Goal: Transaction & Acquisition: Download file/media

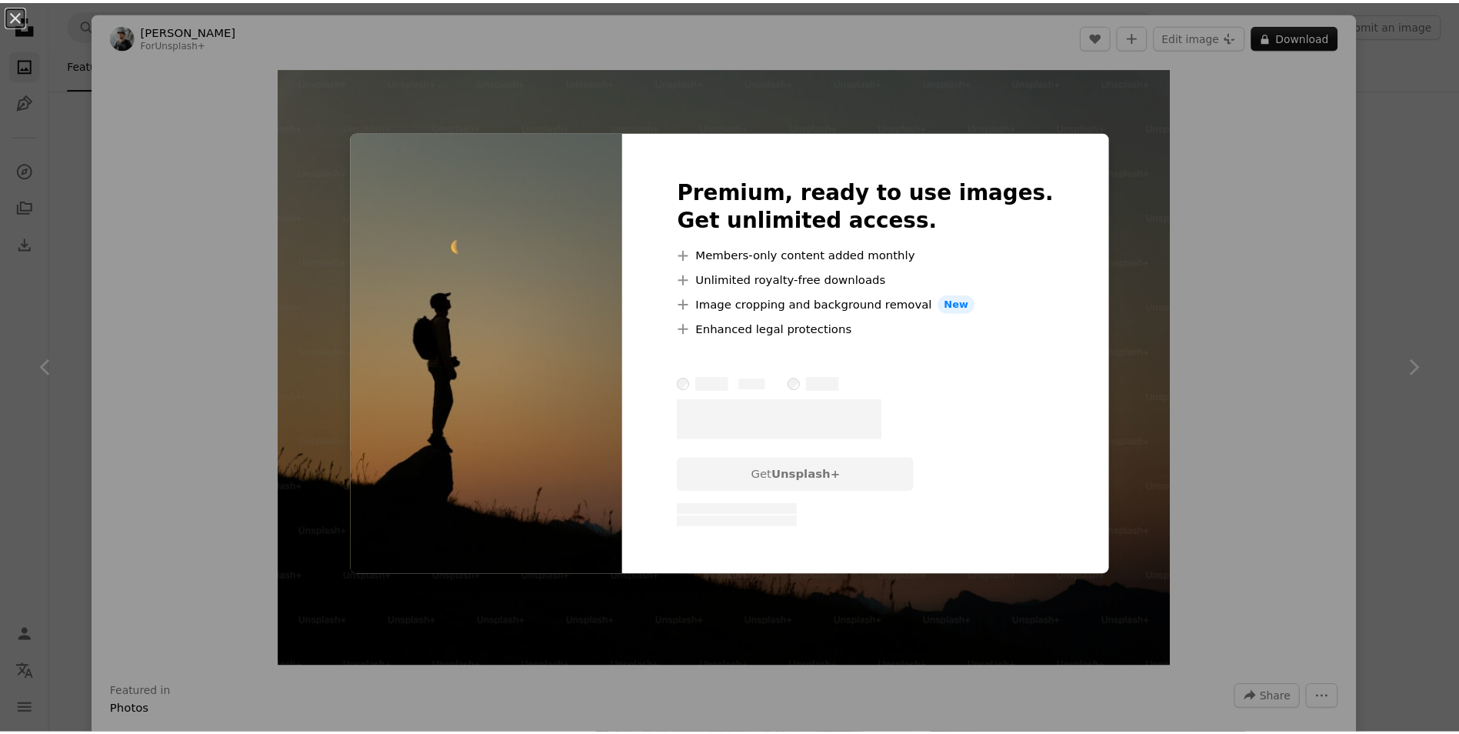
scroll to position [615, 0]
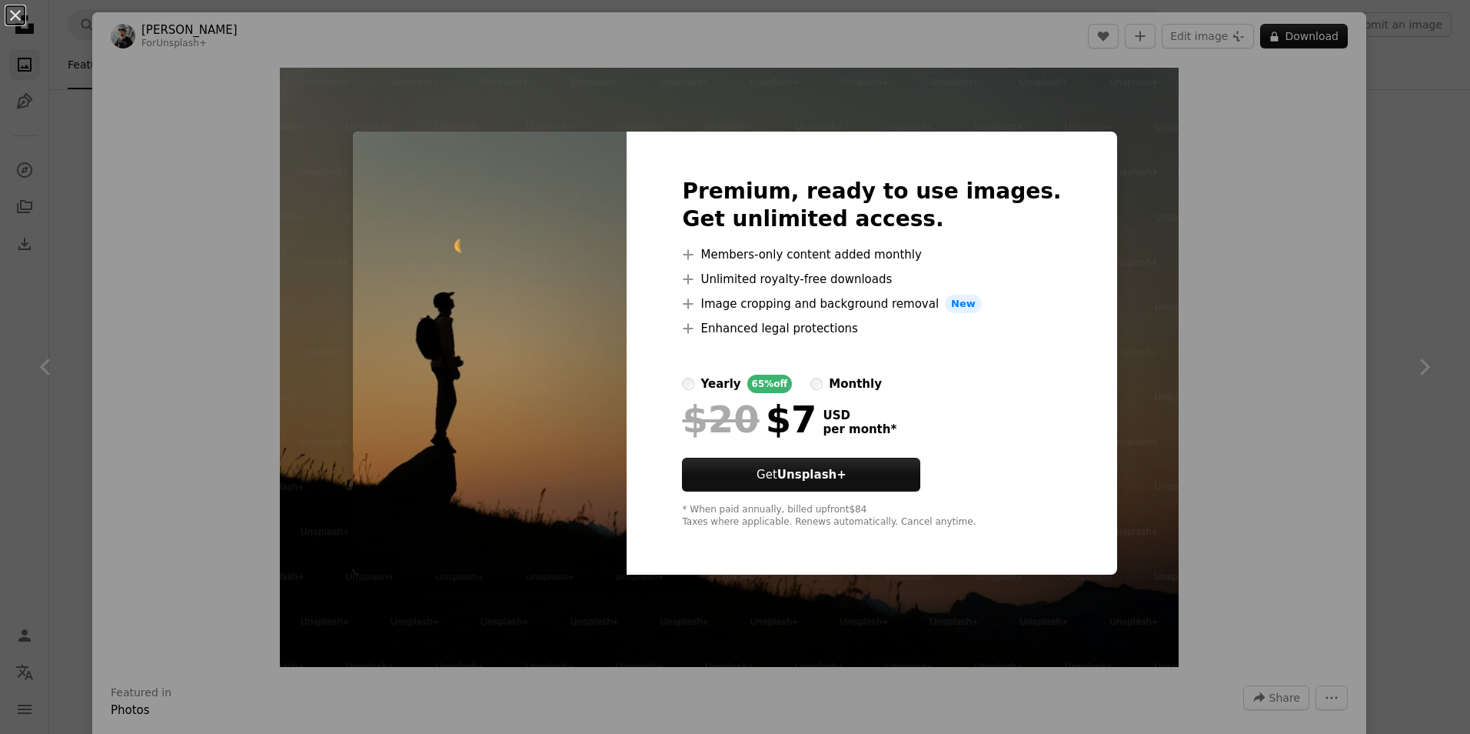
click at [30, 79] on div "An X shape Premium, ready to use images. Get unlimited access. A plus sign Memb…" at bounding box center [735, 367] width 1470 height 734
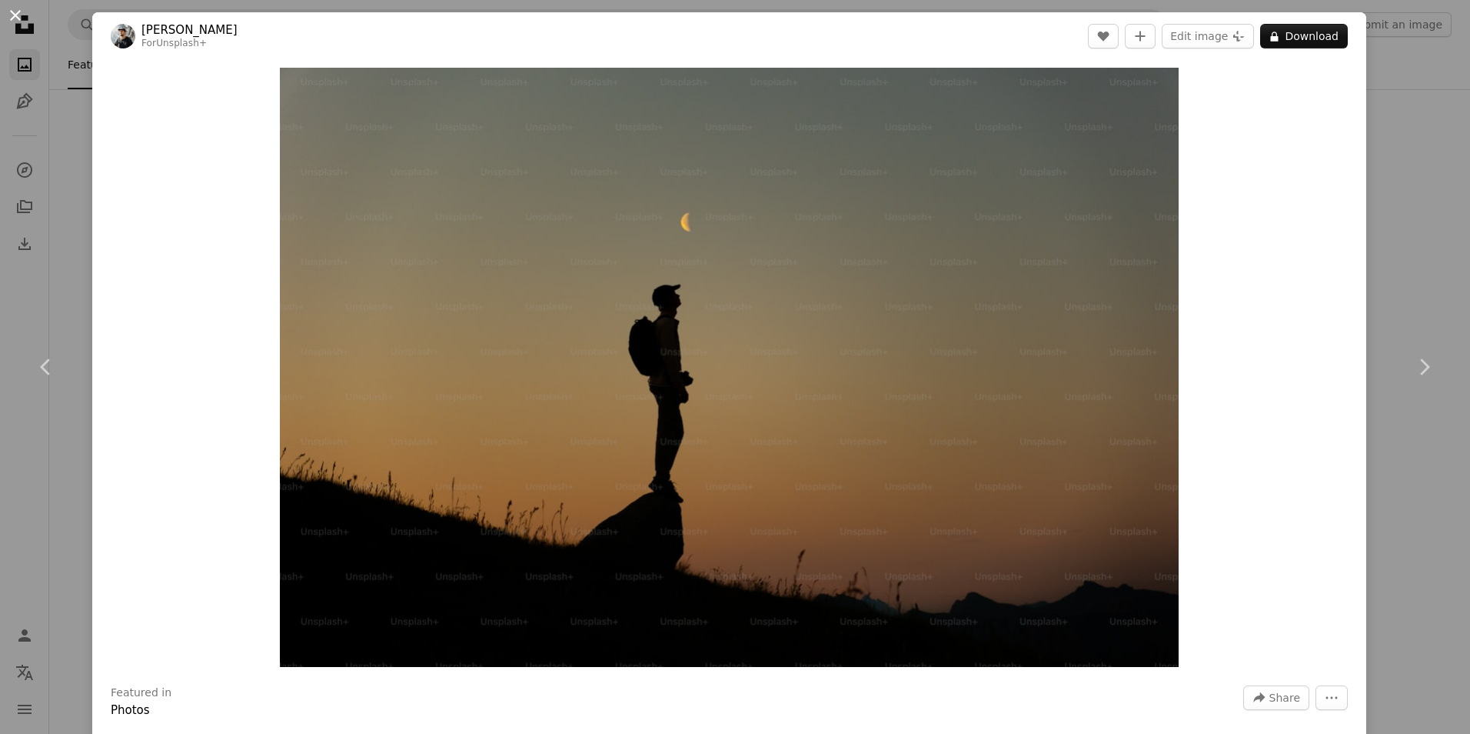
click at [6, 11] on button "An X shape" at bounding box center [15, 15] width 18 height 18
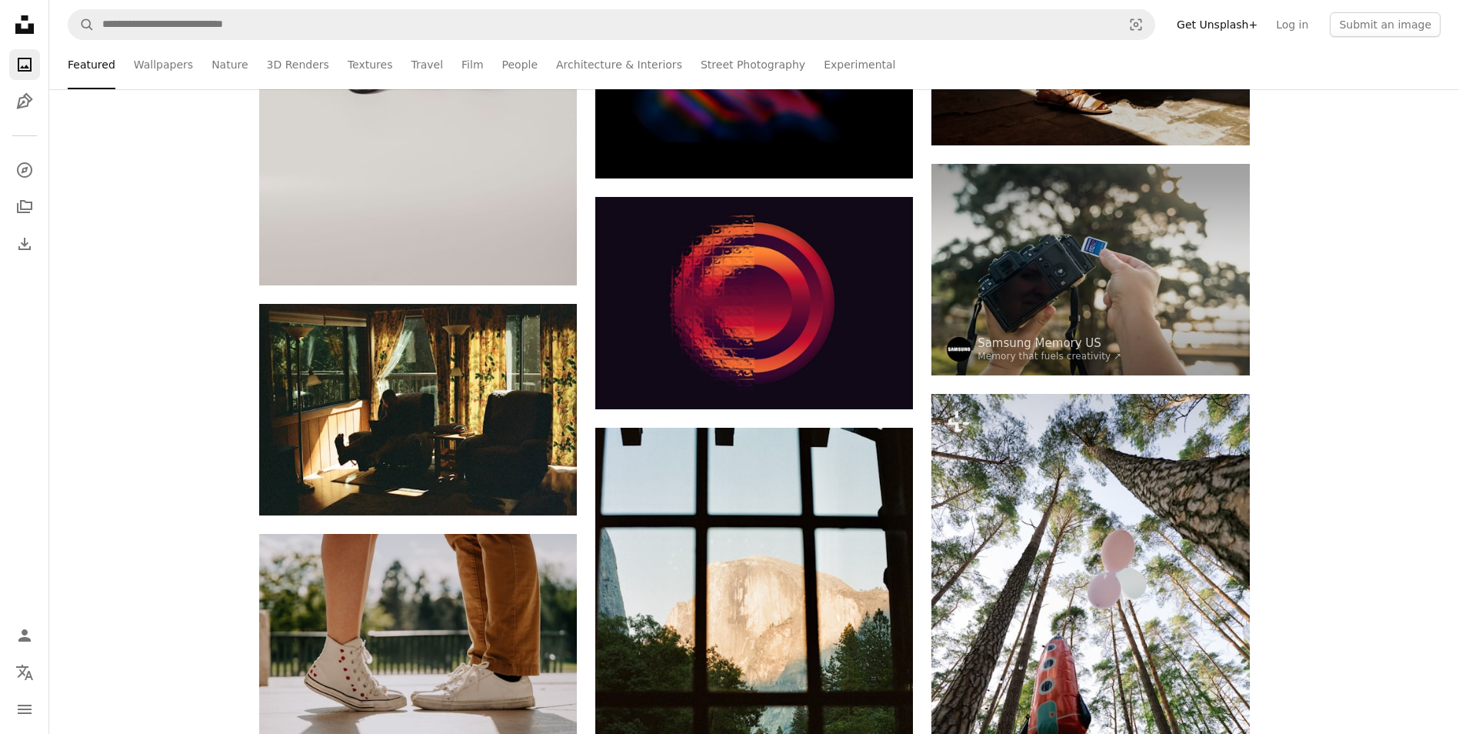
scroll to position [31070, 0]
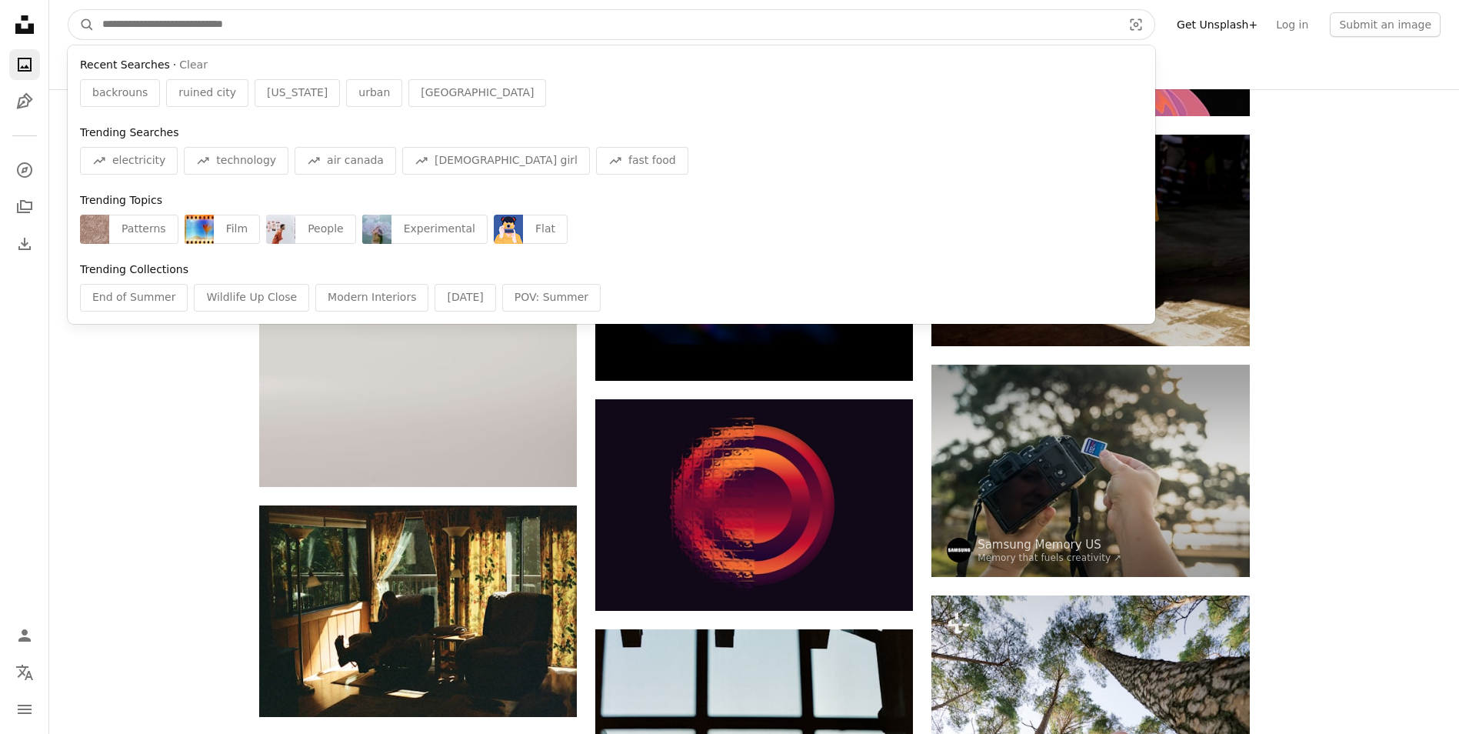
click at [244, 33] on input "Find visuals sitewide" at bounding box center [606, 24] width 1023 height 29
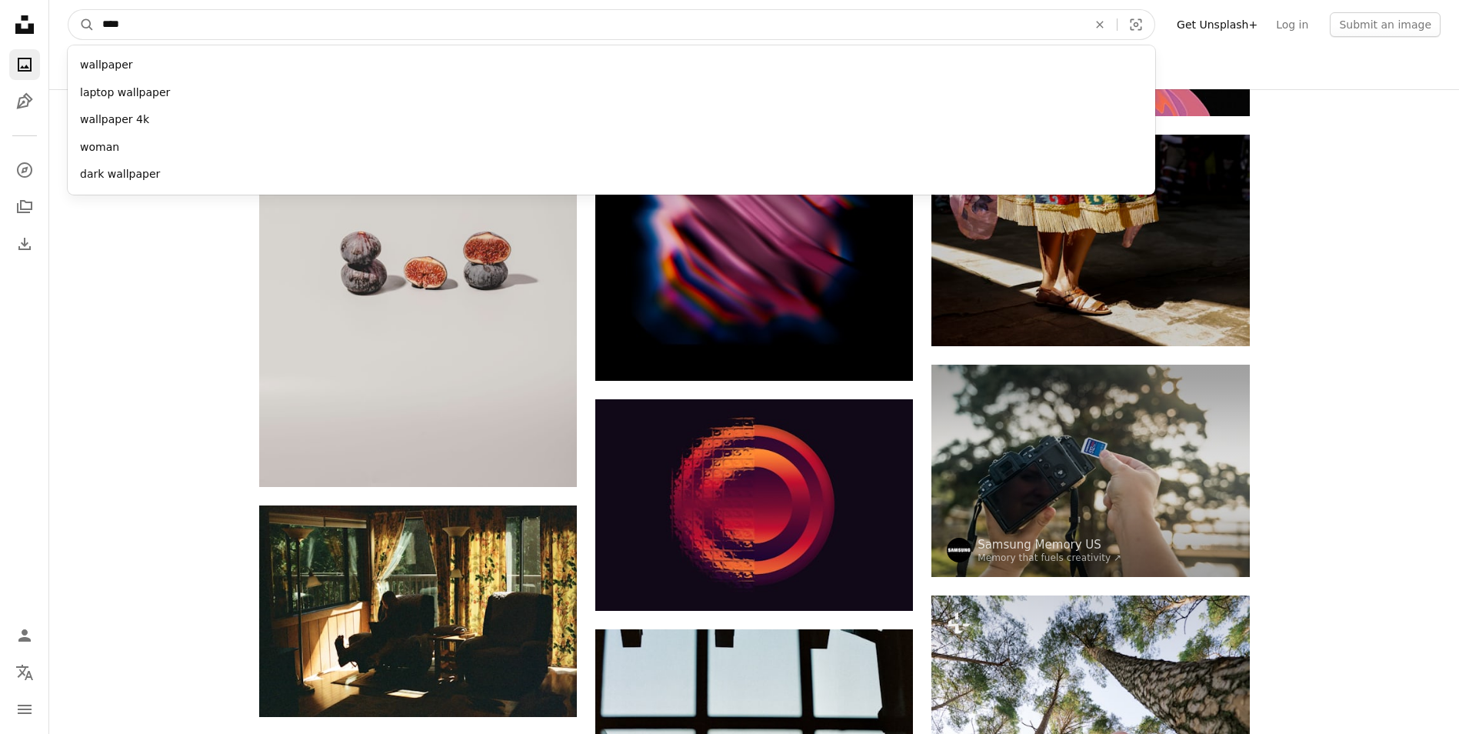
type input "*****"
click button "A magnifying glass" at bounding box center [81, 24] width 26 height 29
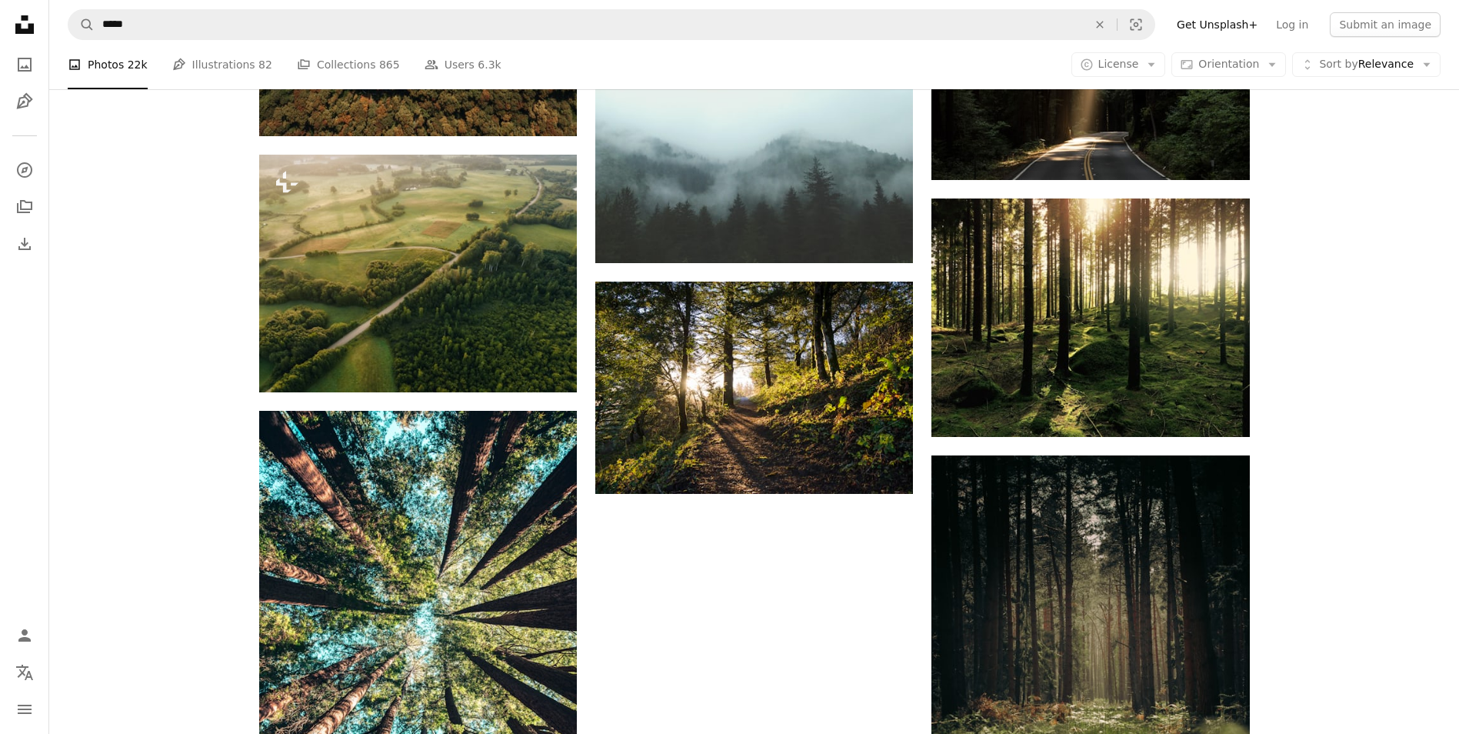
scroll to position [1846, 0]
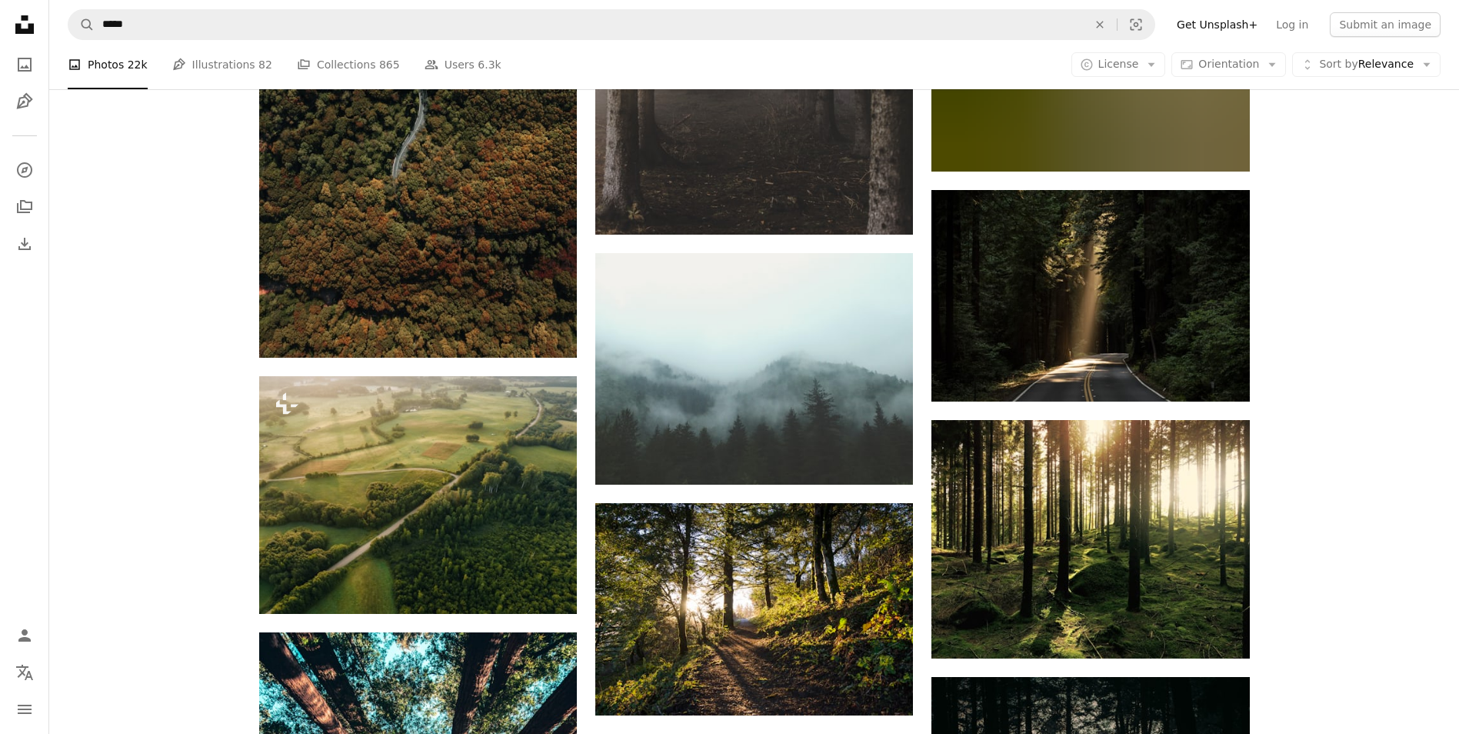
scroll to position [1384, 0]
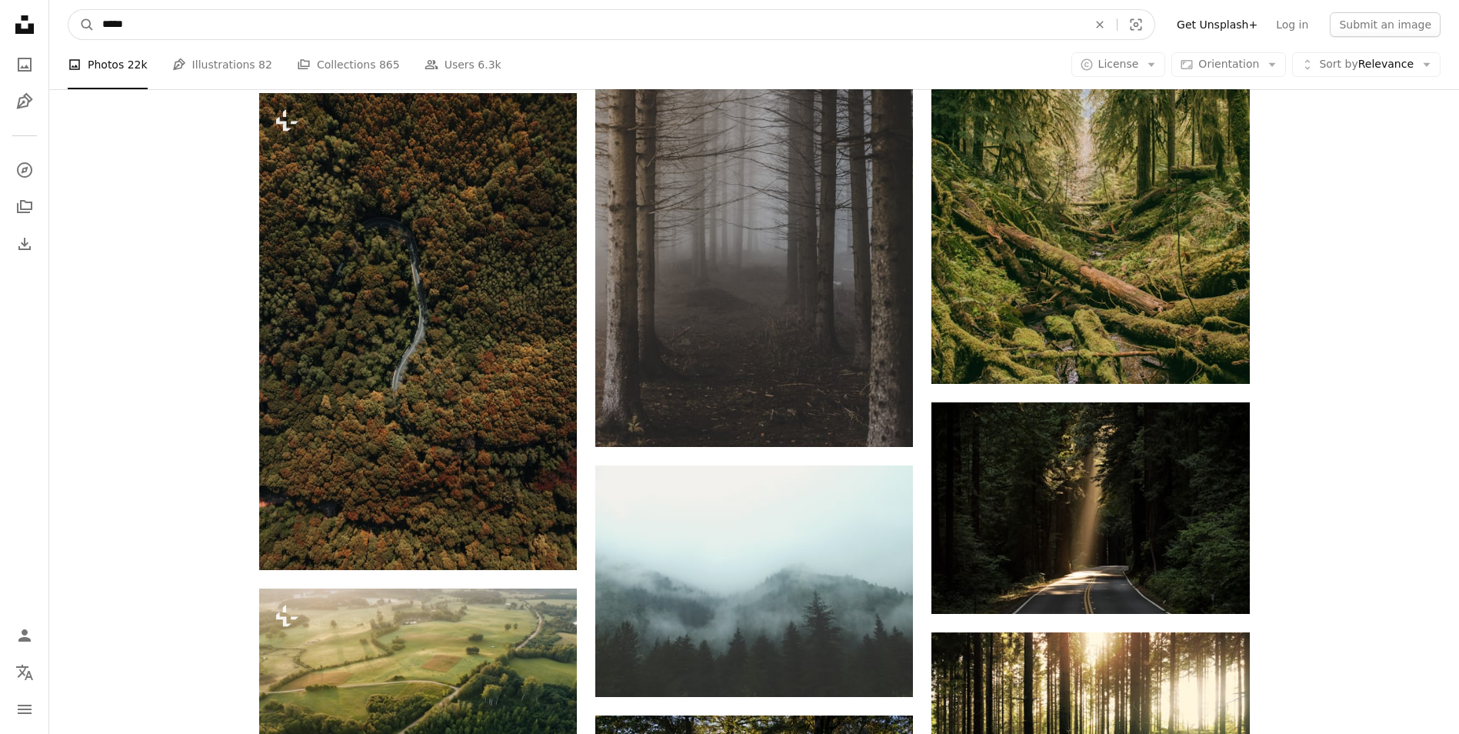
drag, startPoint x: 658, startPoint y: 23, endPoint x: 192, endPoint y: 28, distance: 465.3
click at [192, 28] on input "*****" at bounding box center [589, 24] width 988 height 29
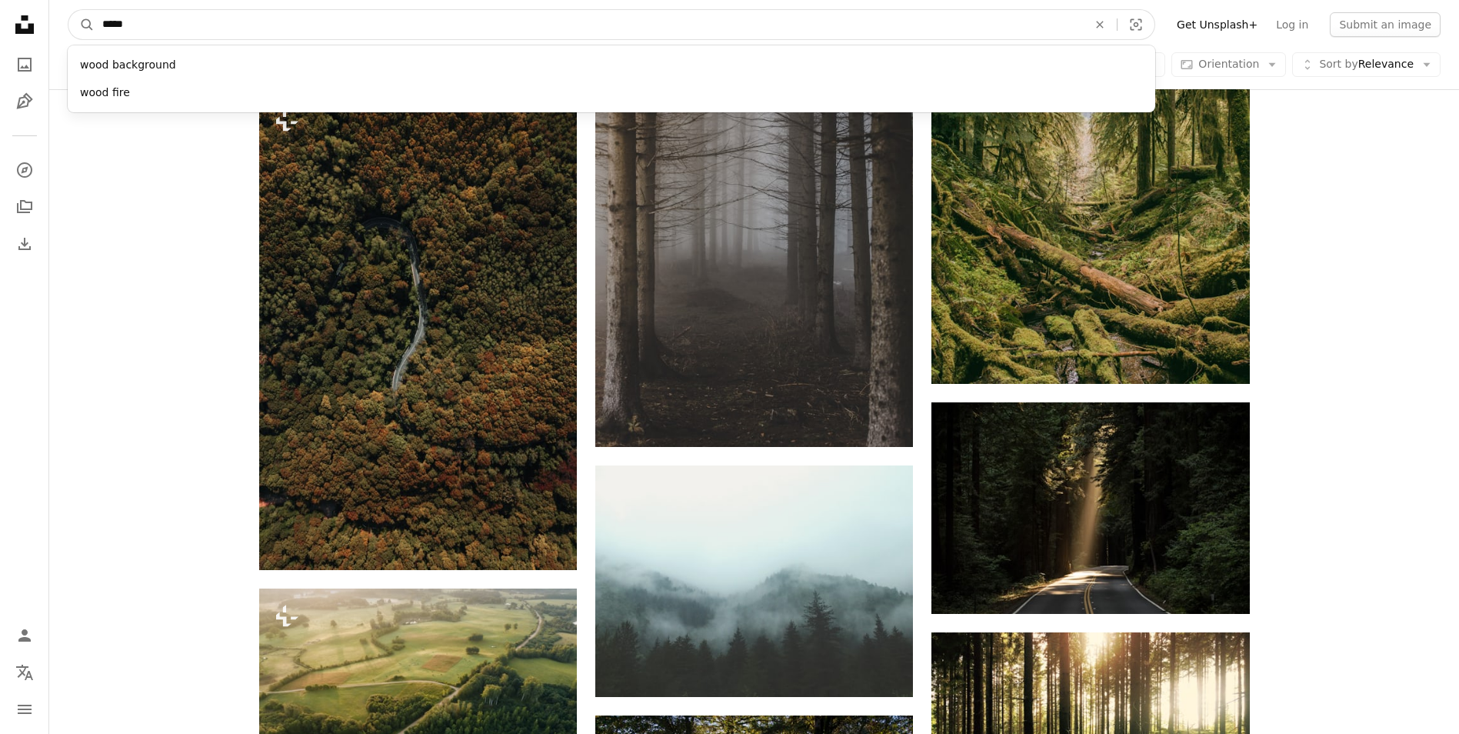
drag, startPoint x: 192, startPoint y: 28, endPoint x: 31, endPoint y: 35, distance: 161.7
click at [31, 35] on div "Unsplash logo Unsplash Home A photo Pen Tool A compass A stack of folders Downl…" at bounding box center [729, 564] width 1459 height 3896
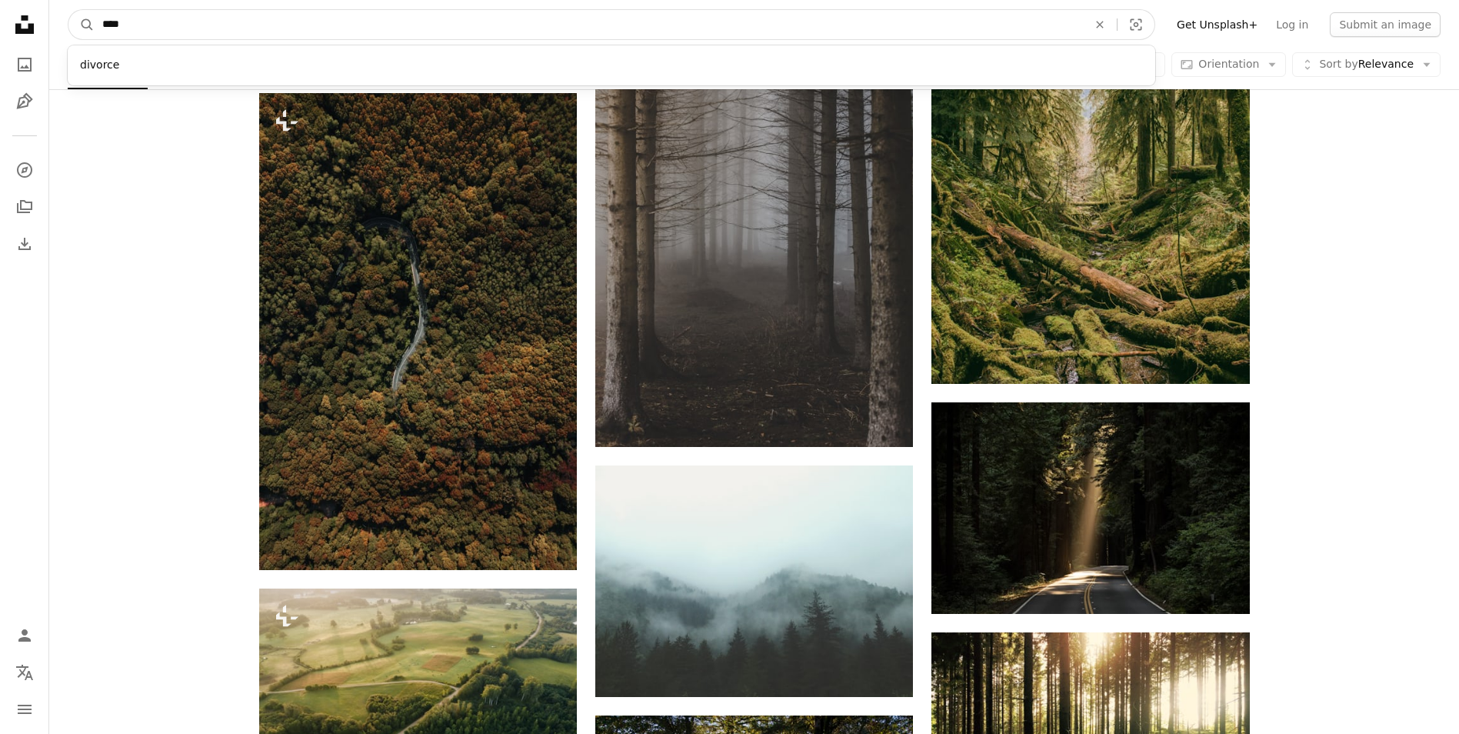
type input "*****"
click button "A magnifying glass" at bounding box center [81, 24] width 26 height 29
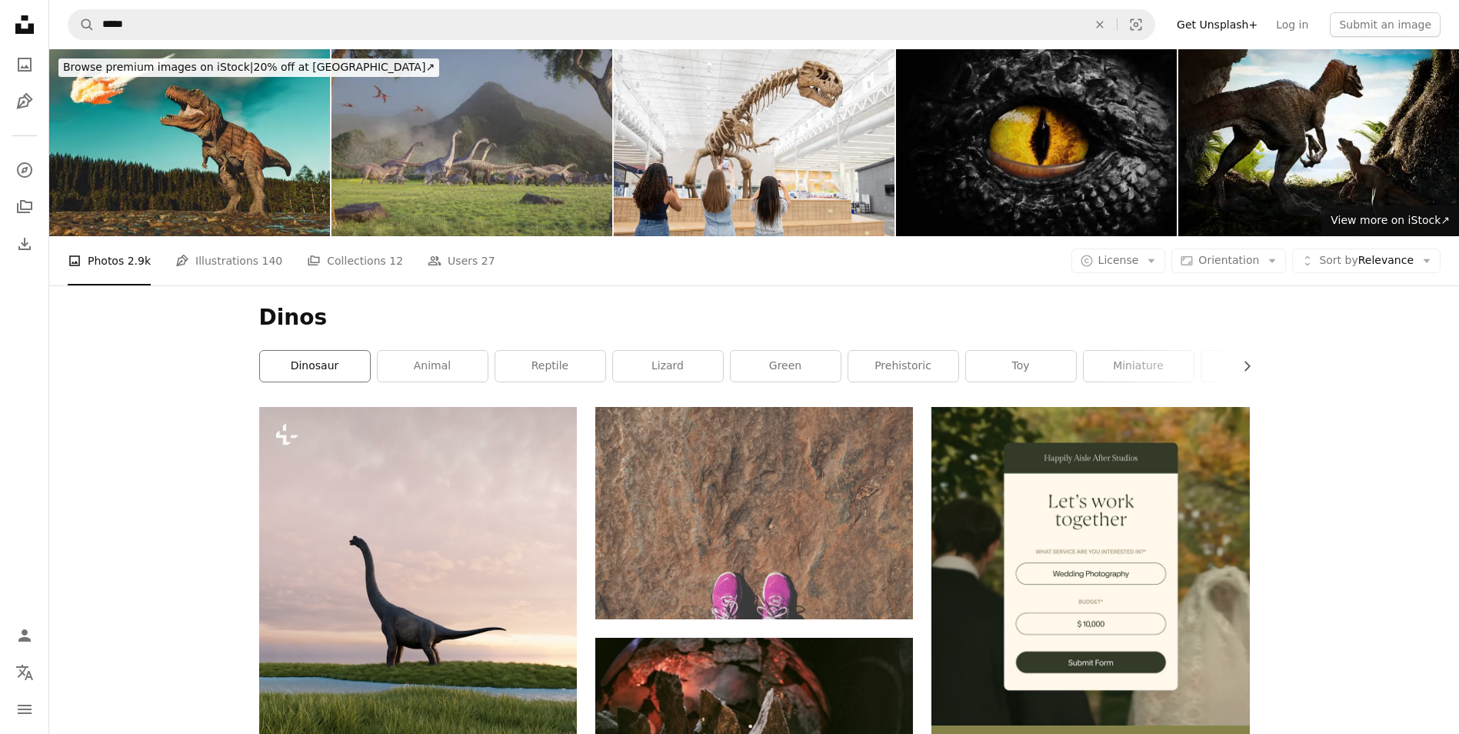
click at [356, 378] on link "dinosaur" at bounding box center [315, 366] width 110 height 31
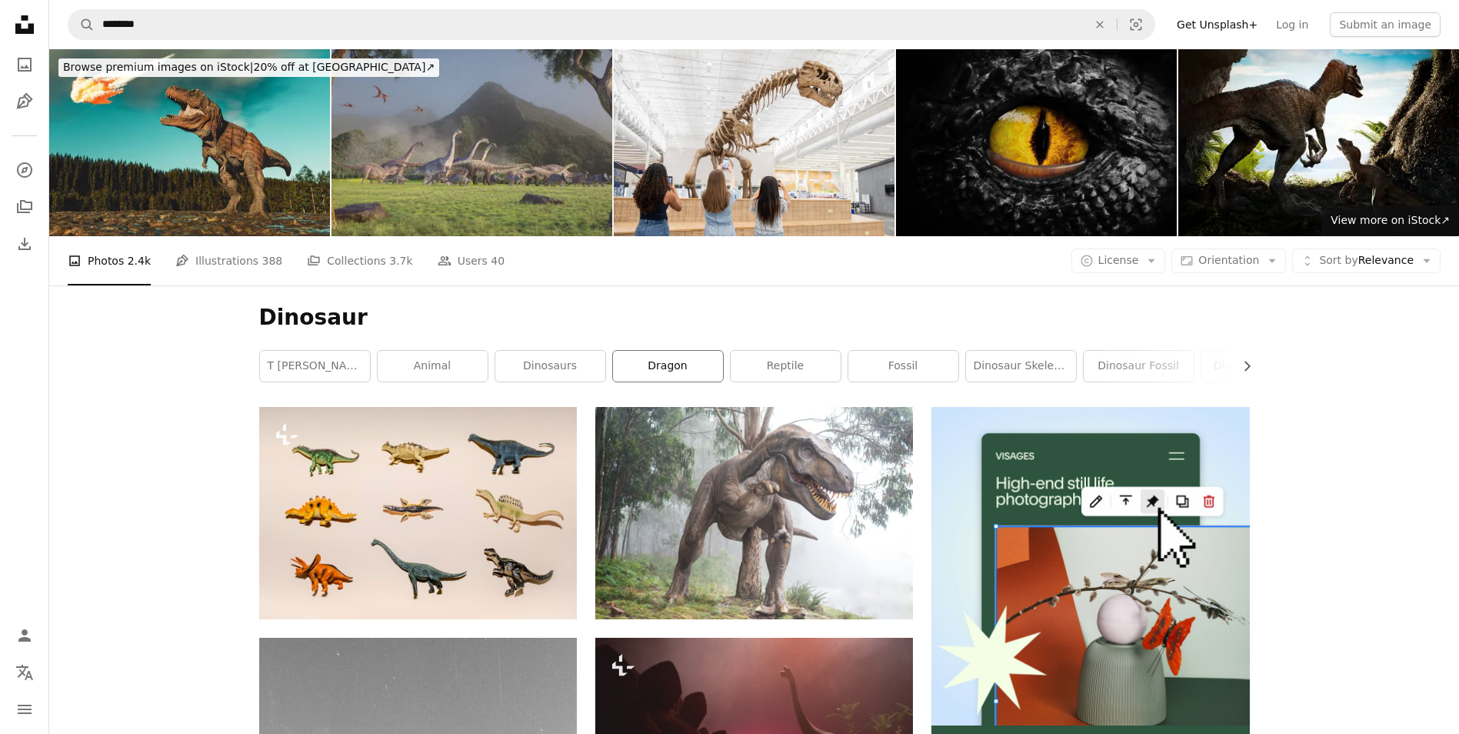
click at [644, 371] on link "dragon" at bounding box center [668, 366] width 110 height 31
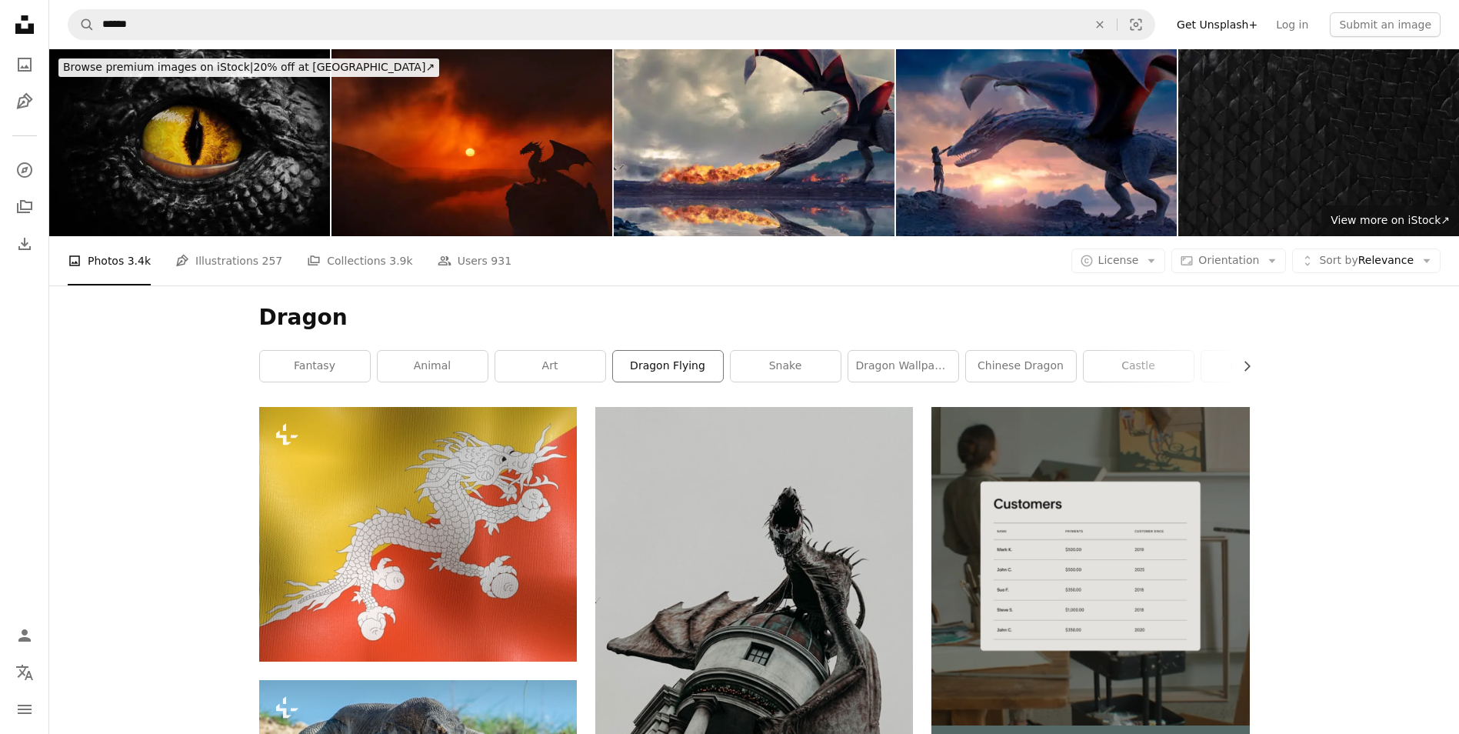
click at [694, 371] on link "dragon flying" at bounding box center [668, 366] width 110 height 31
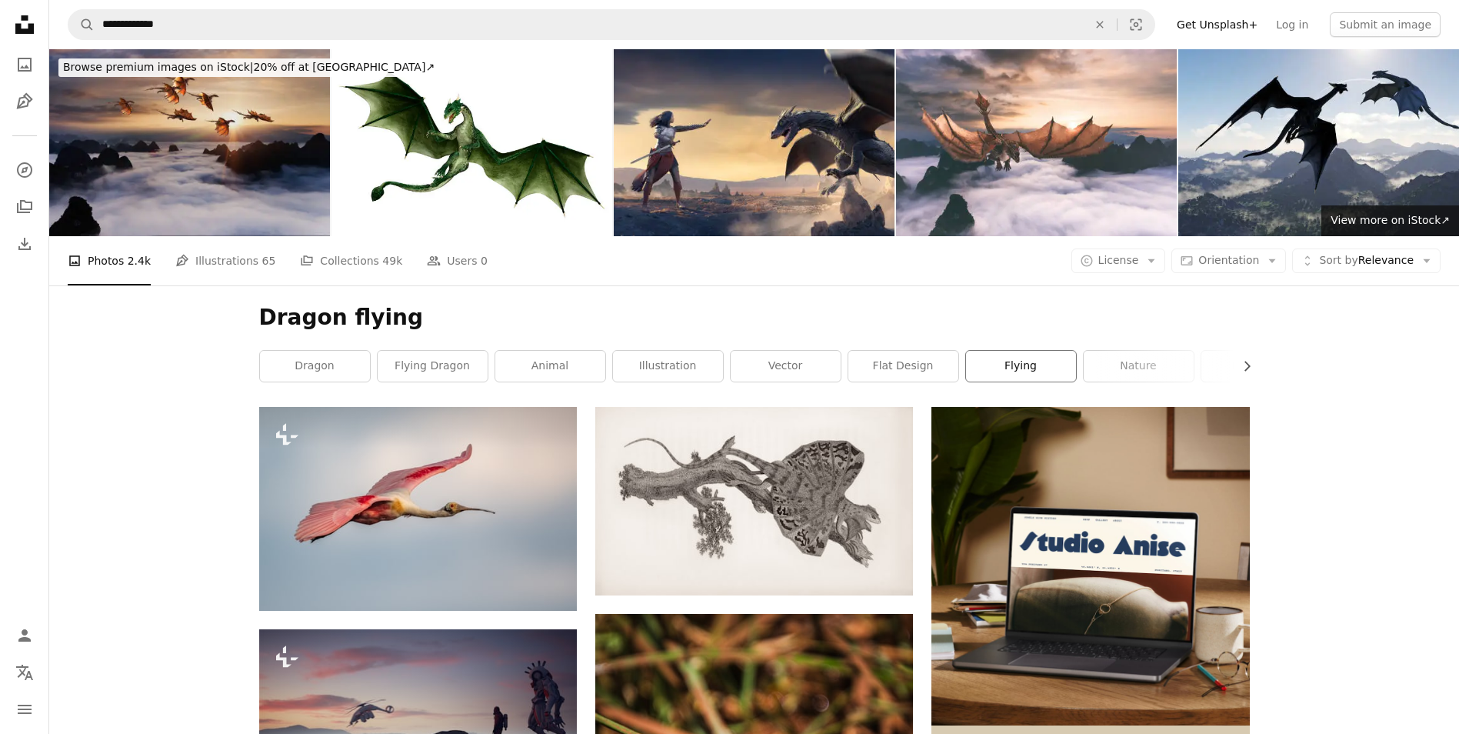
click at [1005, 380] on link "flying" at bounding box center [1021, 366] width 110 height 31
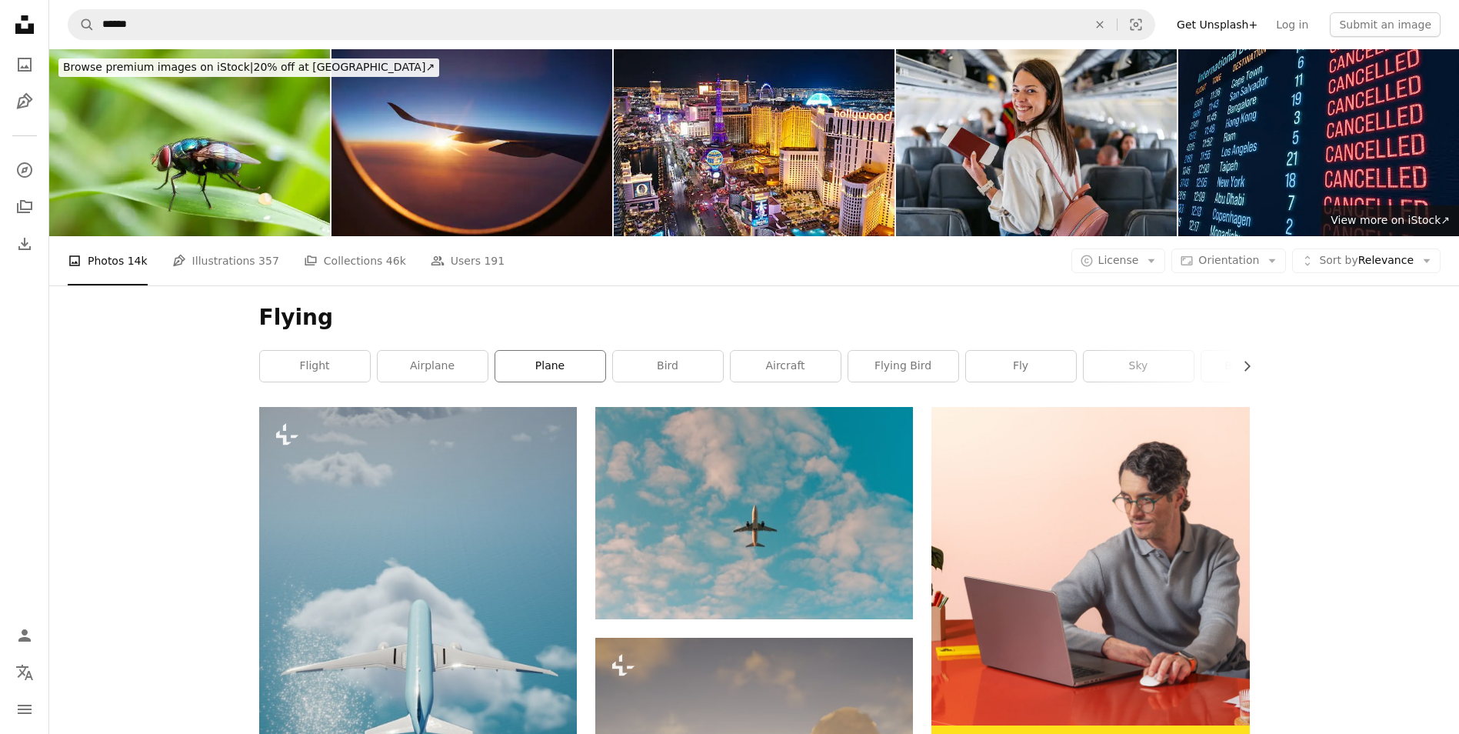
click at [548, 371] on link "plane" at bounding box center [550, 366] width 110 height 31
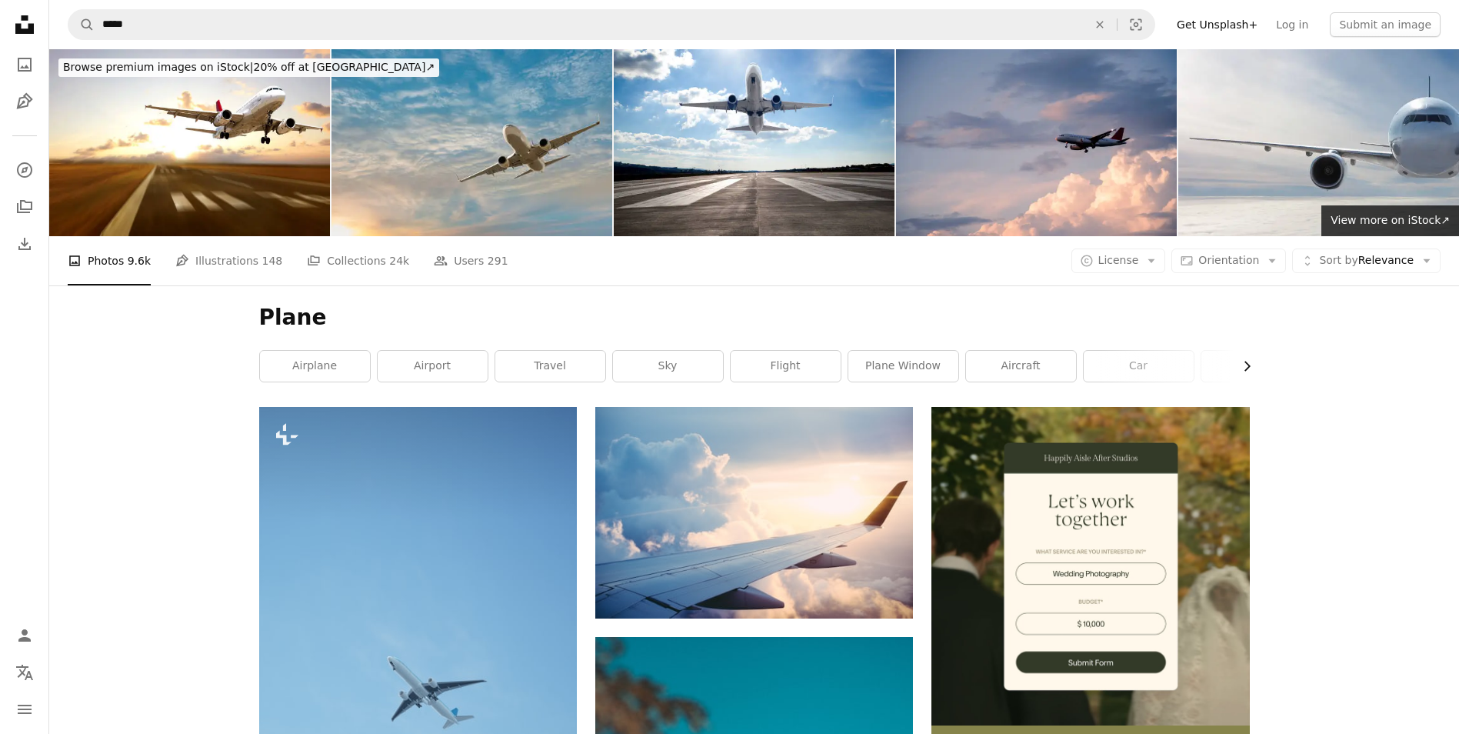
click at [1246, 364] on icon "Chevron right" at bounding box center [1246, 365] width 15 height 15
click at [256, 368] on icon "Chevron left" at bounding box center [262, 365] width 15 height 15
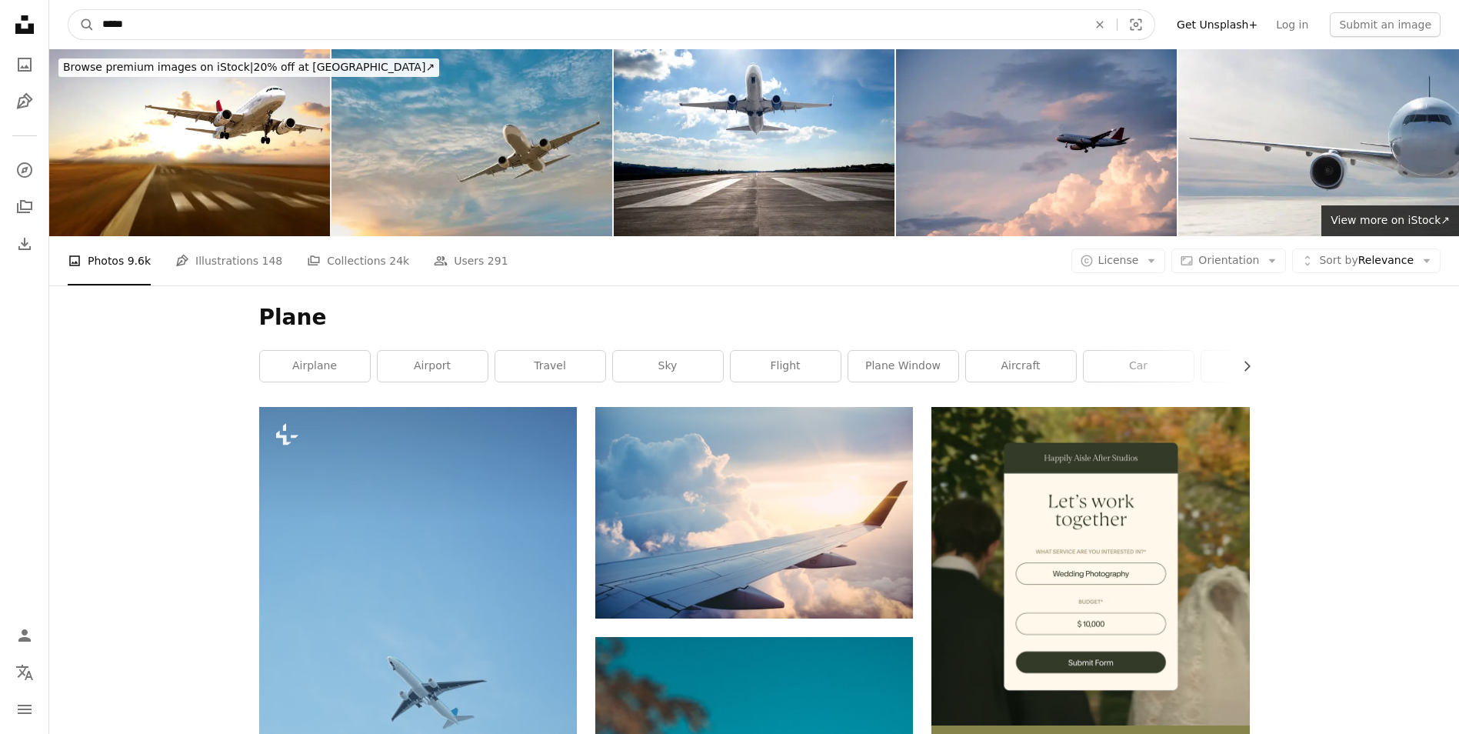
drag, startPoint x: 352, startPoint y: 25, endPoint x: 0, endPoint y: 25, distance: 352.2
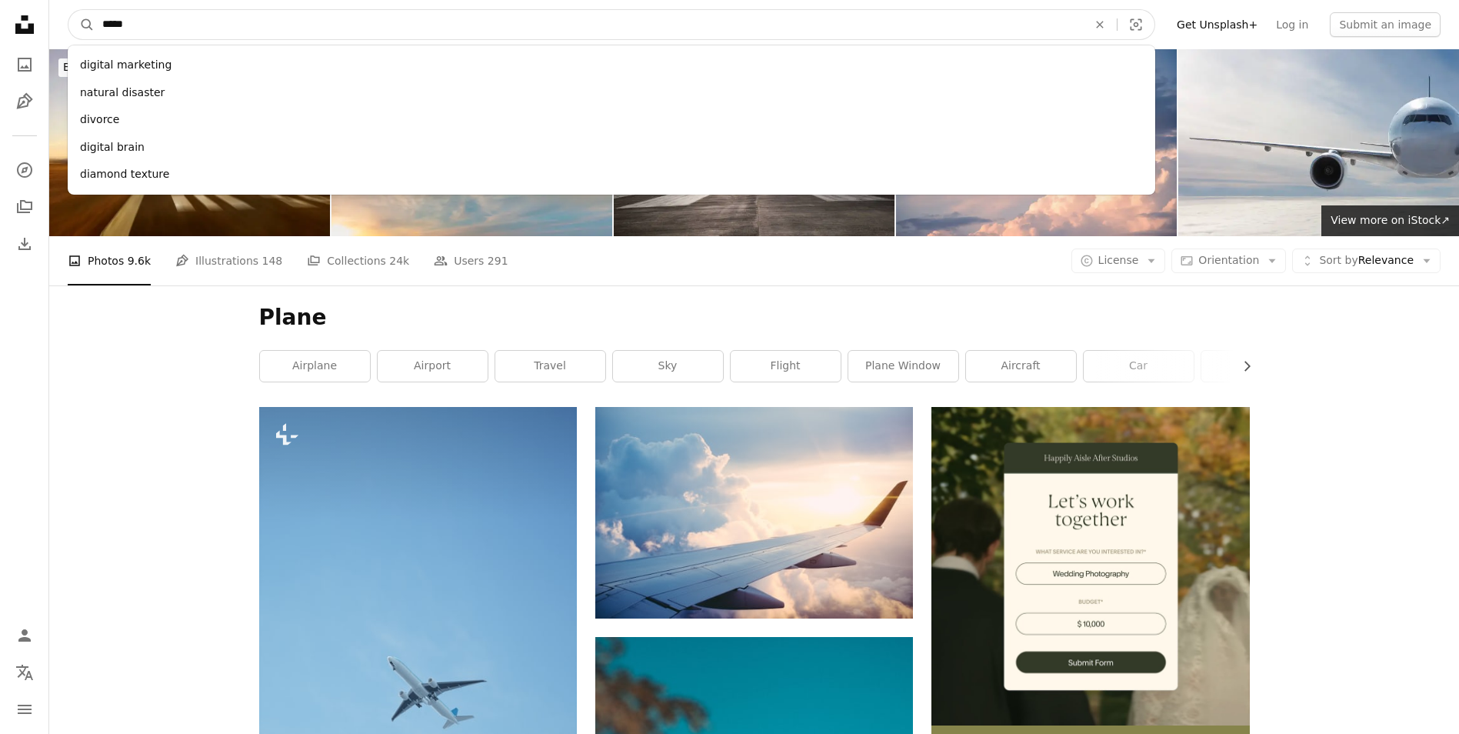
type input "*****"
click at [68, 10] on button "A magnifying glass" at bounding box center [81, 24] width 26 height 29
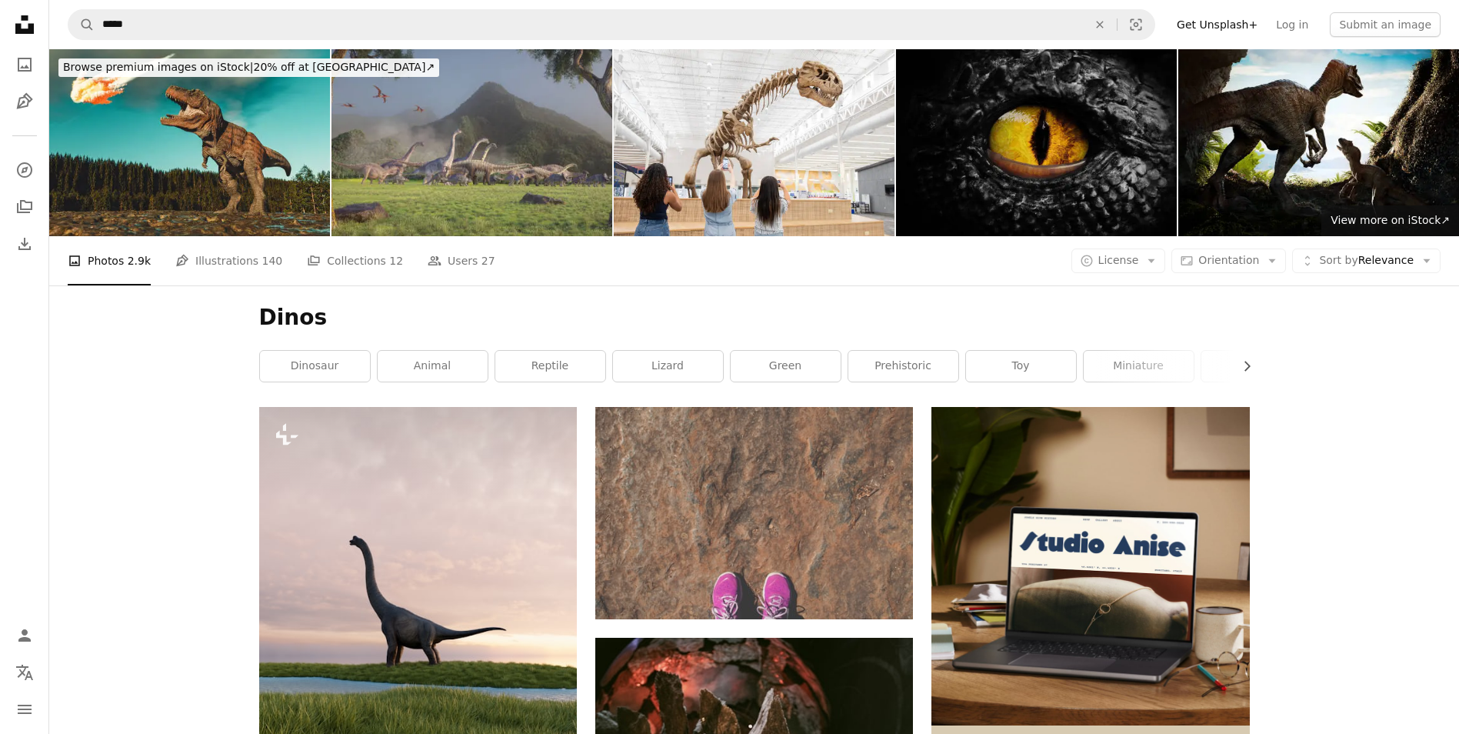
click at [99, 270] on li "A photo Photos 2.9k" at bounding box center [109, 260] width 83 height 49
click at [102, 257] on li "A photo Photos 2.9k" at bounding box center [109, 260] width 83 height 49
click at [1243, 365] on icon "Chevron right" at bounding box center [1246, 365] width 15 height 15
click at [1244, 365] on icon "Chevron right" at bounding box center [1246, 365] width 15 height 15
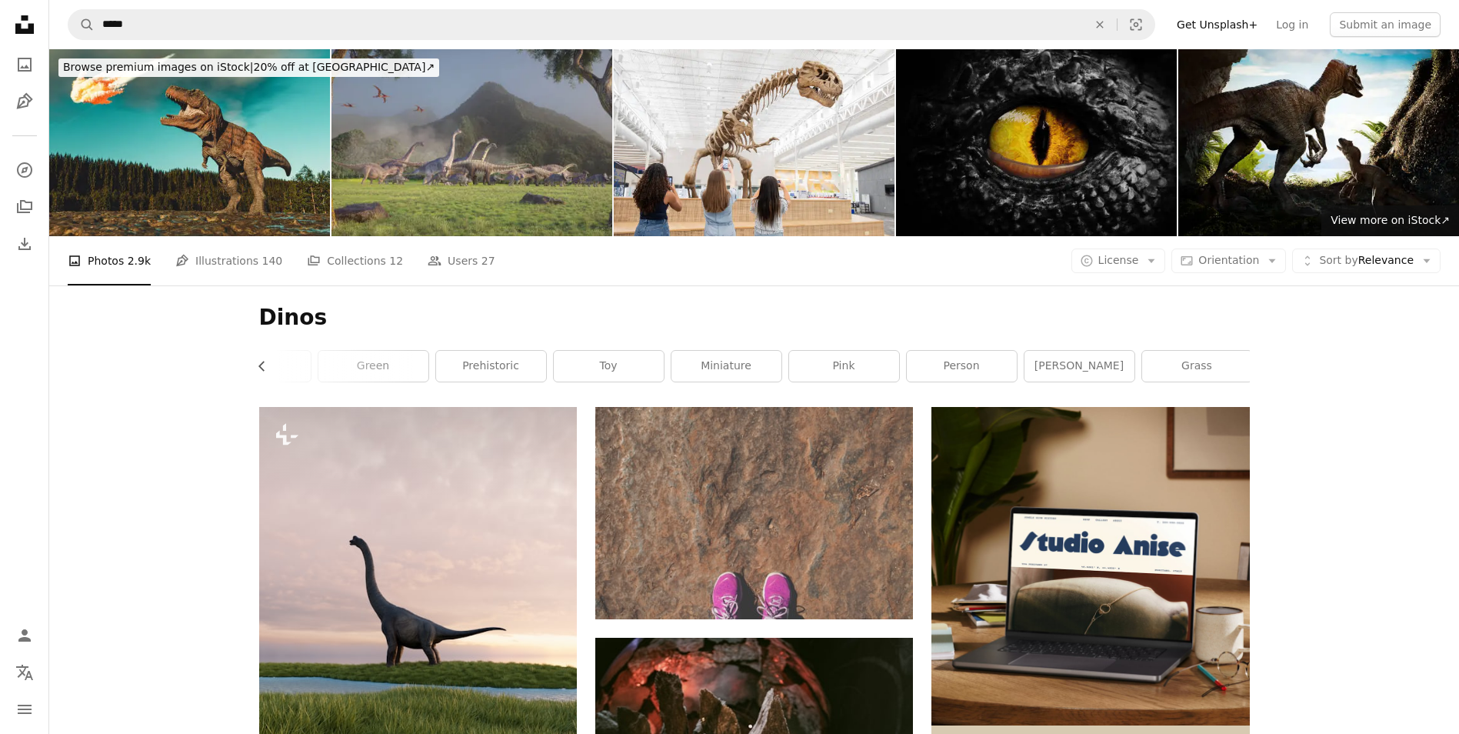
scroll to position [0, 415]
click at [270, 369] on button "Chevron left" at bounding box center [267, 366] width 17 height 31
click at [266, 367] on icon "Chevron left" at bounding box center [262, 365] width 15 height 15
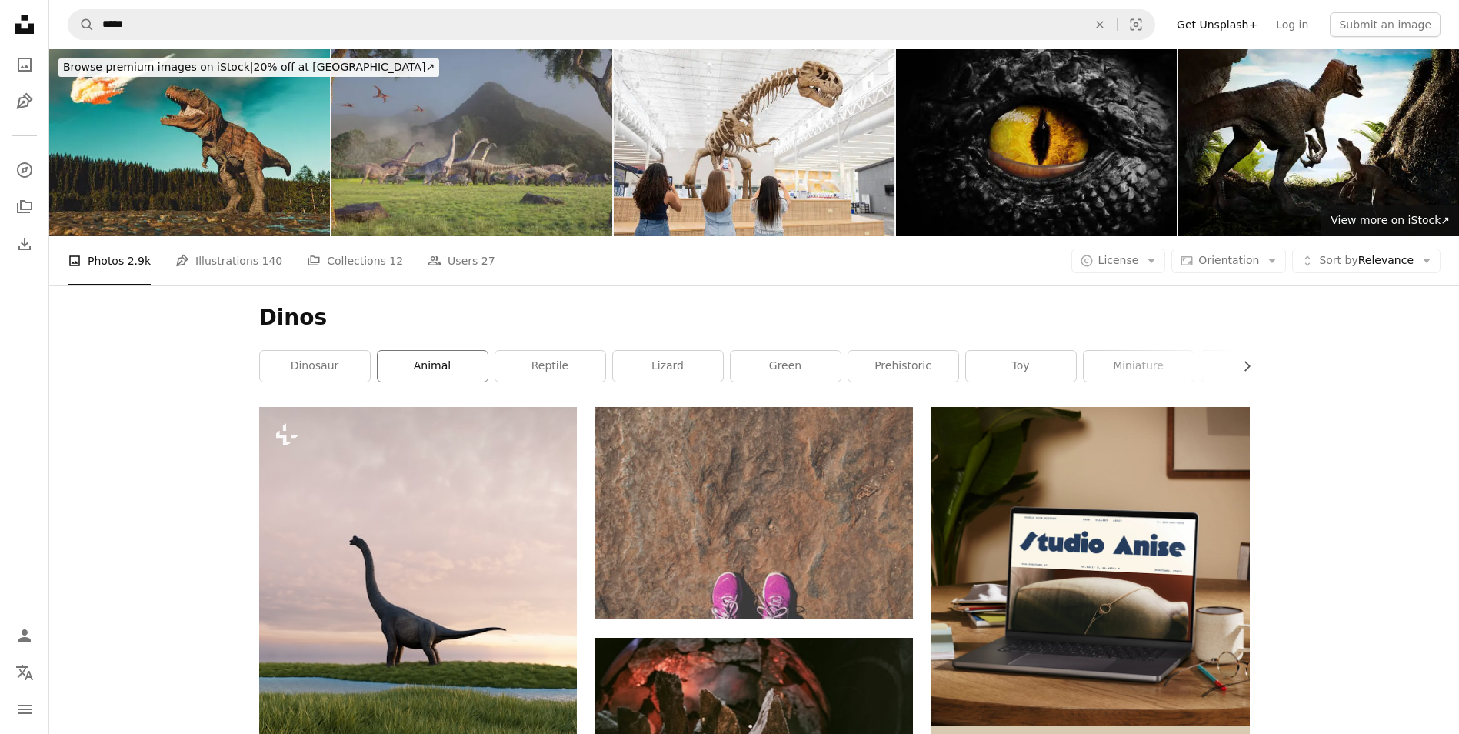
click at [419, 375] on link "animal" at bounding box center [433, 366] width 110 height 31
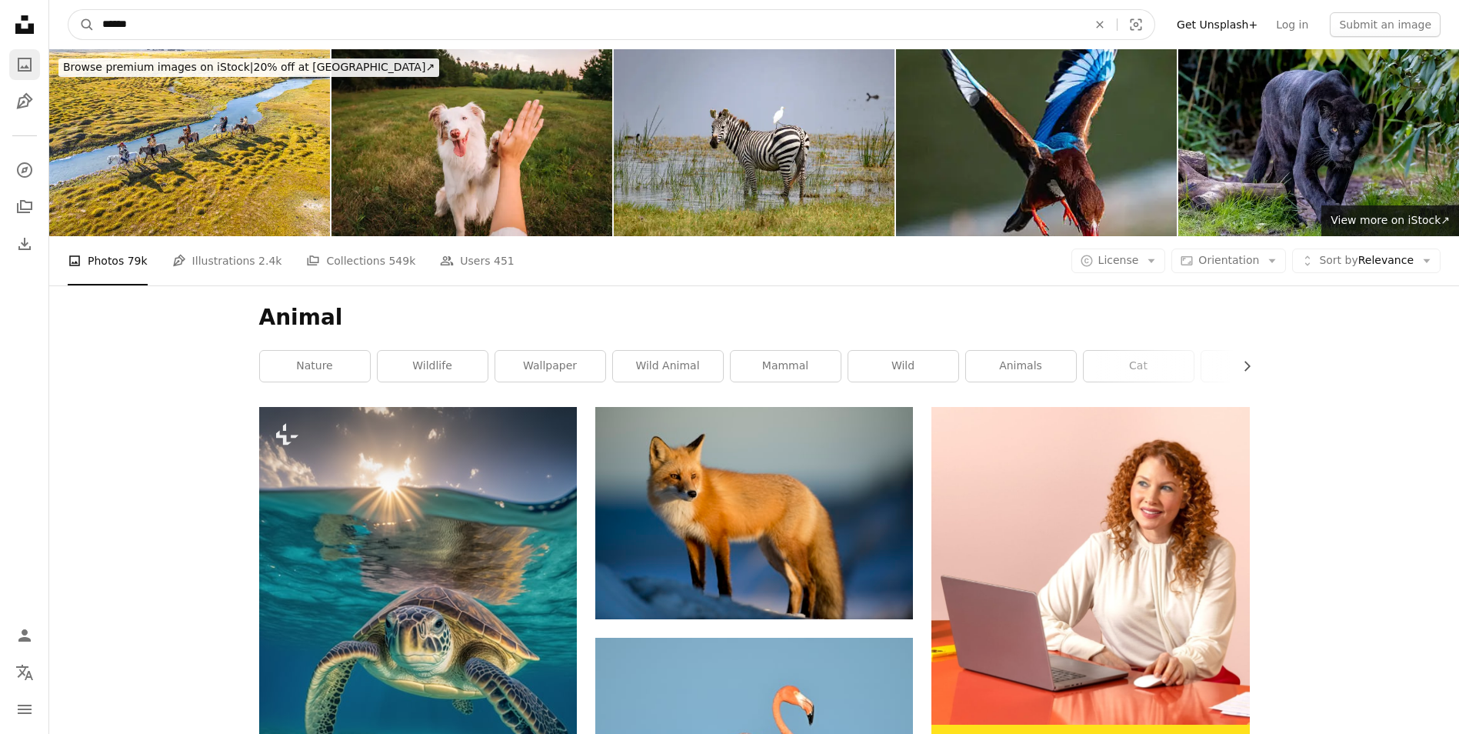
drag, startPoint x: 269, startPoint y: 38, endPoint x: 25, endPoint y: 72, distance: 246.8
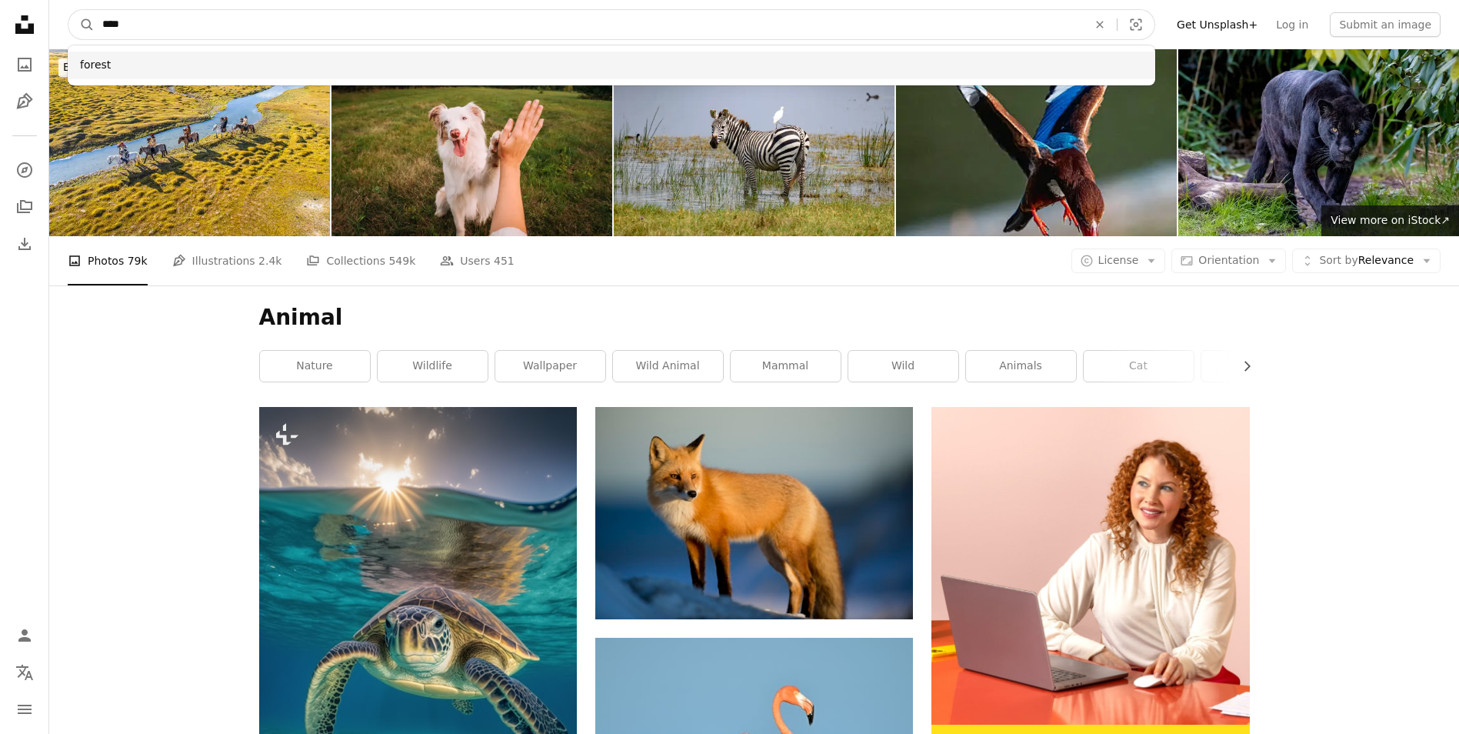
type input "****"
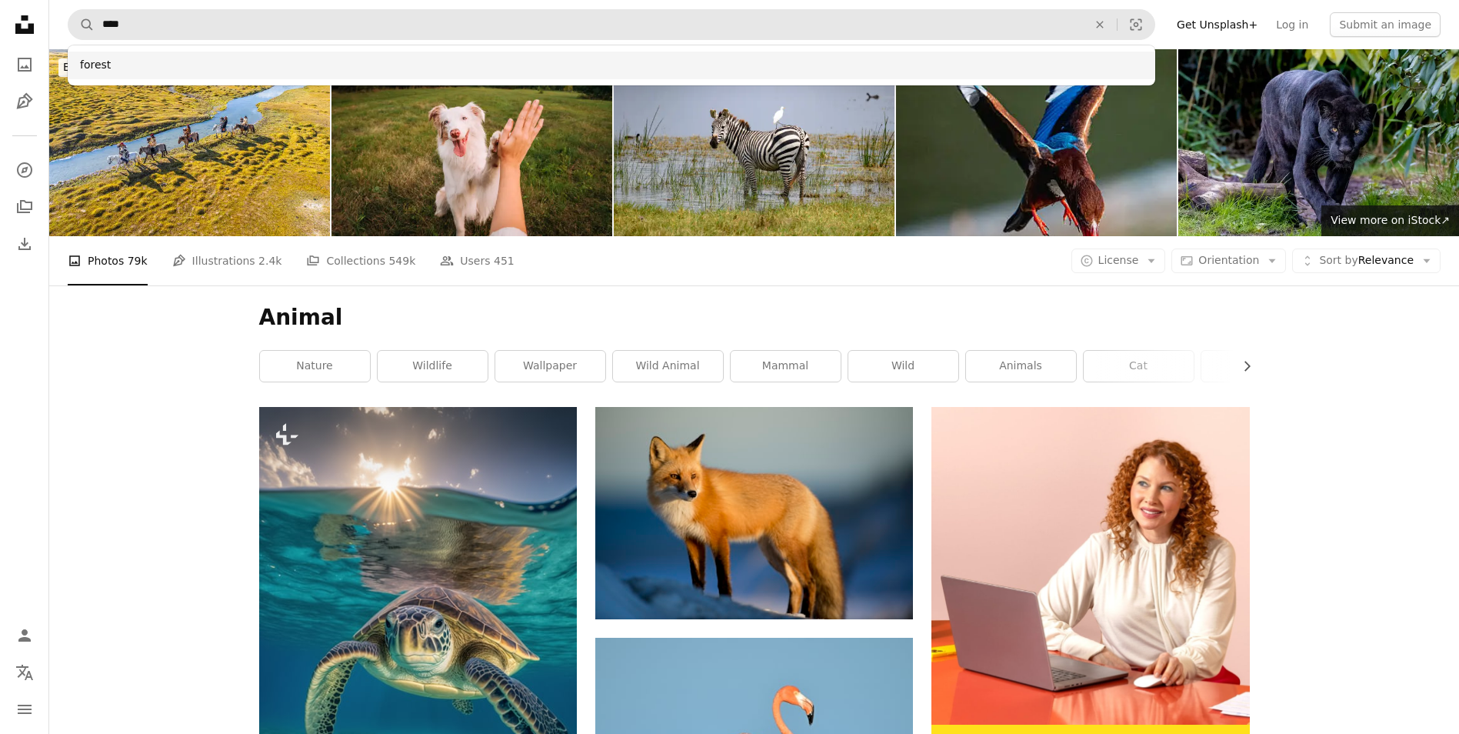
click at [172, 61] on div "forest" at bounding box center [611, 66] width 1087 height 28
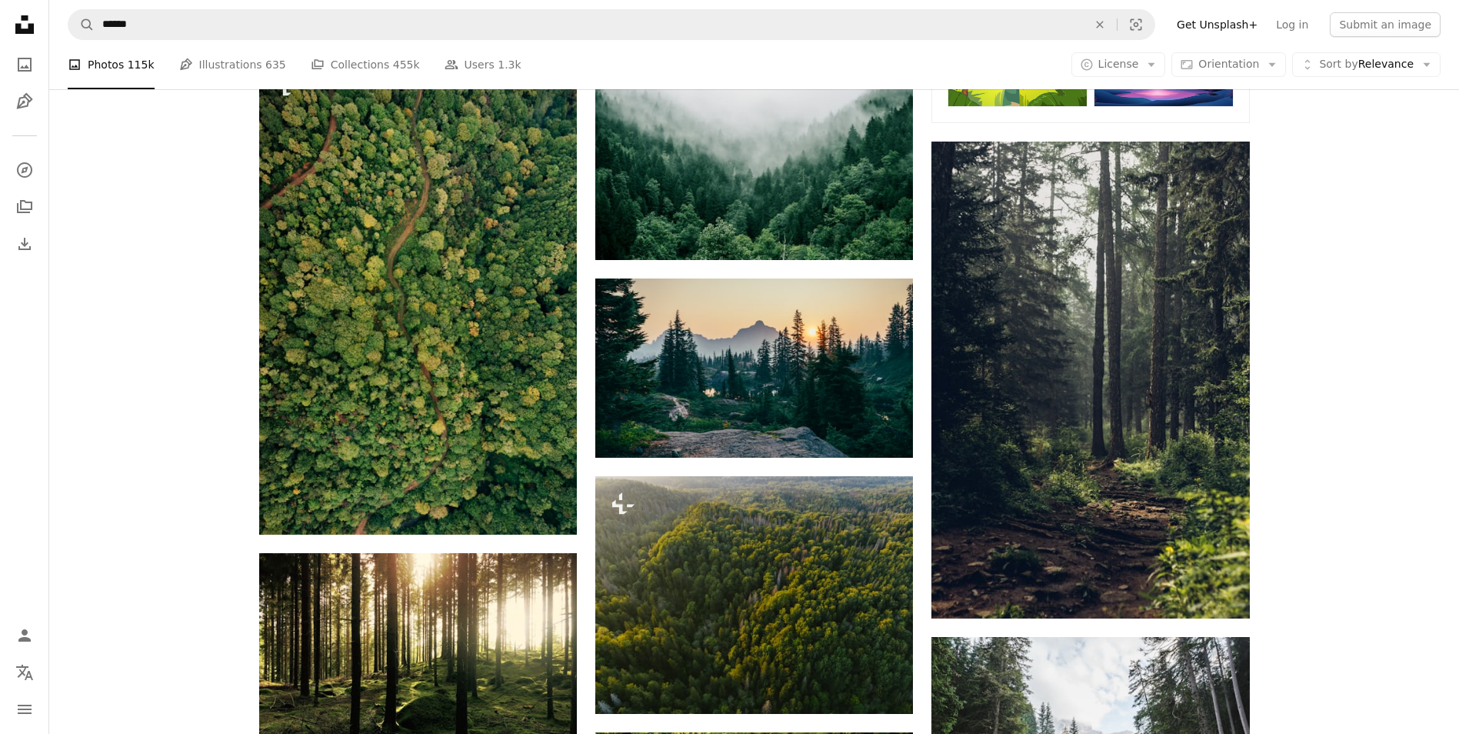
scroll to position [1077, 0]
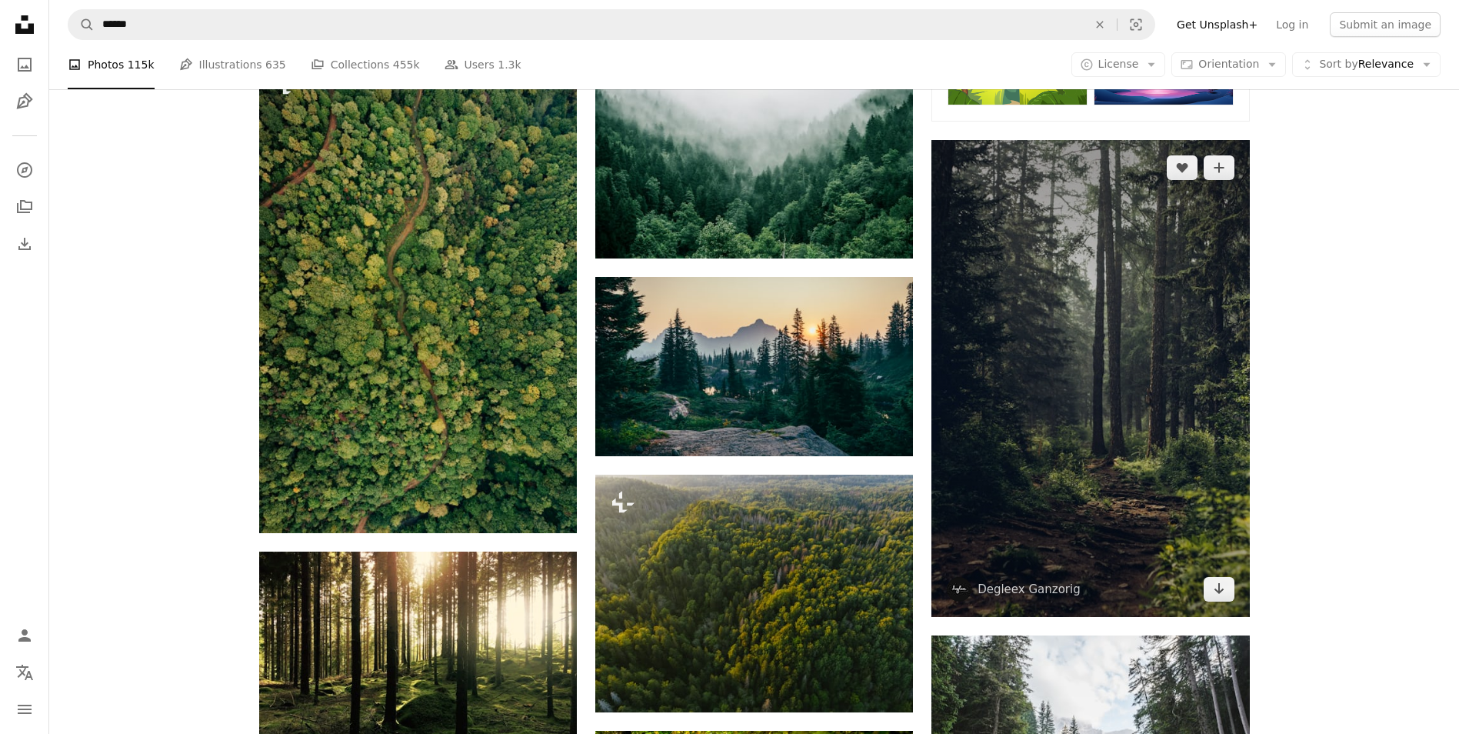
click at [1128, 473] on img at bounding box center [1090, 378] width 318 height 477
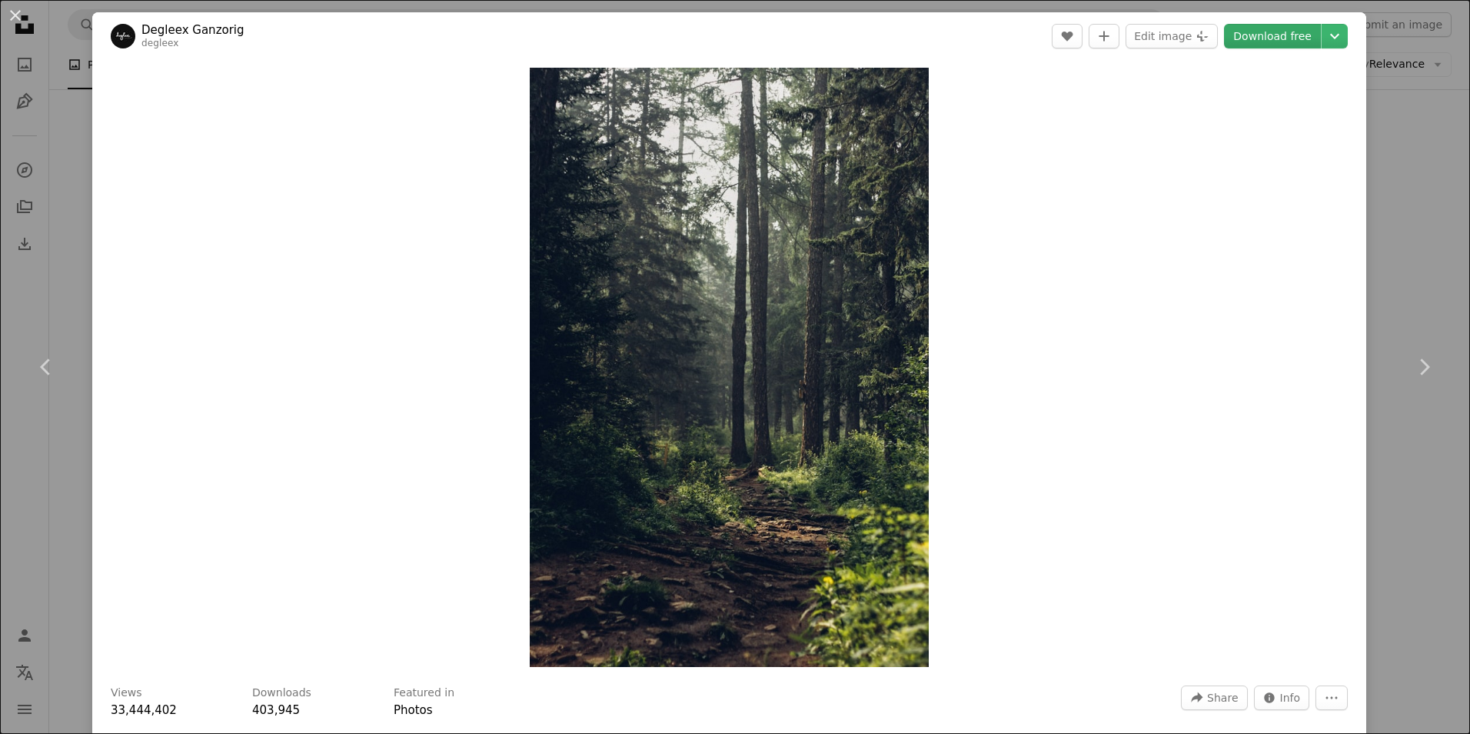
click at [1286, 38] on link "Download free" at bounding box center [1272, 36] width 97 height 25
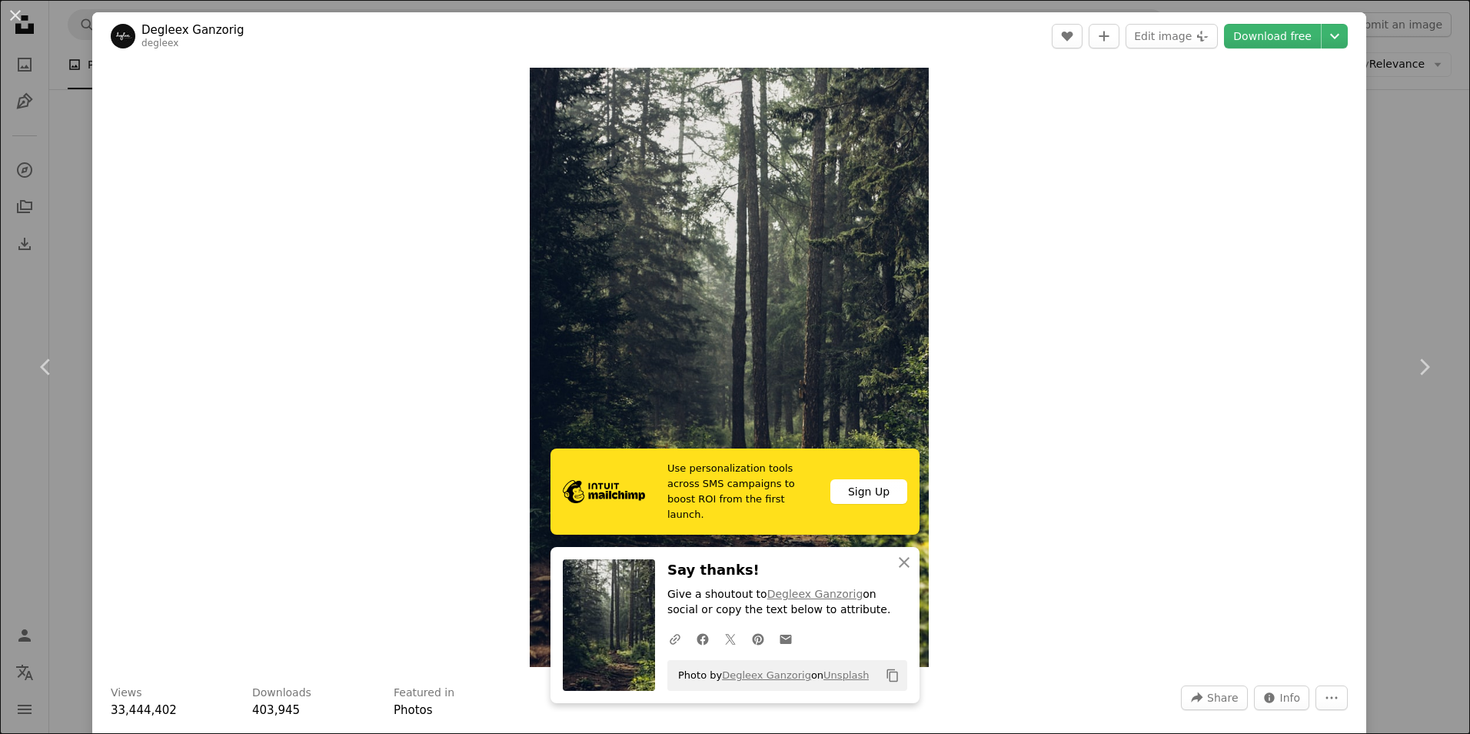
drag, startPoint x: 4, startPoint y: 20, endPoint x: 48, endPoint y: 28, distance: 45.3
click at [6, 20] on button "An X shape" at bounding box center [15, 15] width 18 height 18
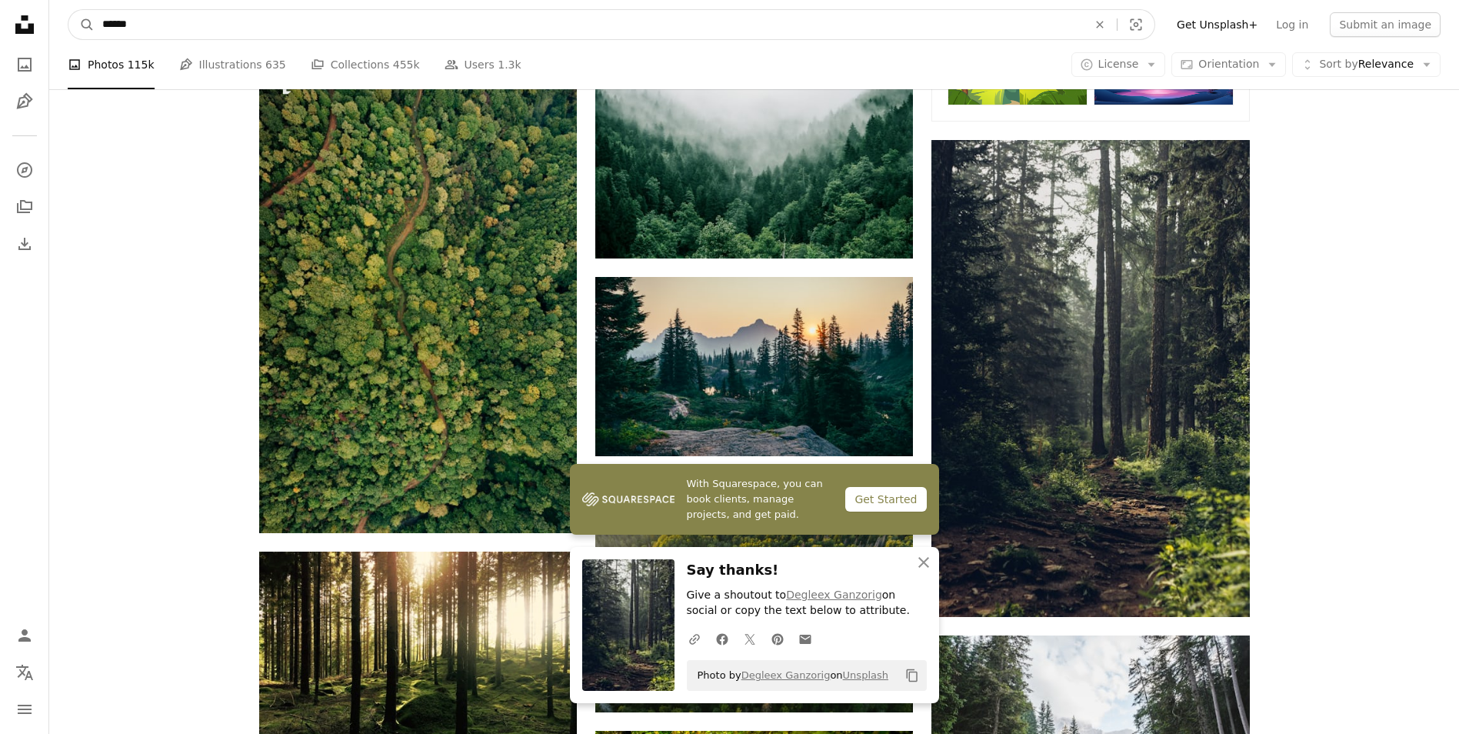
drag, startPoint x: 347, startPoint y: 34, endPoint x: 59, endPoint y: 76, distance: 290.7
type input "****"
click button "A magnifying glass" at bounding box center [81, 24] width 26 height 29
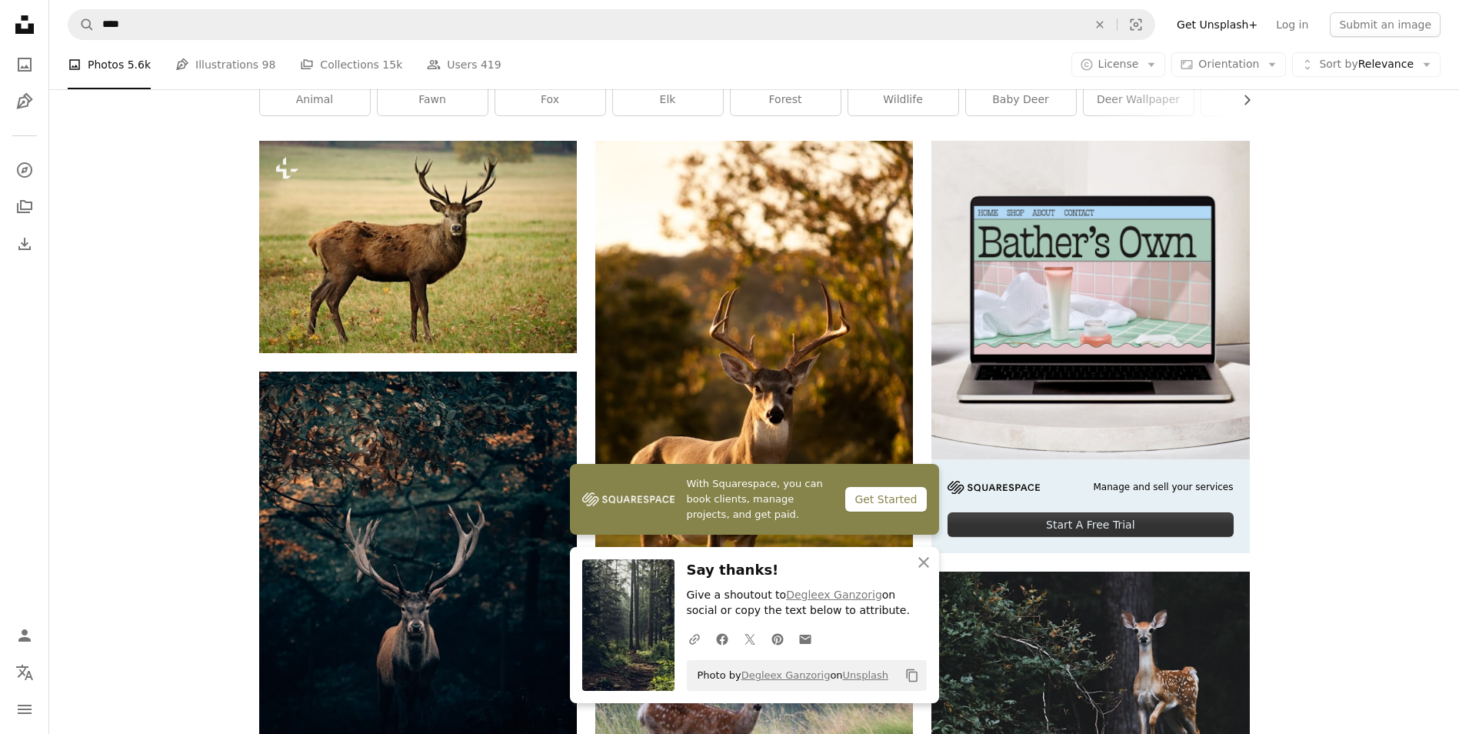
scroll to position [308, 0]
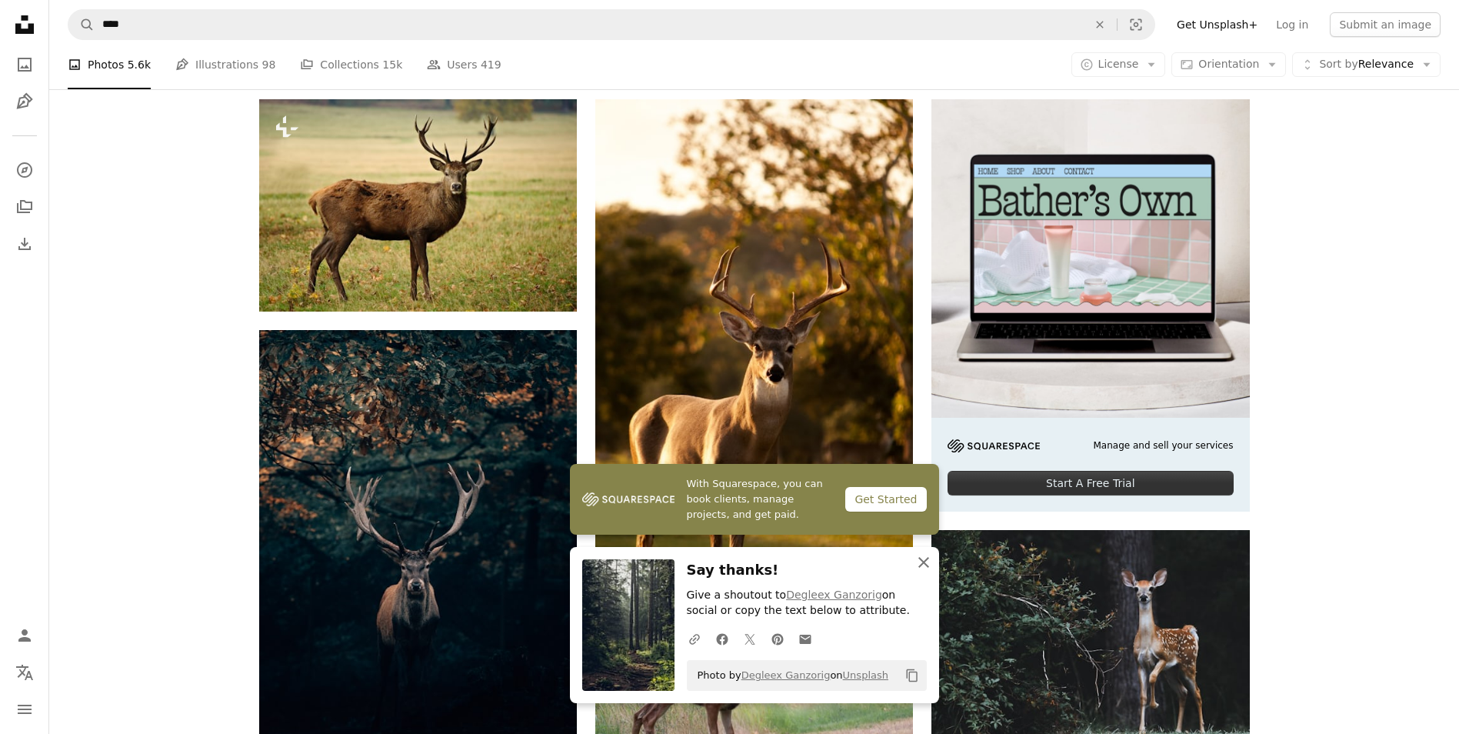
click at [924, 557] on icon "An X shape" at bounding box center [923, 562] width 18 height 18
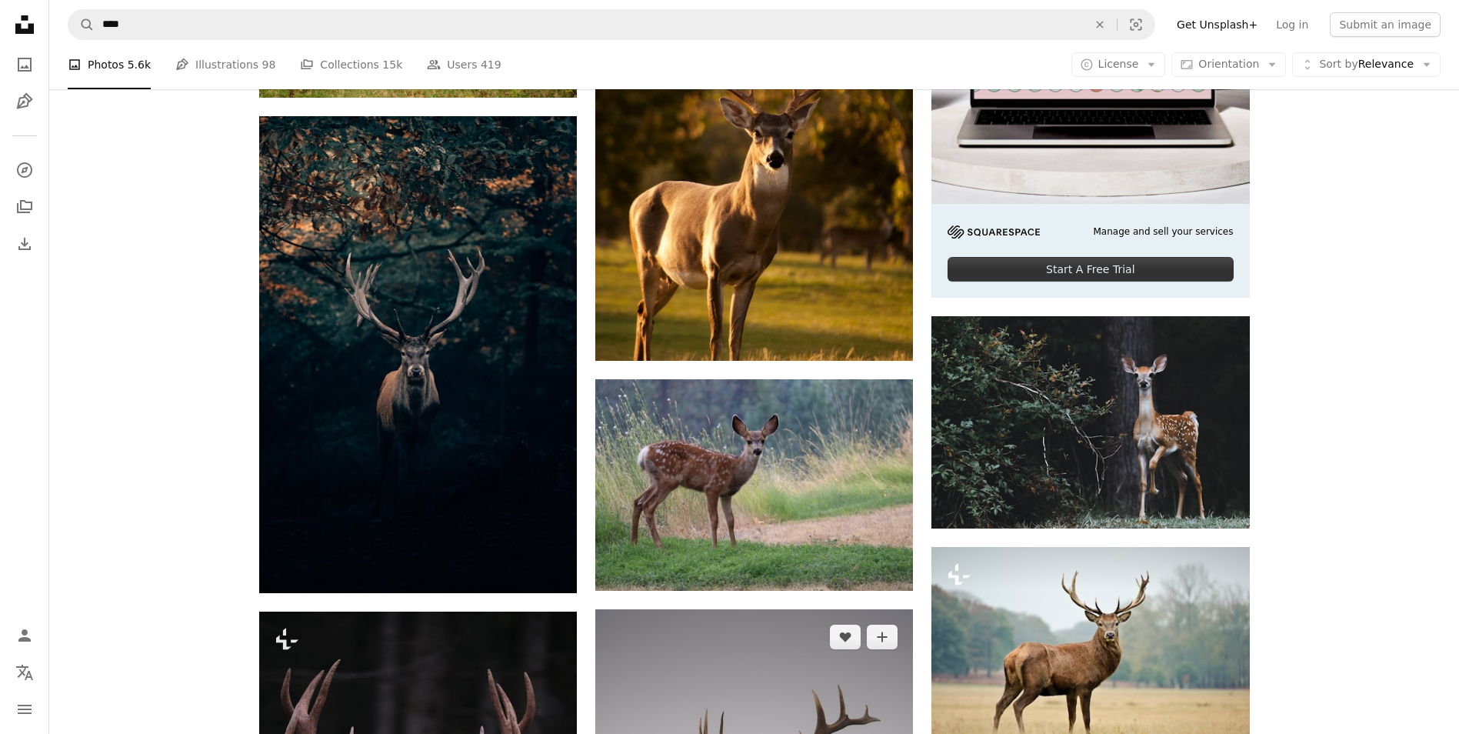
scroll to position [538, 0]
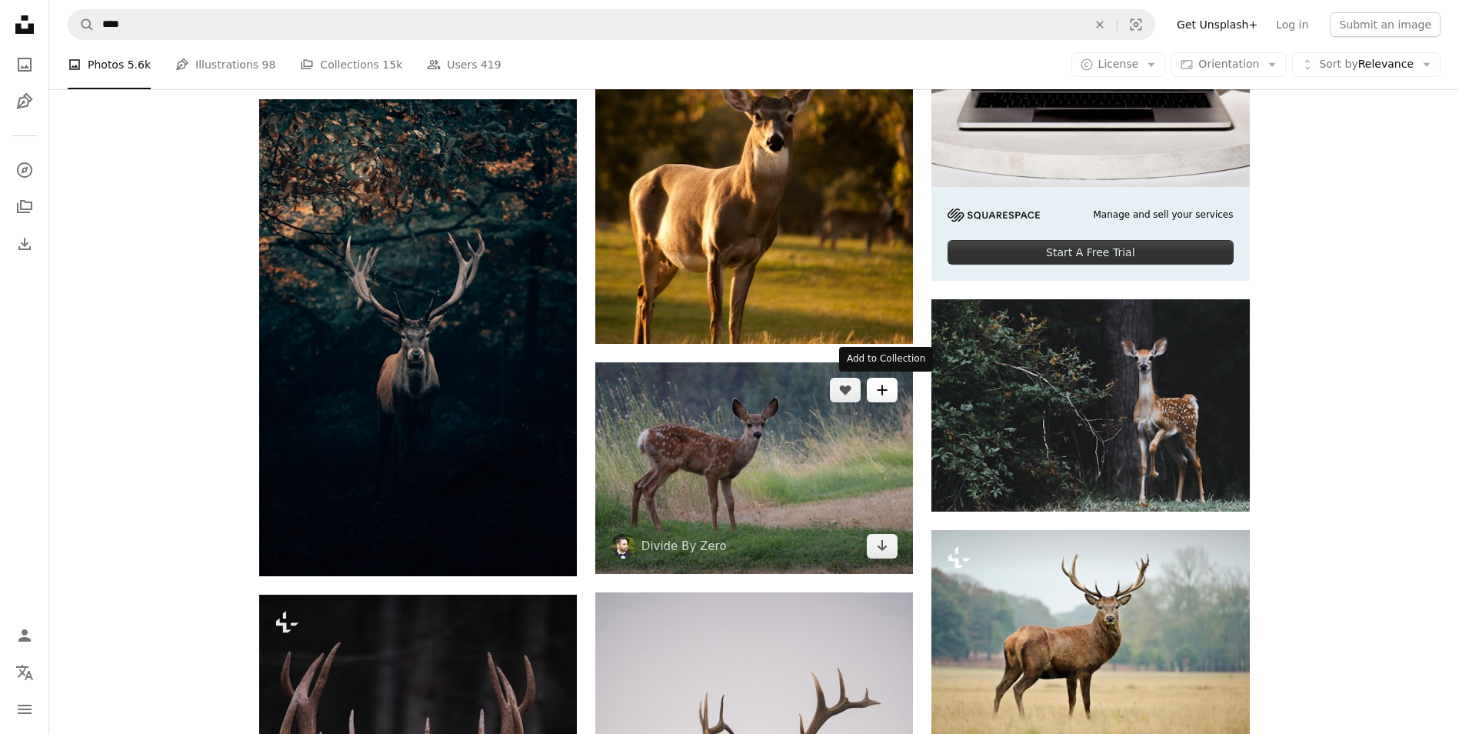
click at [887, 388] on icon "A plus sign" at bounding box center [882, 390] width 12 height 12
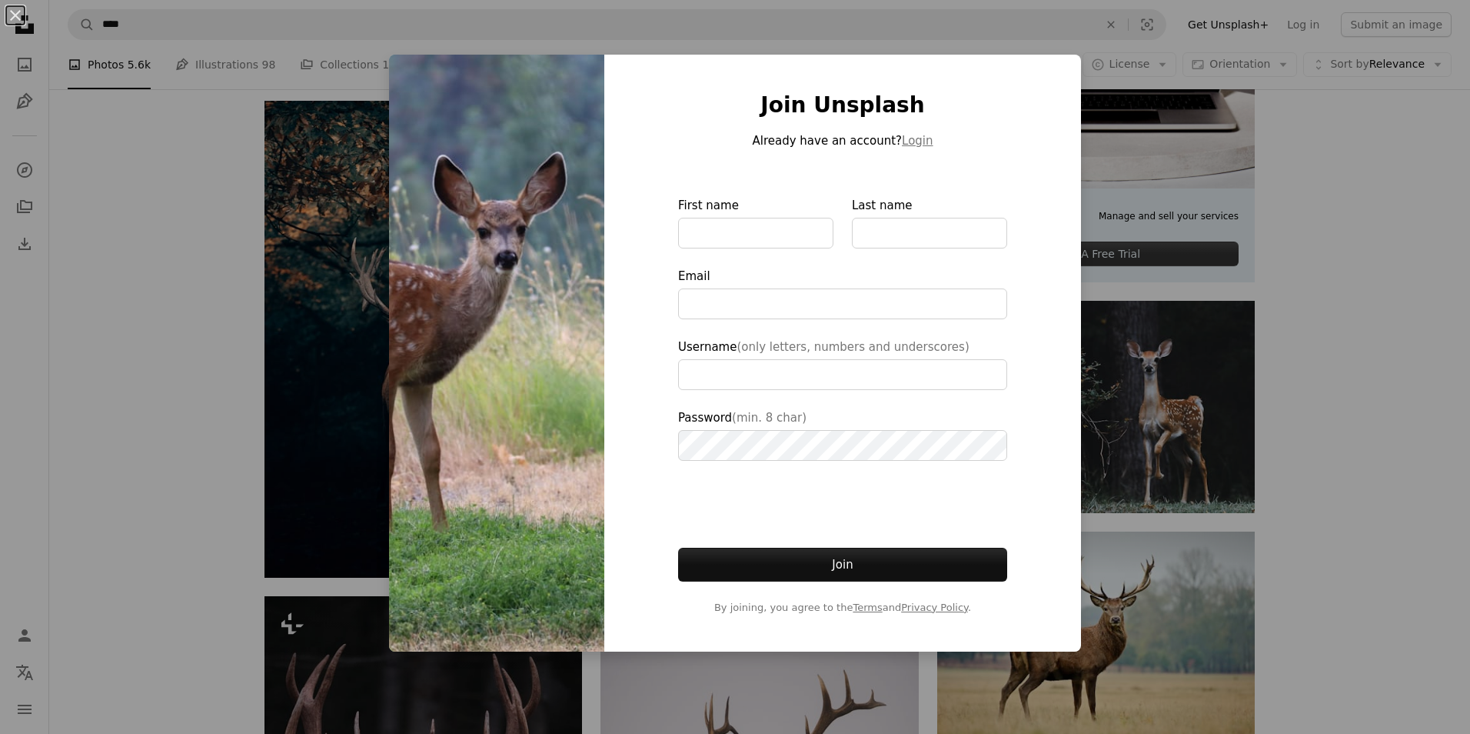
click at [1327, 287] on div "An X shape Join Unsplash Already have an account? Login First name Last name Em…" at bounding box center [735, 367] width 1470 height 734
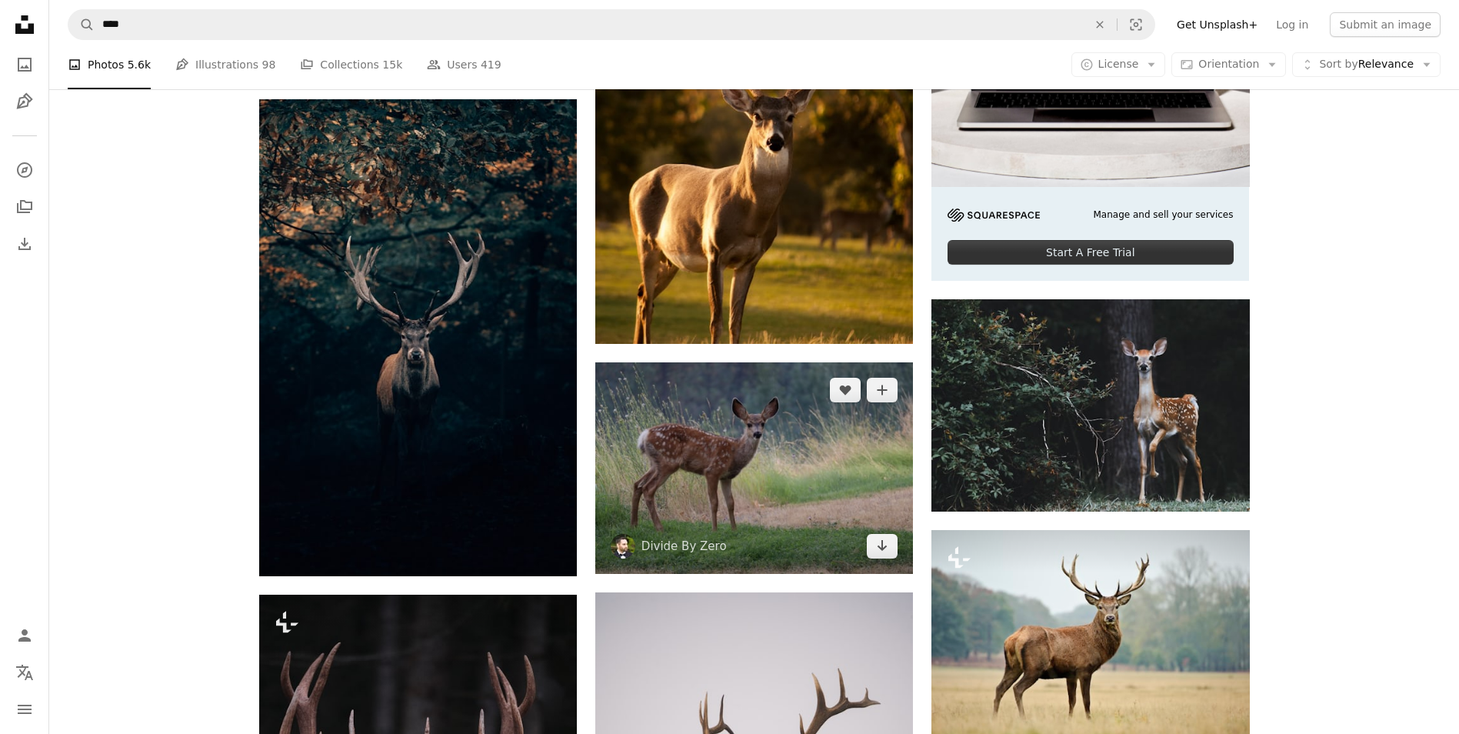
click at [711, 479] on img at bounding box center [754, 467] width 318 height 211
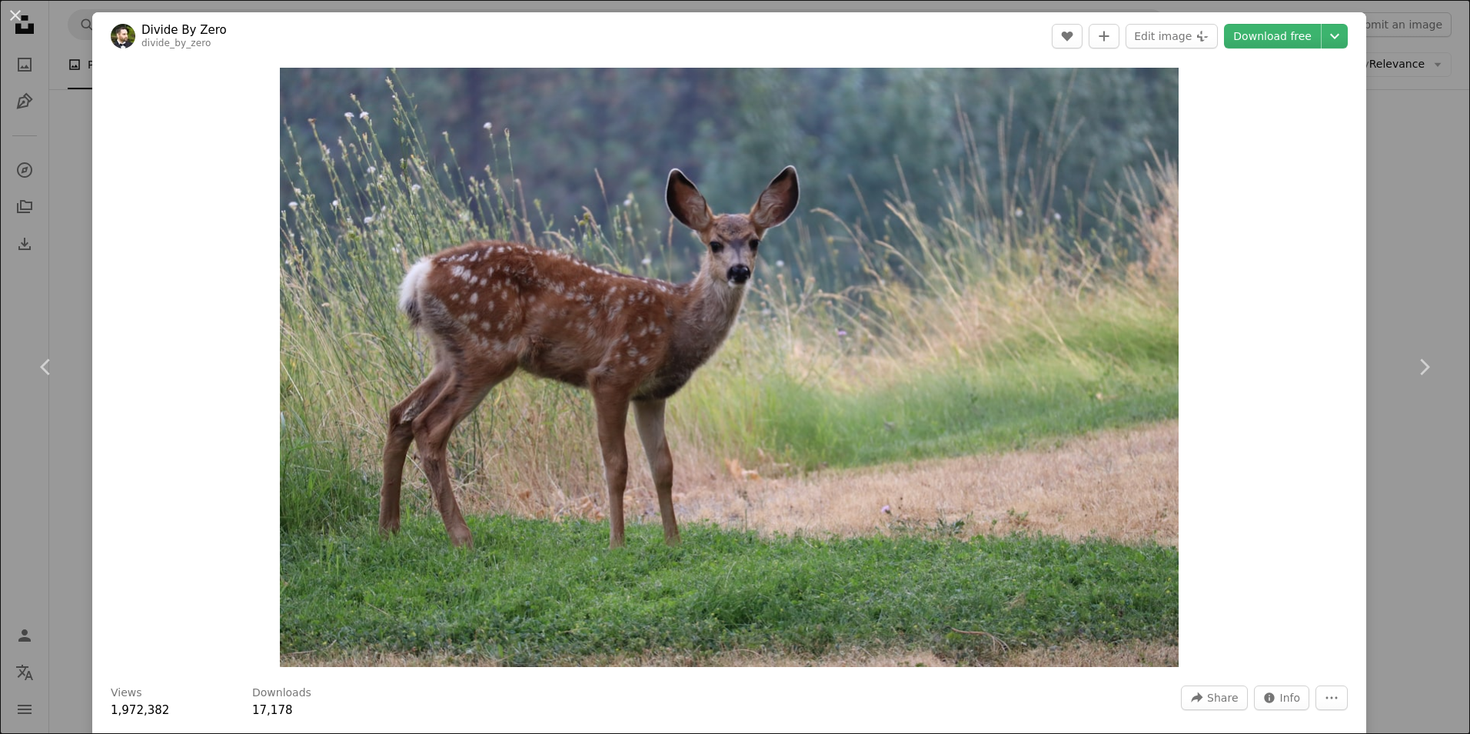
click at [1254, 51] on header "Divide By Zero divide_by_zero A heart A plus sign Edit image Plus sign for Unsp…" at bounding box center [729, 36] width 1274 height 48
click at [1260, 28] on link "Download free" at bounding box center [1272, 36] width 97 height 25
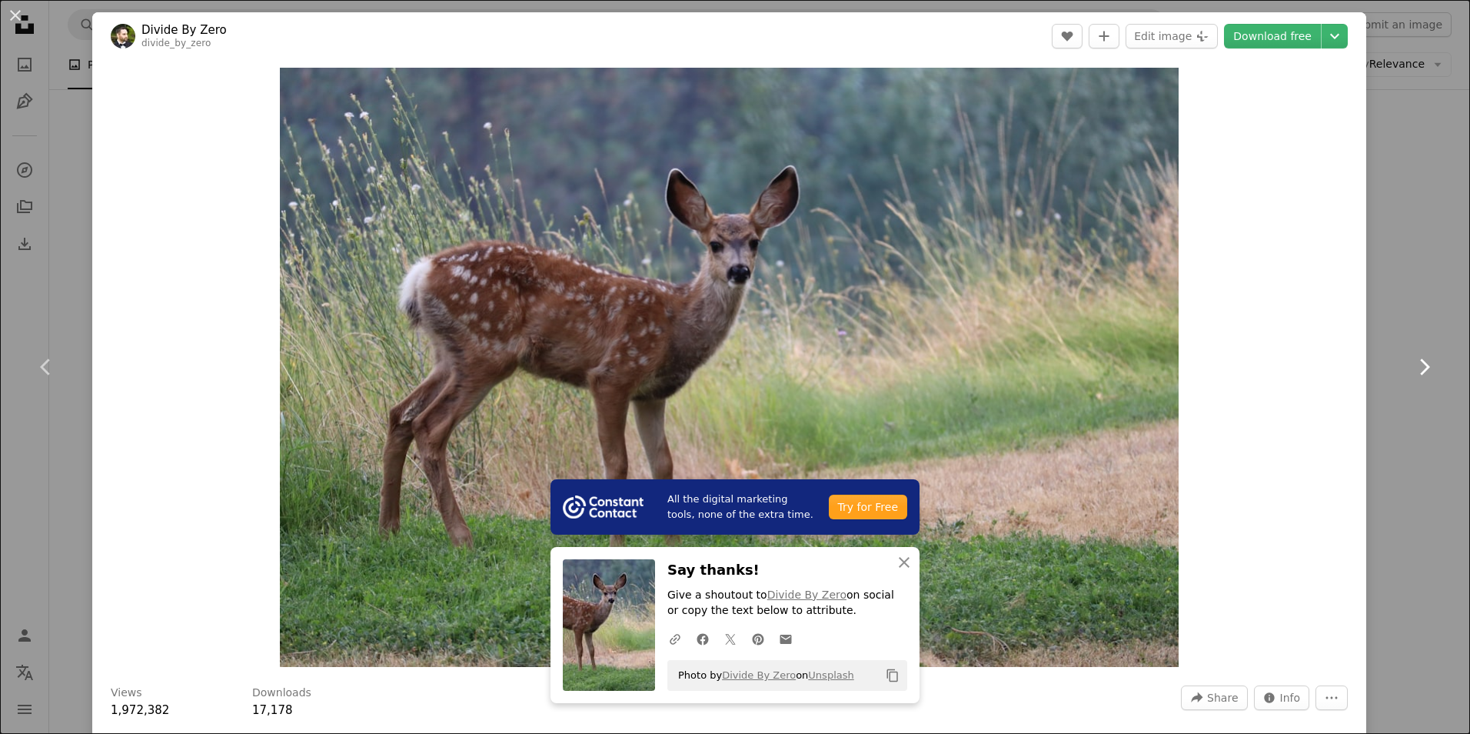
click at [1406, 307] on link "Chevron right" at bounding box center [1424, 367] width 92 height 148
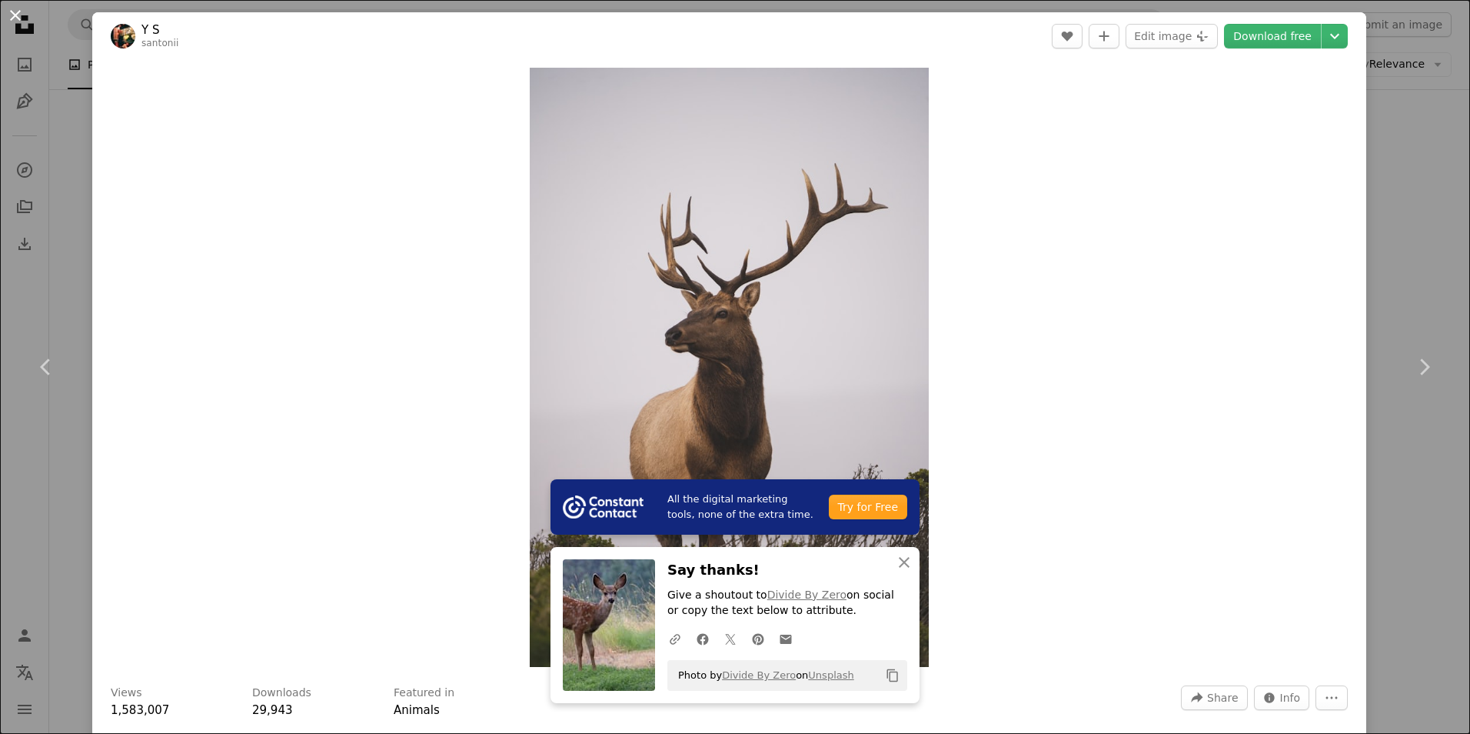
click at [21, 15] on button "An X shape" at bounding box center [15, 15] width 18 height 18
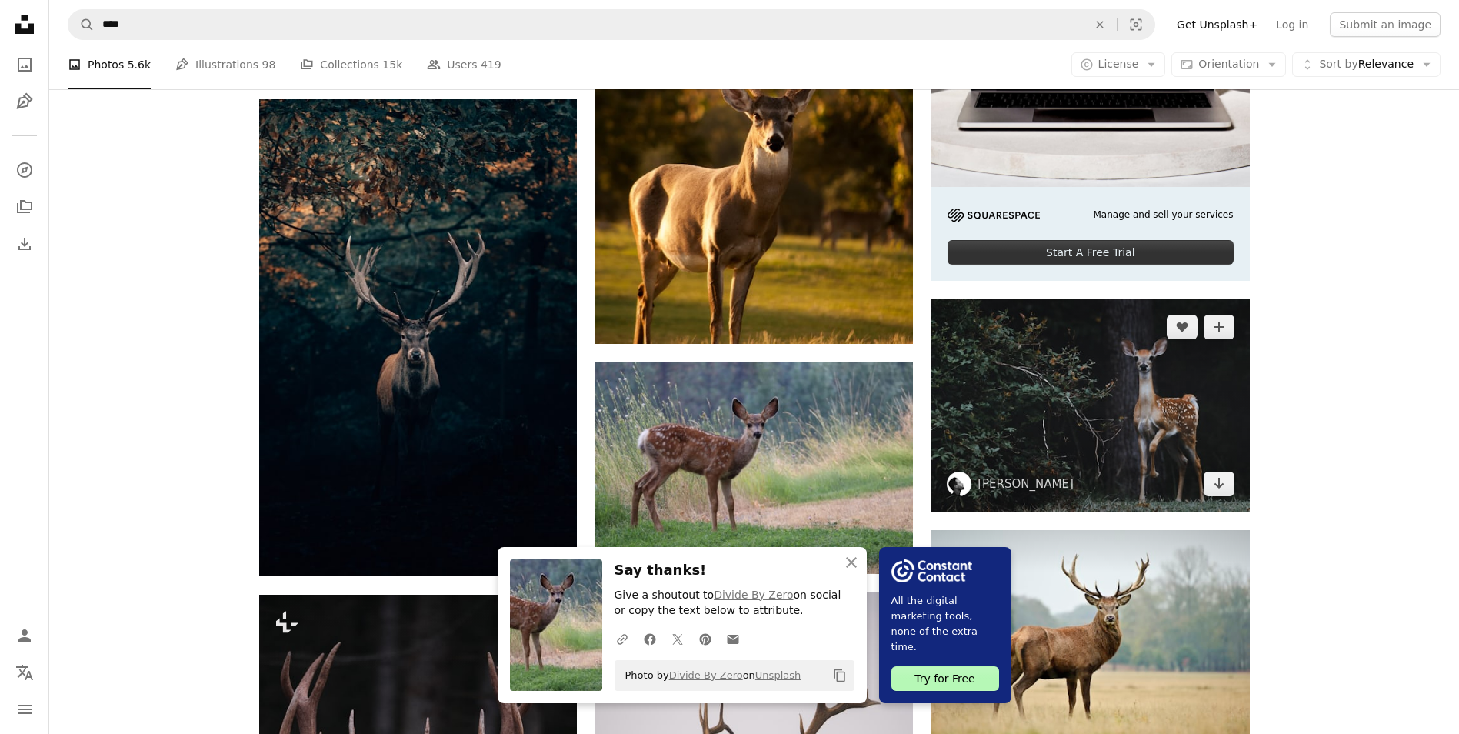
click at [1150, 419] on img at bounding box center [1090, 404] width 318 height 211
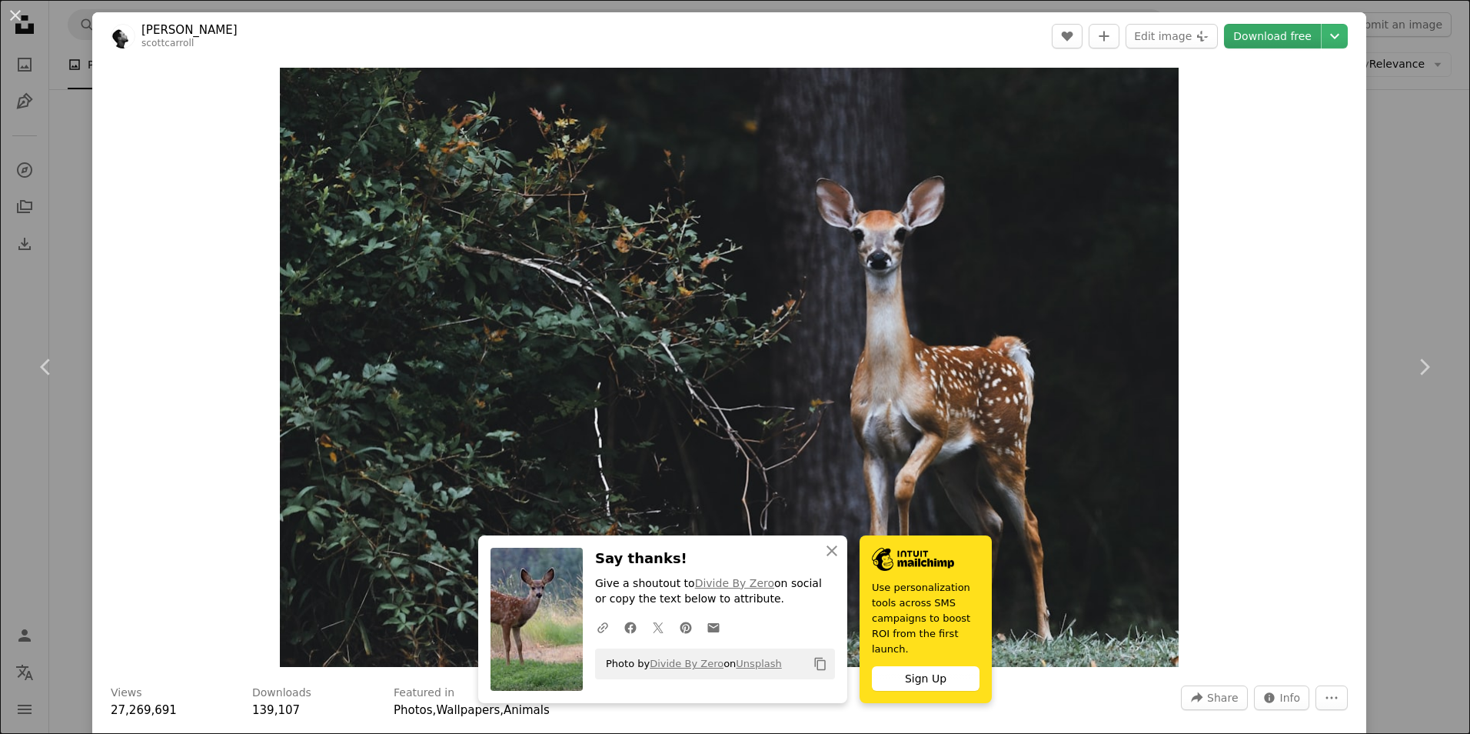
click at [1254, 35] on link "Download free" at bounding box center [1272, 36] width 97 height 25
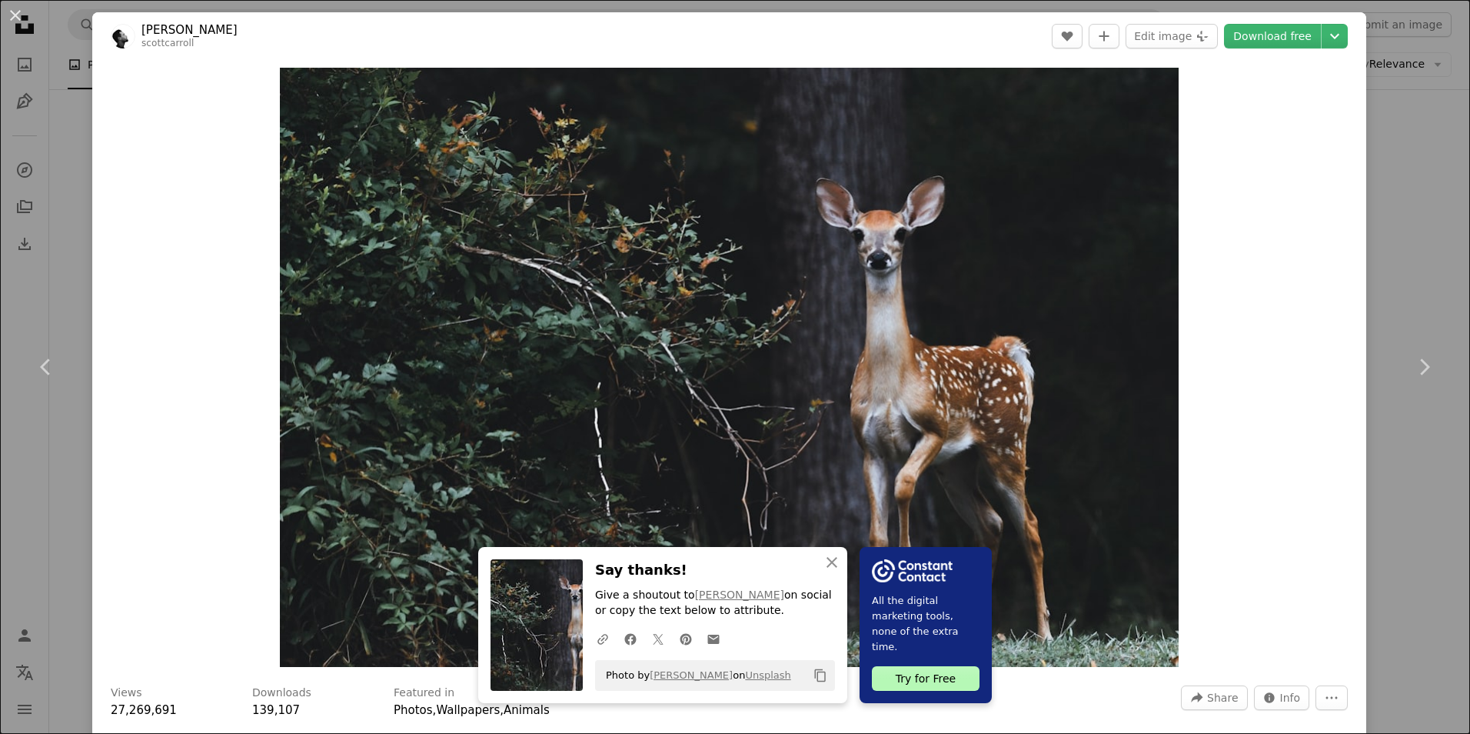
click at [1408, 173] on div "An X shape Chevron left Chevron right An X shape Close Say thanks! Give a shout…" at bounding box center [735, 367] width 1470 height 734
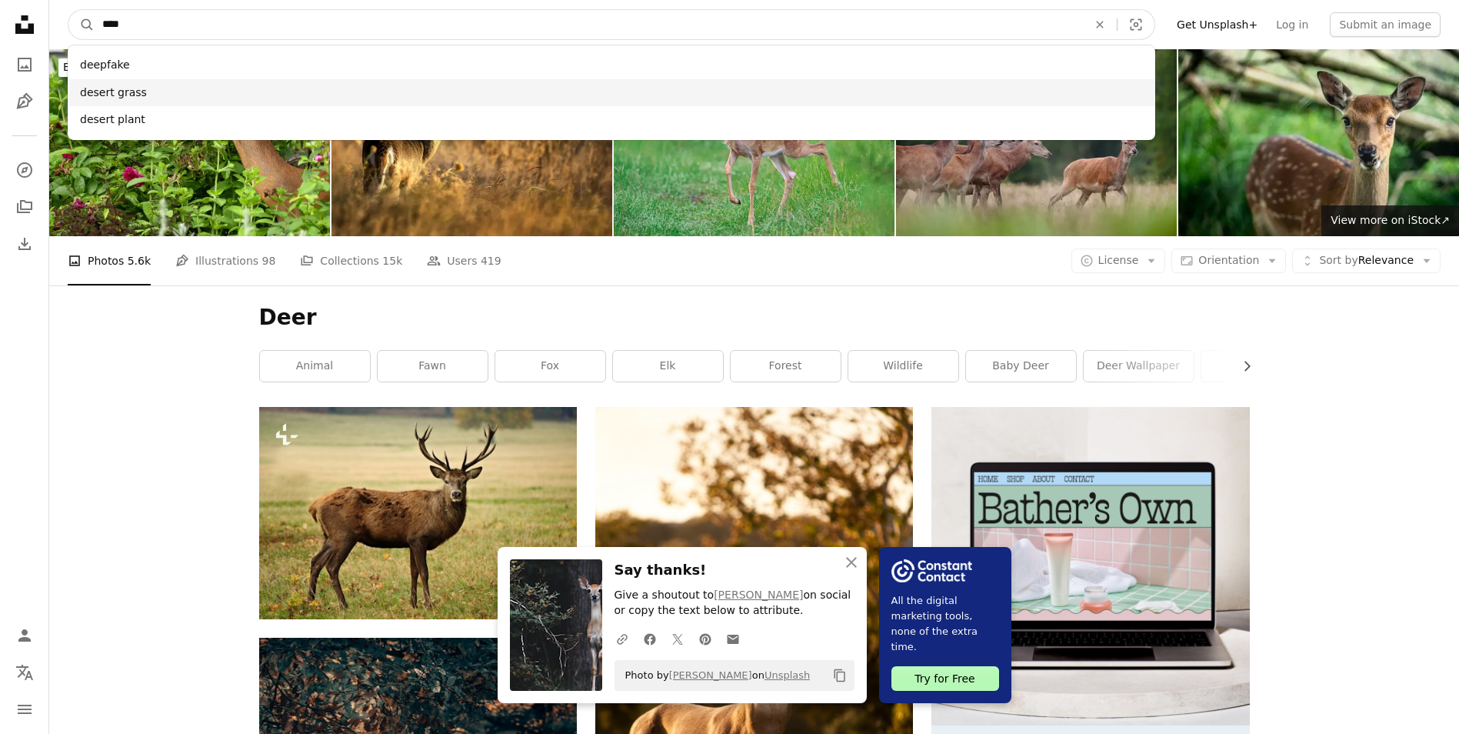
drag, startPoint x: 545, startPoint y: 31, endPoint x: 60, endPoint y: 67, distance: 486.6
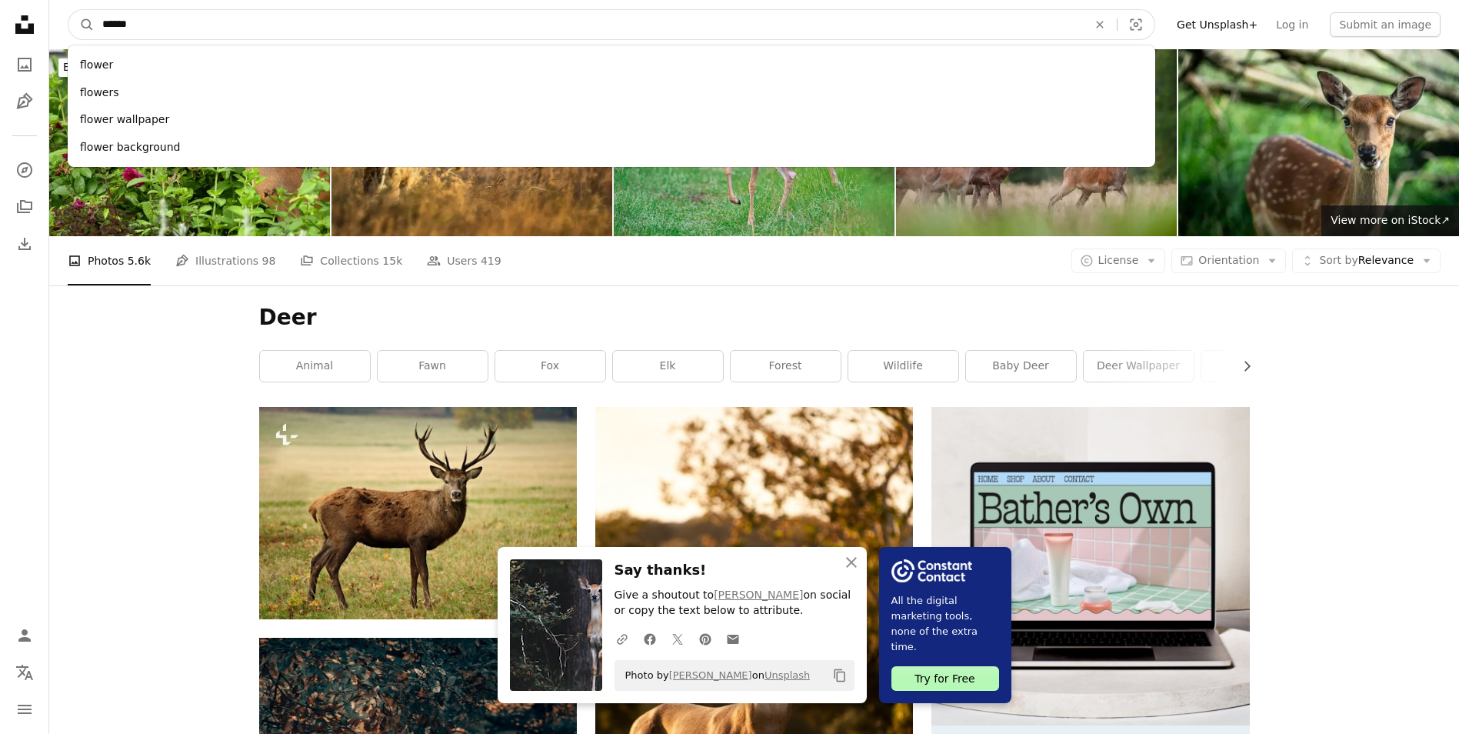
type input "*******"
click button "A magnifying glass" at bounding box center [81, 24] width 26 height 29
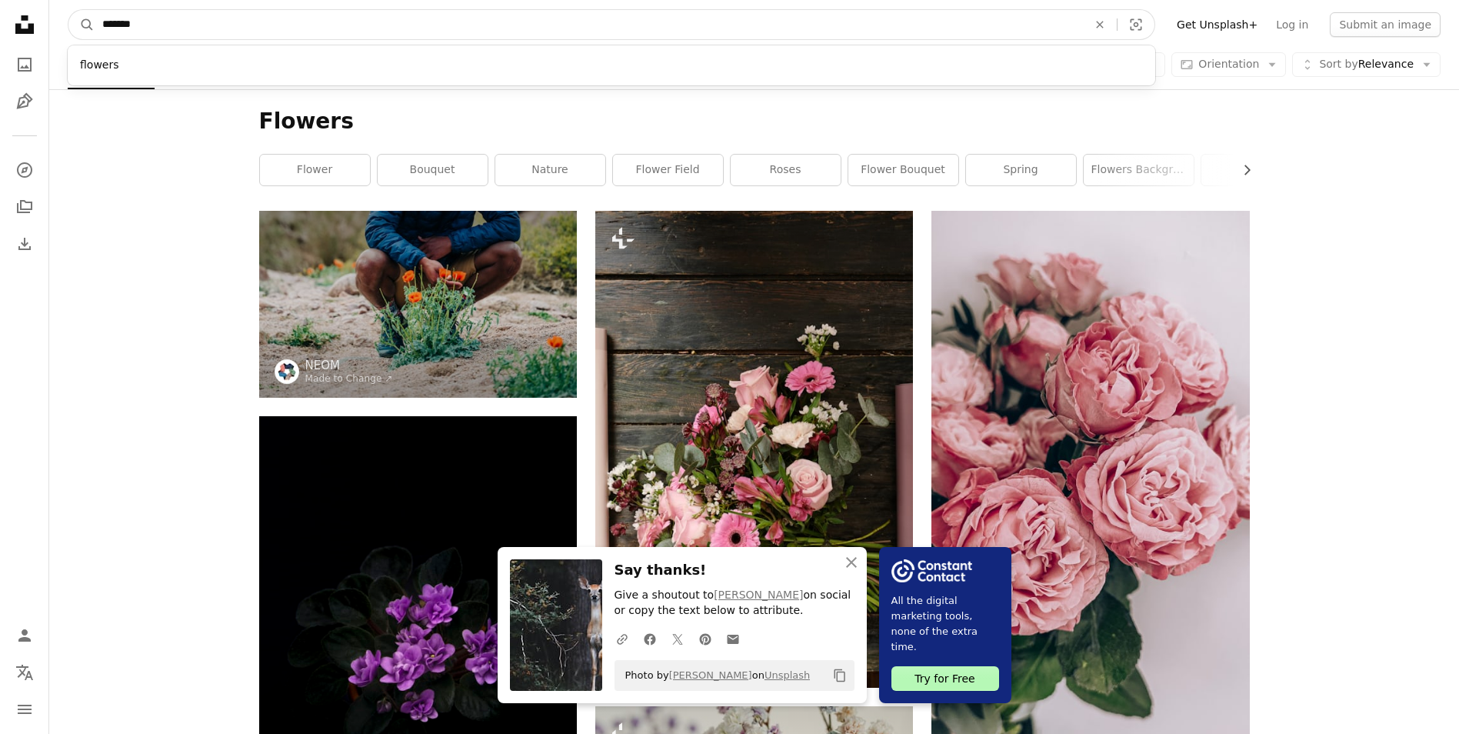
drag, startPoint x: 453, startPoint y: 35, endPoint x: -3, endPoint y: 37, distance: 456.1
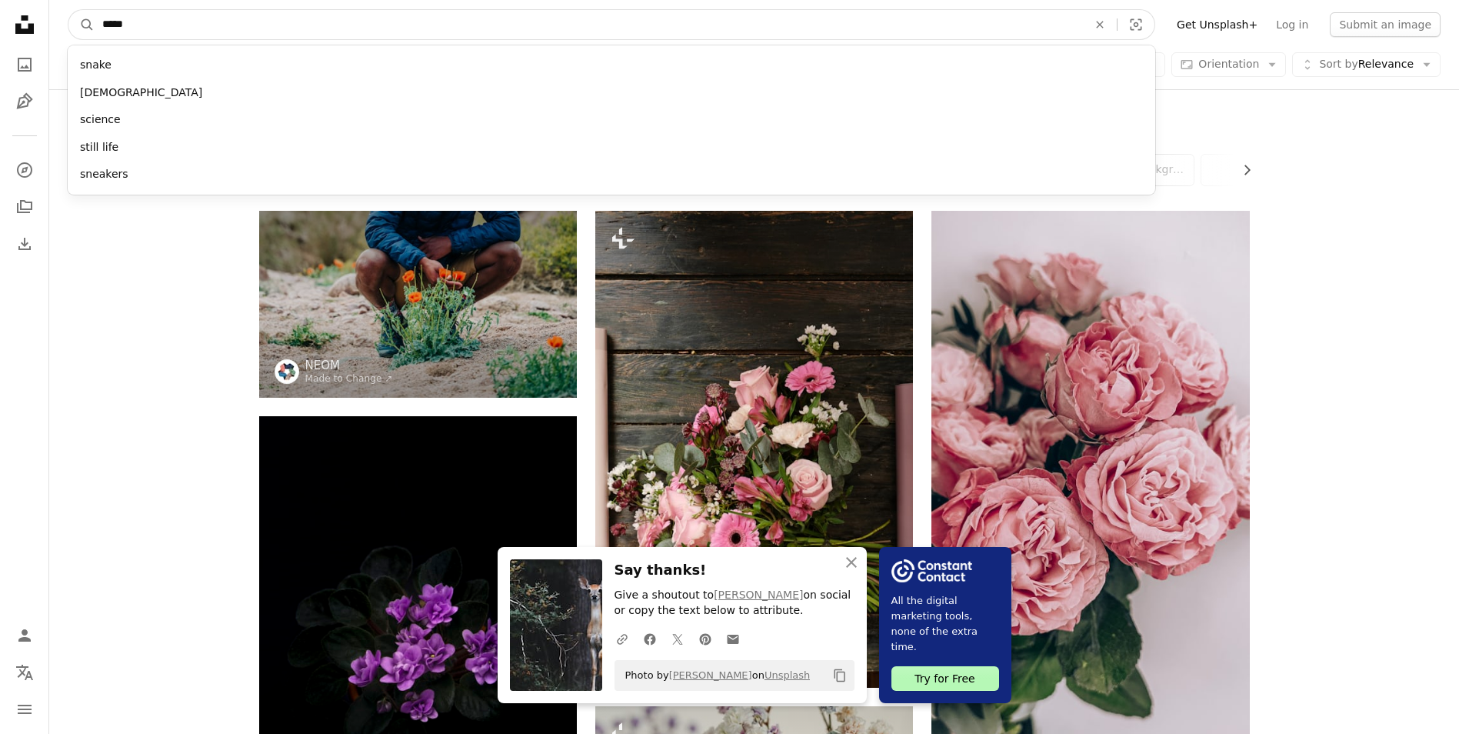
type input "******"
click button "A magnifying glass" at bounding box center [81, 24] width 26 height 29
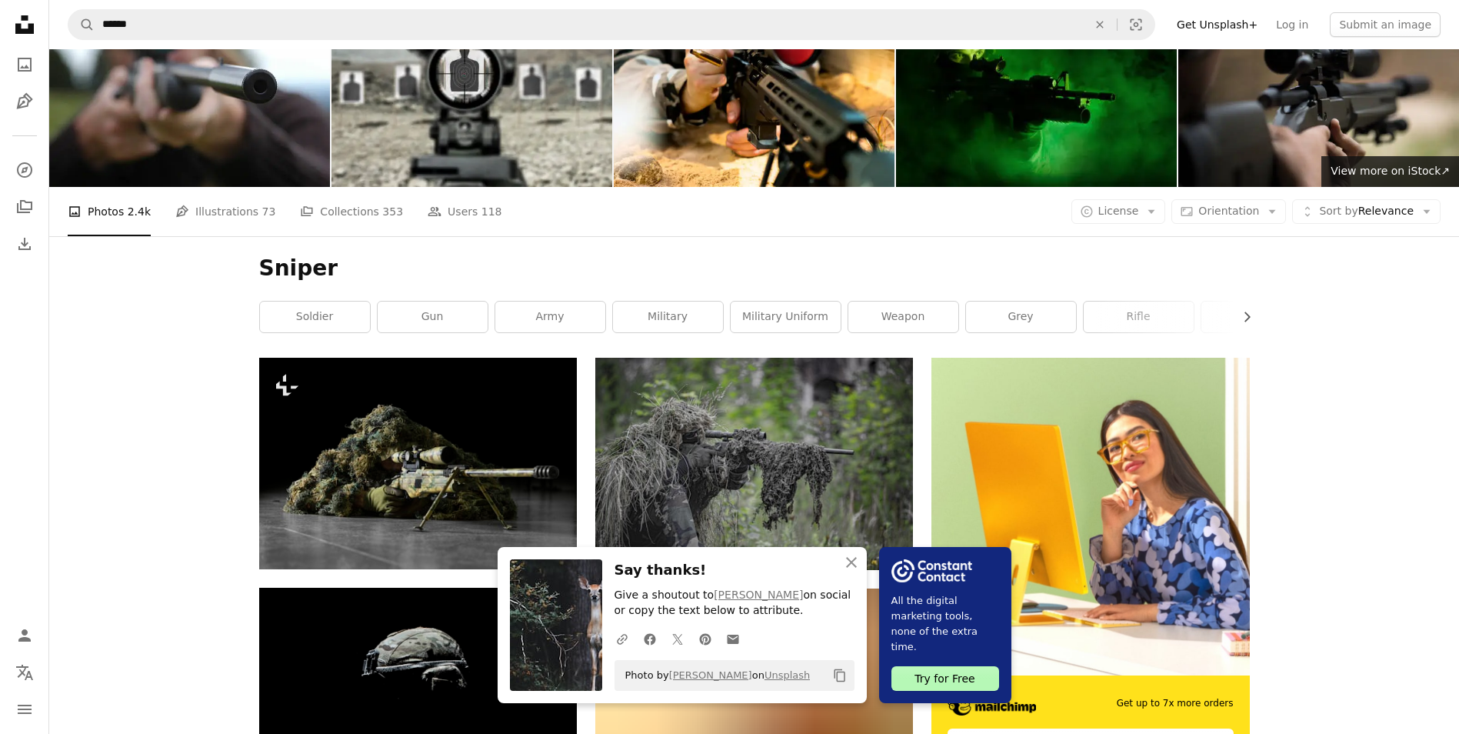
scroll to position [77, 0]
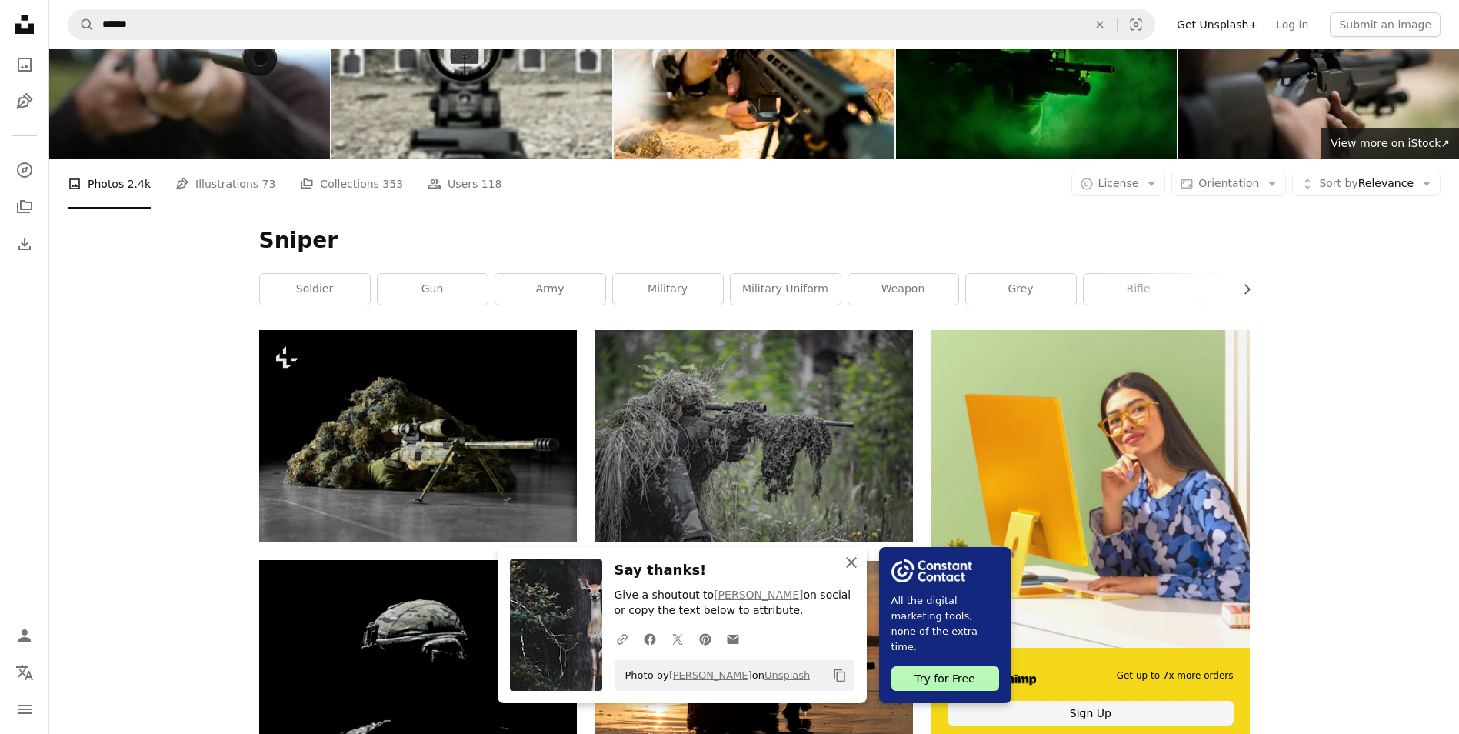
drag, startPoint x: 851, startPoint y: 561, endPoint x: 951, endPoint y: 544, distance: 102.2
click at [851, 561] on icon "button" at bounding box center [851, 562] width 11 height 11
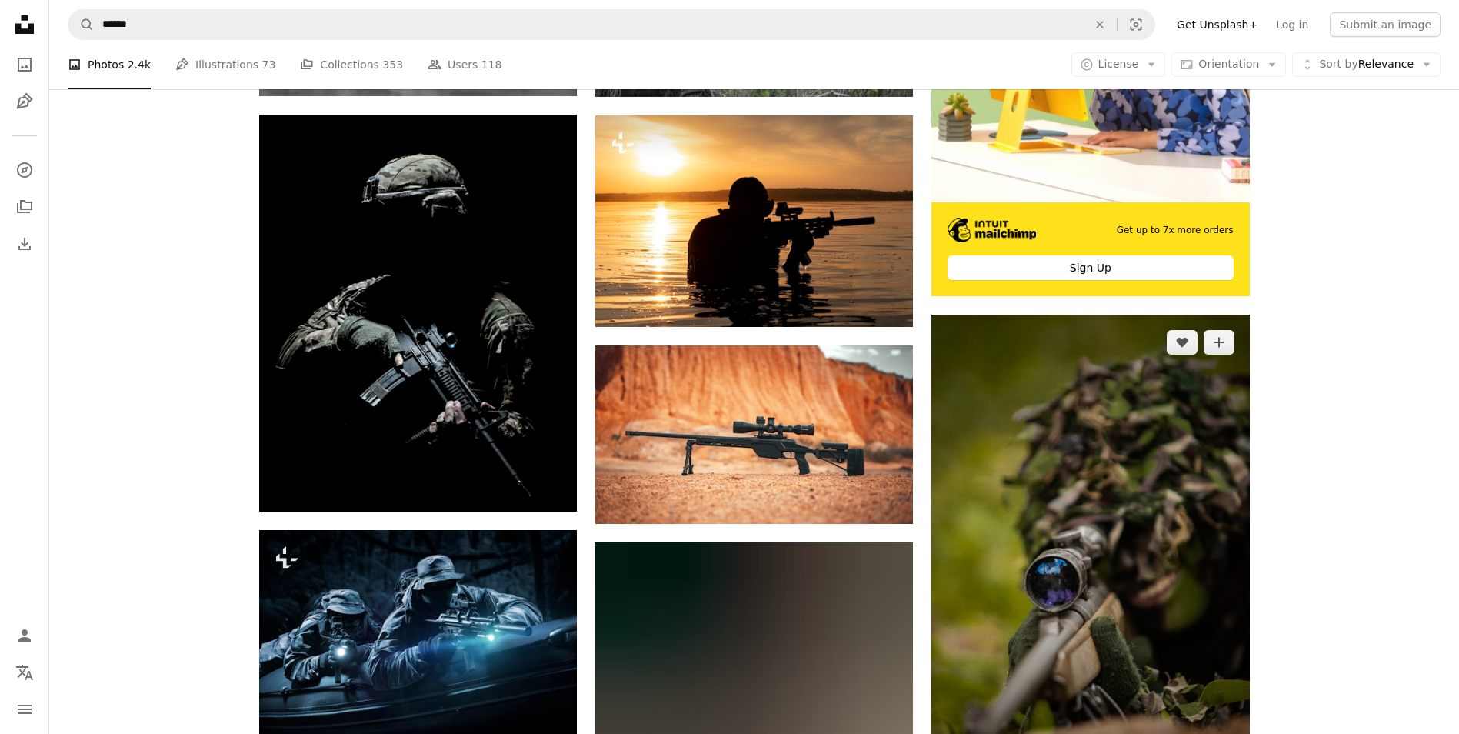
scroll to position [538, 0]
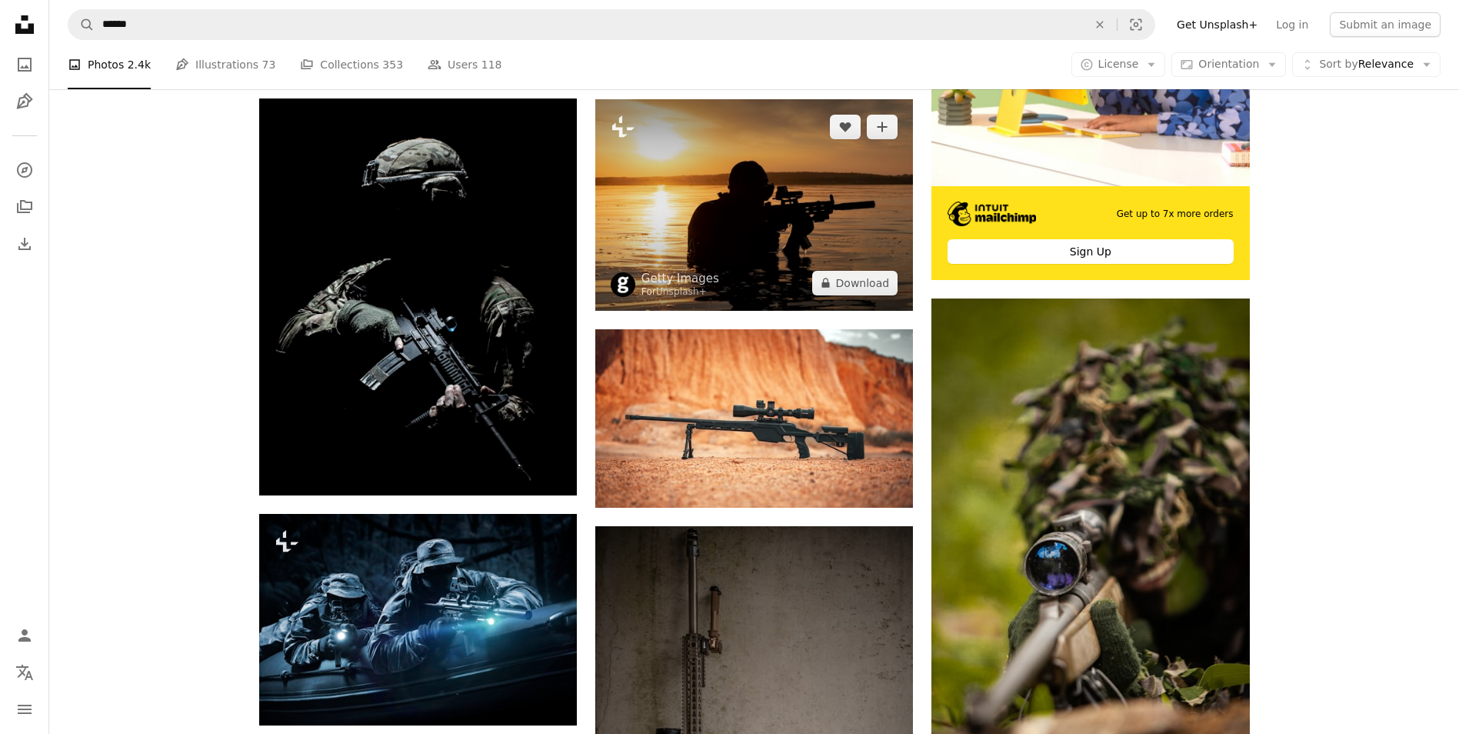
click at [737, 217] on img at bounding box center [754, 204] width 318 height 211
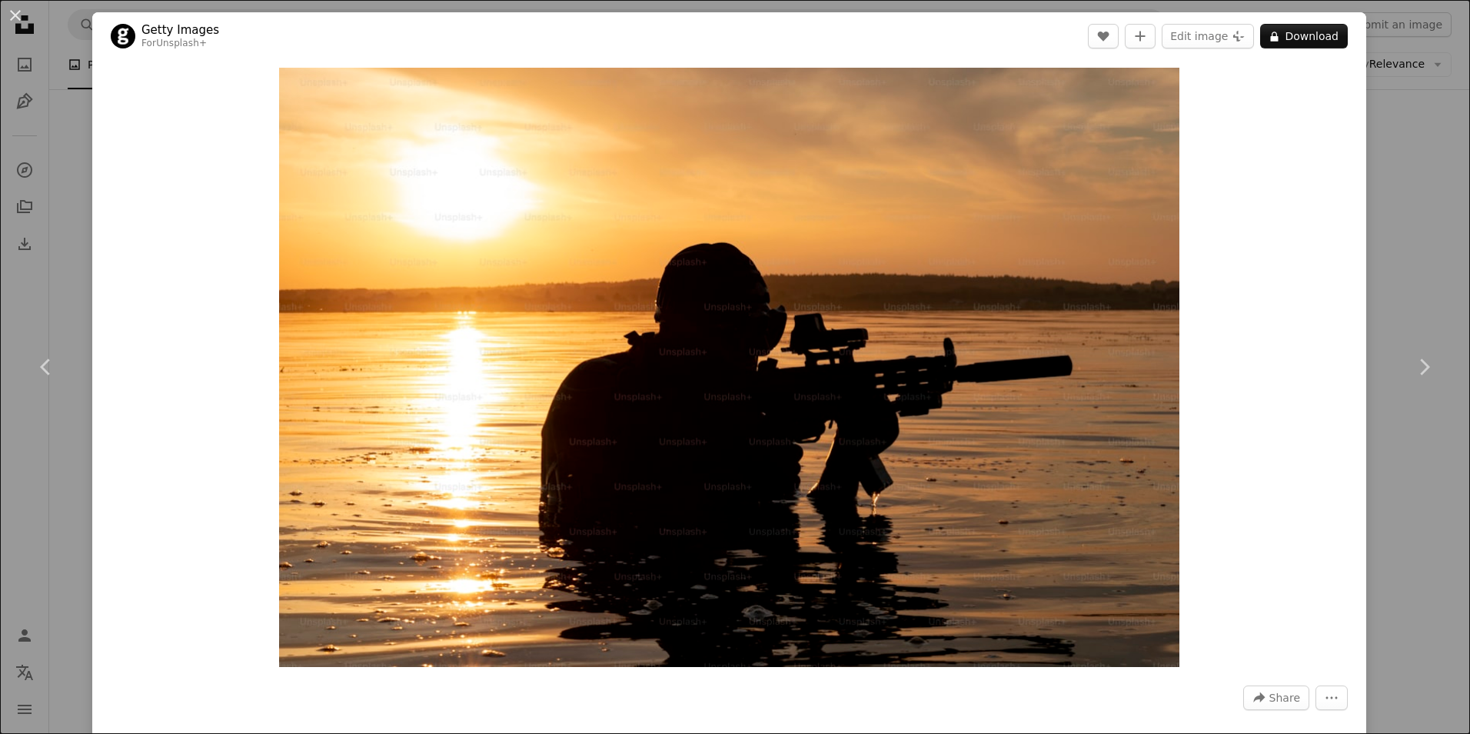
click at [1377, 184] on div "An X shape Chevron left Chevron right Getty Images For Unsplash+ A heart A plus…" at bounding box center [735, 367] width 1470 height 734
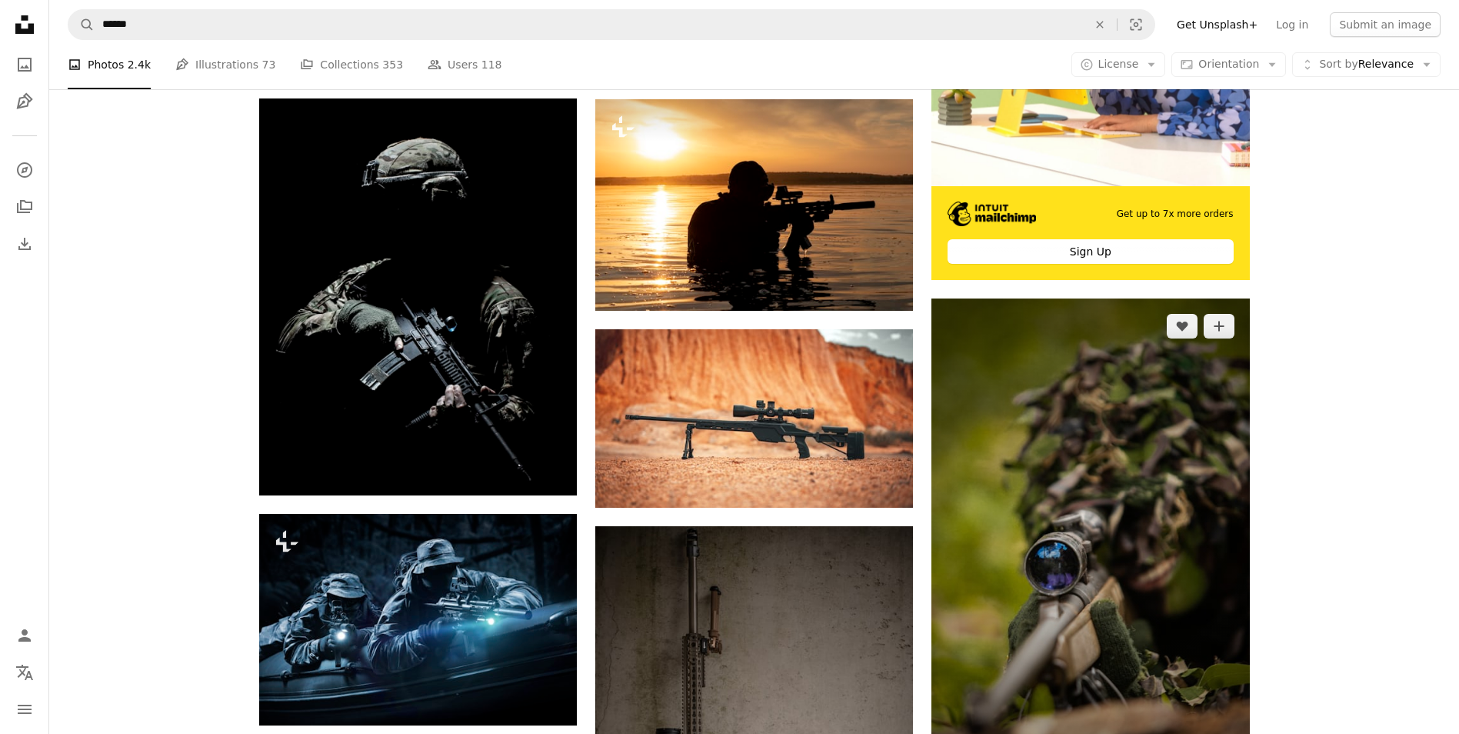
click at [1097, 427] on img at bounding box center [1090, 536] width 318 height 477
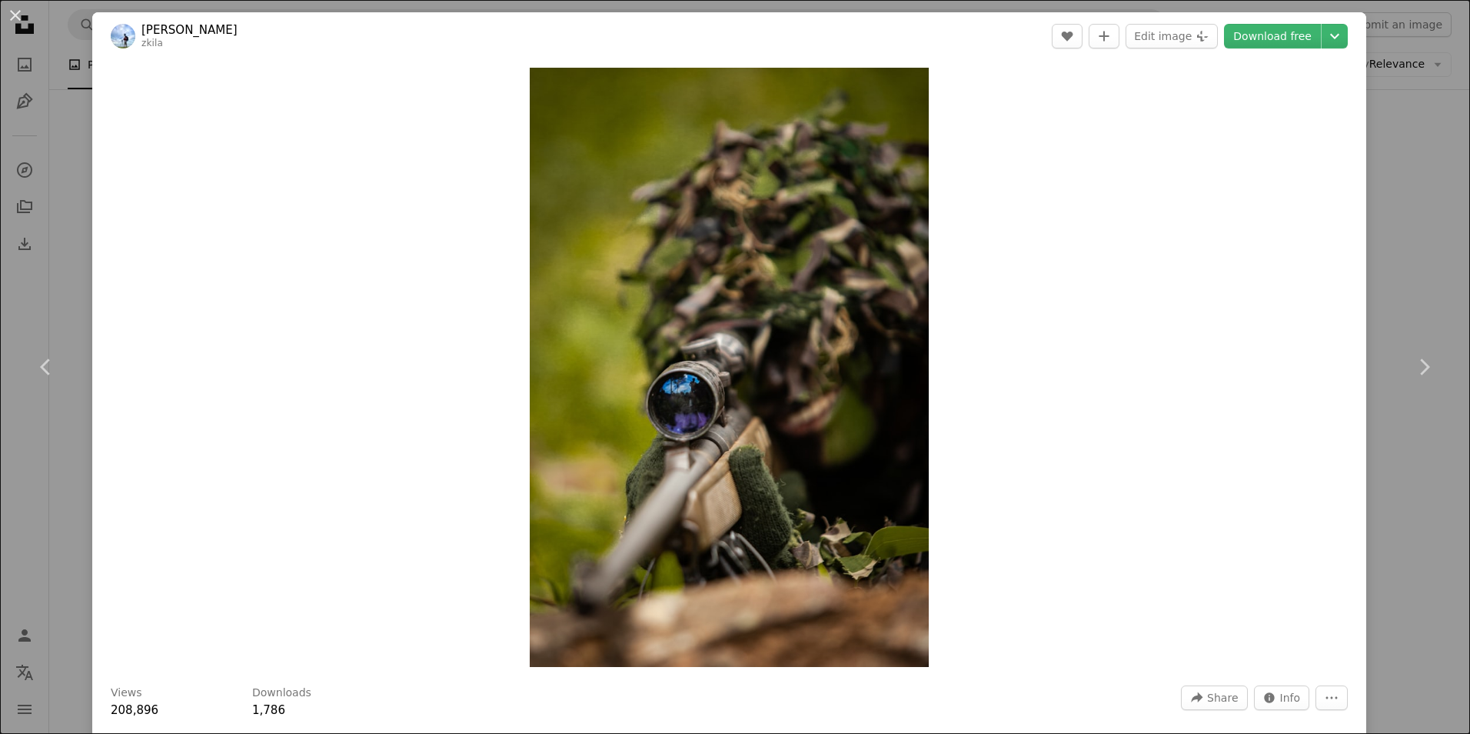
drag, startPoint x: 10, startPoint y: 12, endPoint x: 69, endPoint y: 50, distance: 70.2
click at [12, 12] on button "An X shape" at bounding box center [15, 15] width 18 height 18
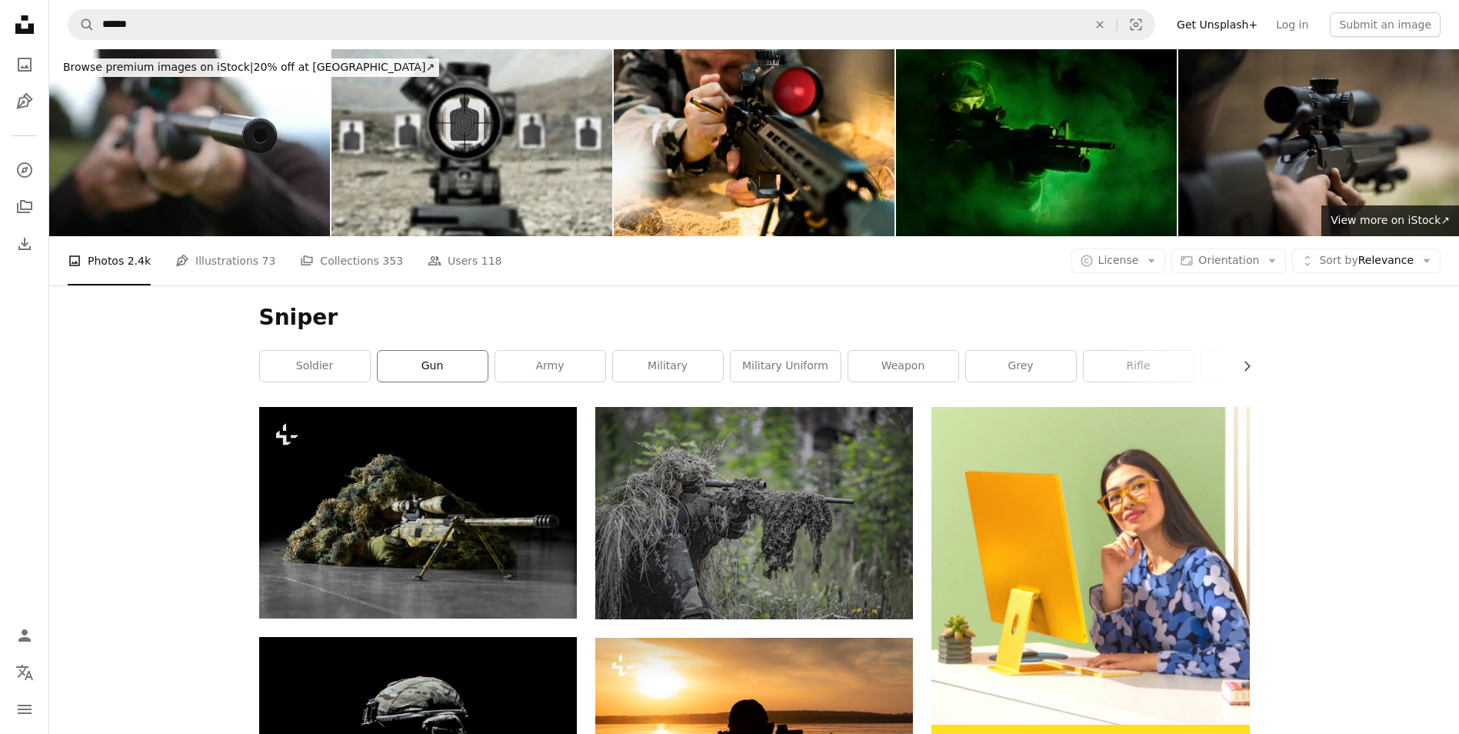
click at [407, 378] on link "gun" at bounding box center [433, 366] width 110 height 31
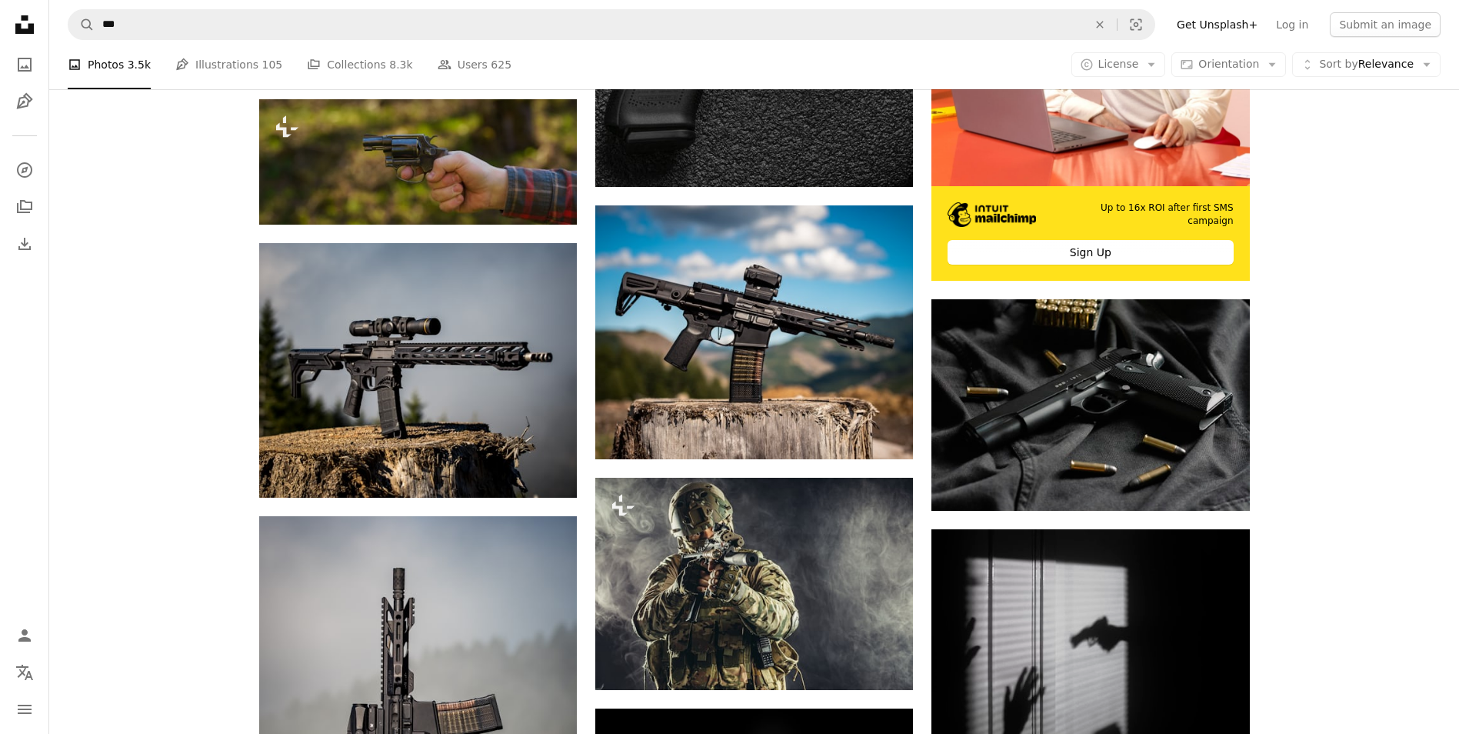
scroll to position [231, 0]
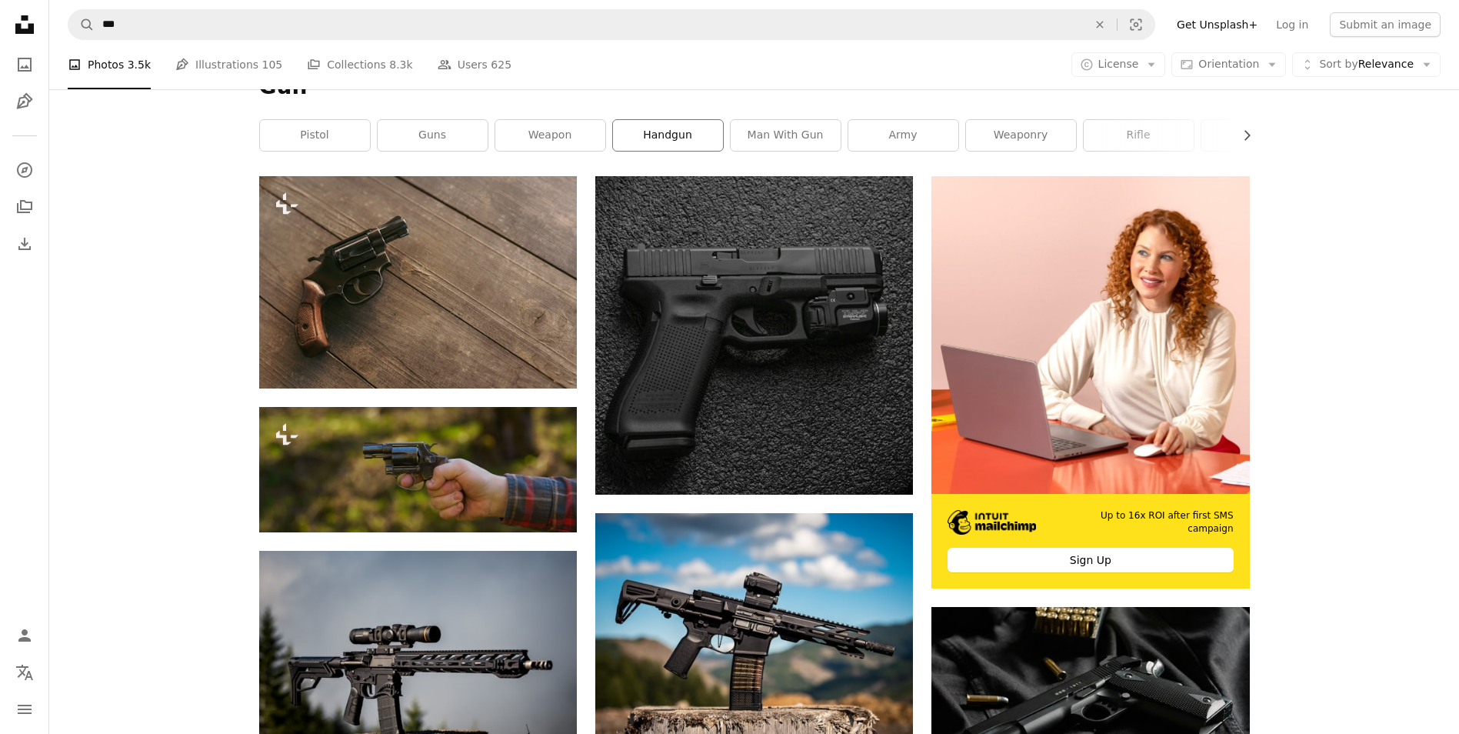
click at [633, 139] on link "handgun" at bounding box center [668, 135] width 110 height 31
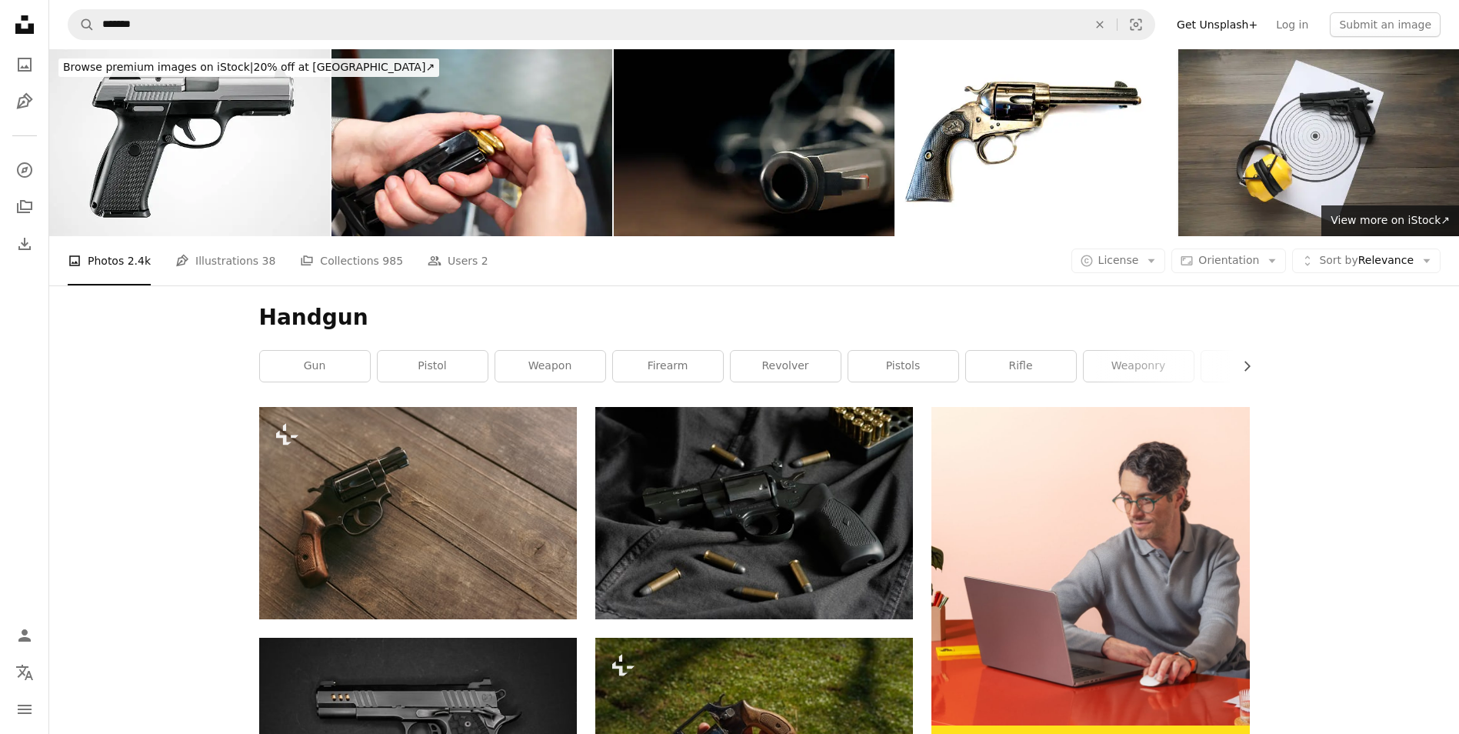
click at [1024, 375] on link "rifle" at bounding box center [1021, 366] width 110 height 31
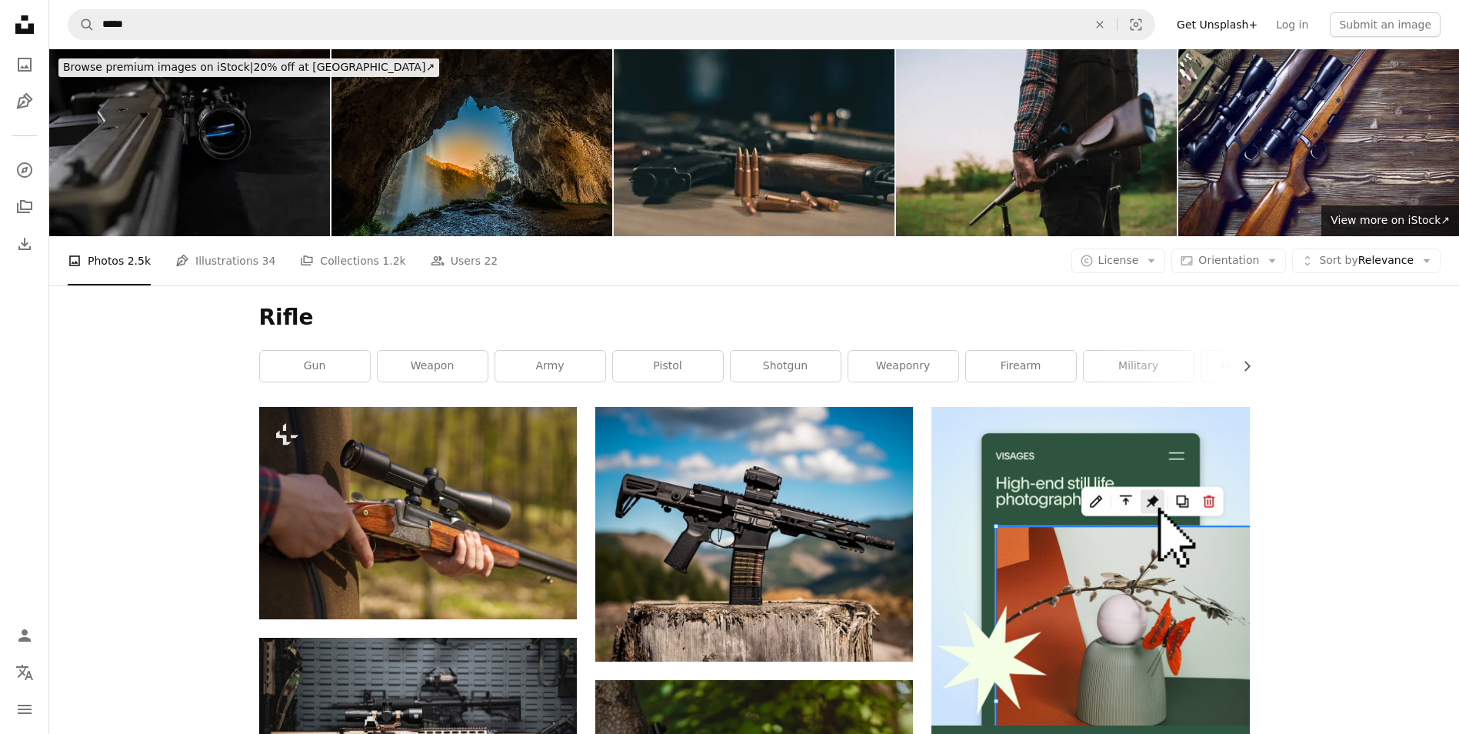
click at [1254, 368] on div "Rifle Chevron right gun weapon army pistol shotgun weaponry firearm military hu…" at bounding box center [754, 346] width 1027 height 122
click at [1242, 368] on icon "Chevron right" at bounding box center [1246, 365] width 15 height 15
click at [1144, 365] on link "hunting" at bounding box center [1143, 366] width 110 height 31
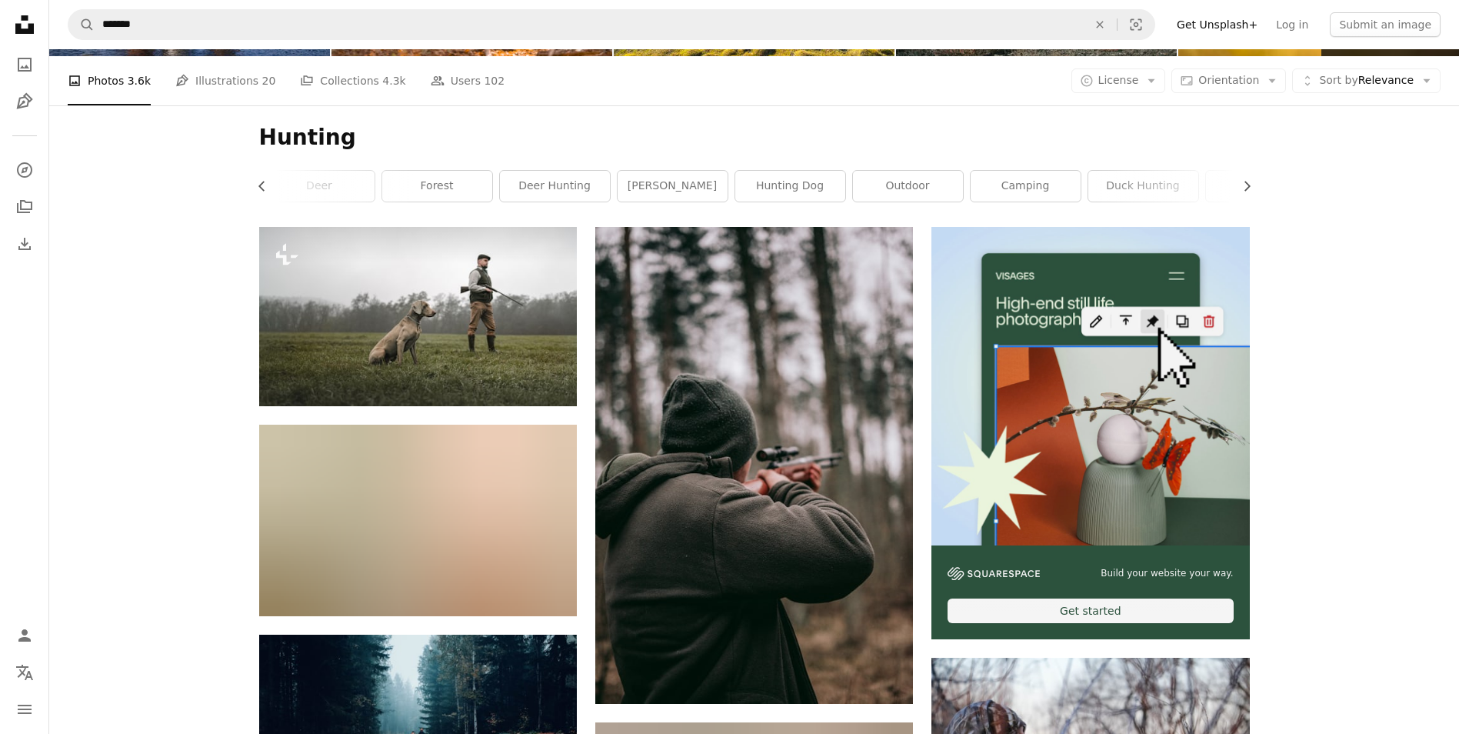
scroll to position [231, 0]
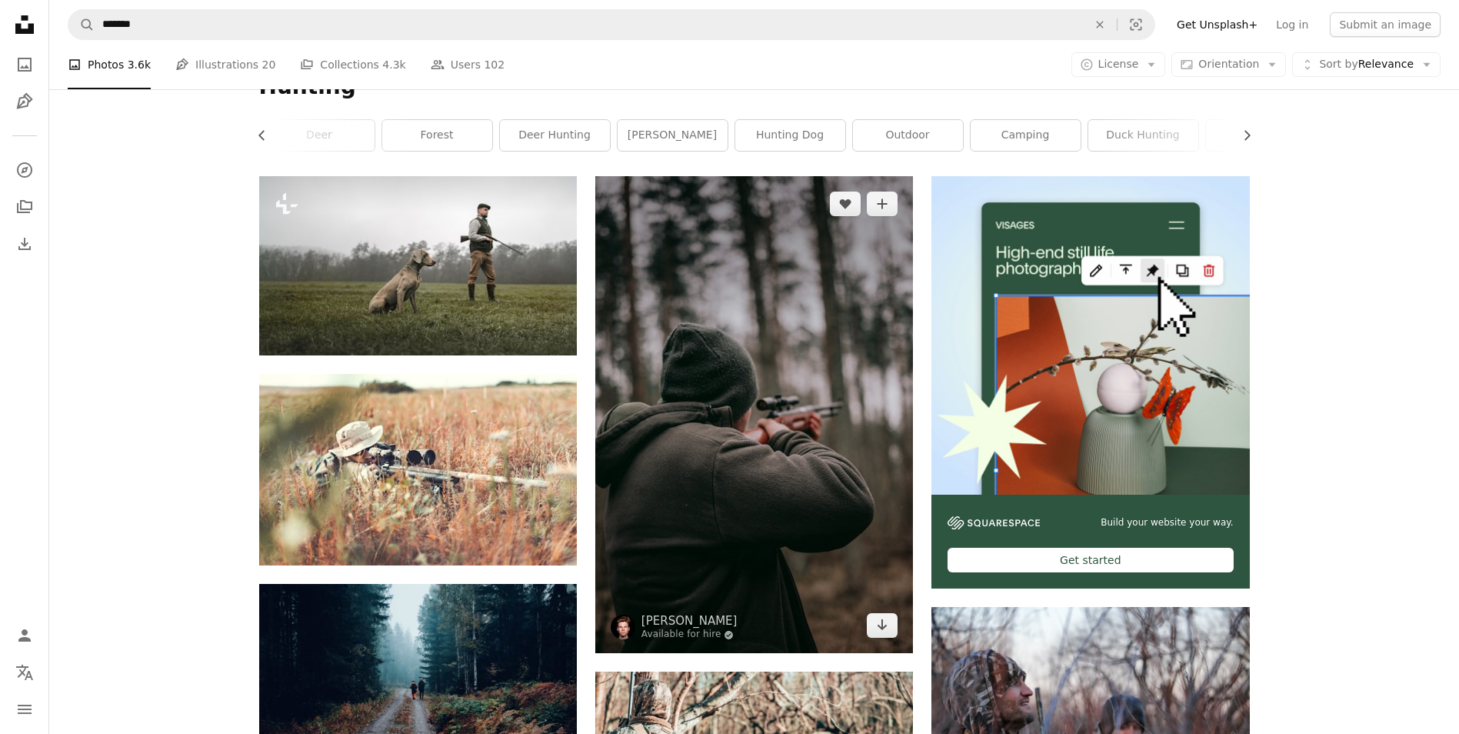
click at [758, 514] on img at bounding box center [754, 414] width 318 height 477
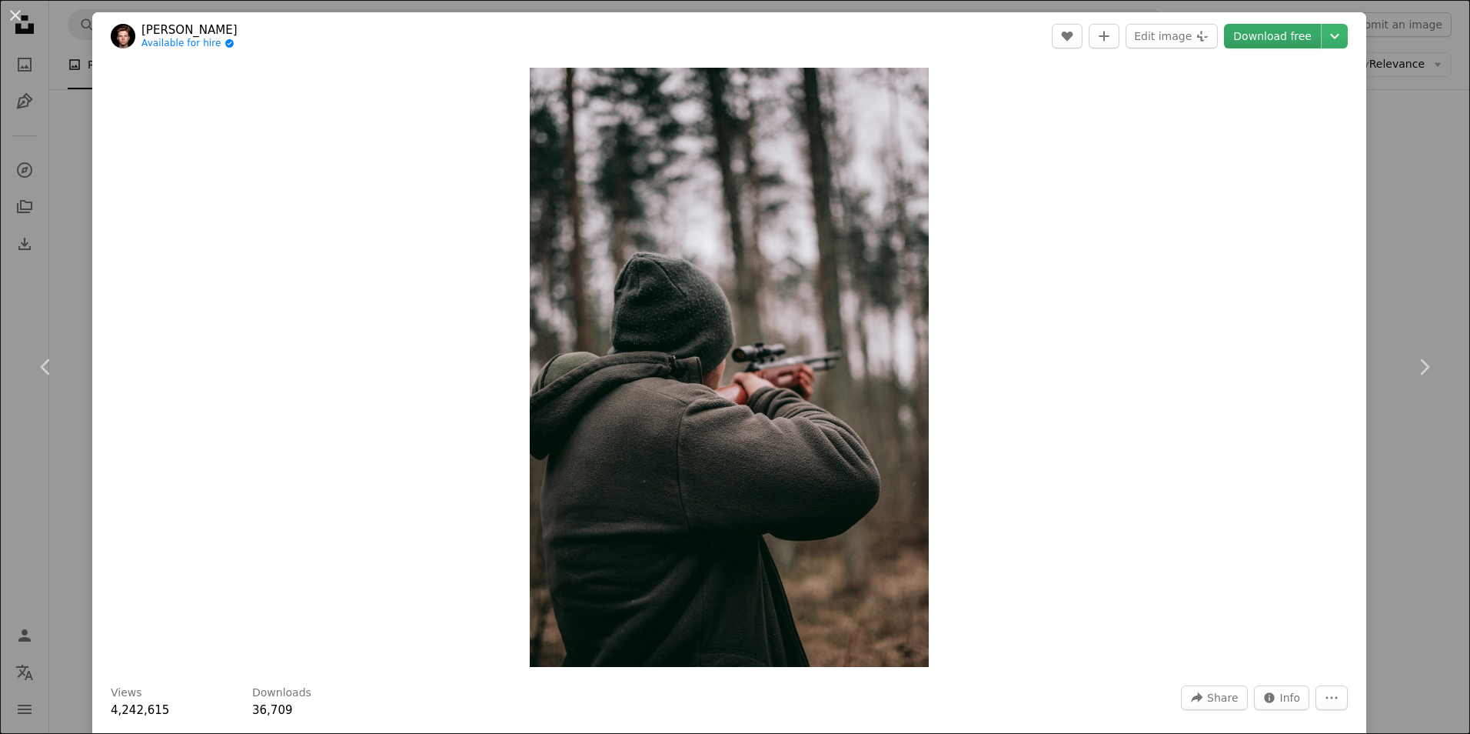
click at [1302, 39] on link "Download free" at bounding box center [1272, 36] width 97 height 25
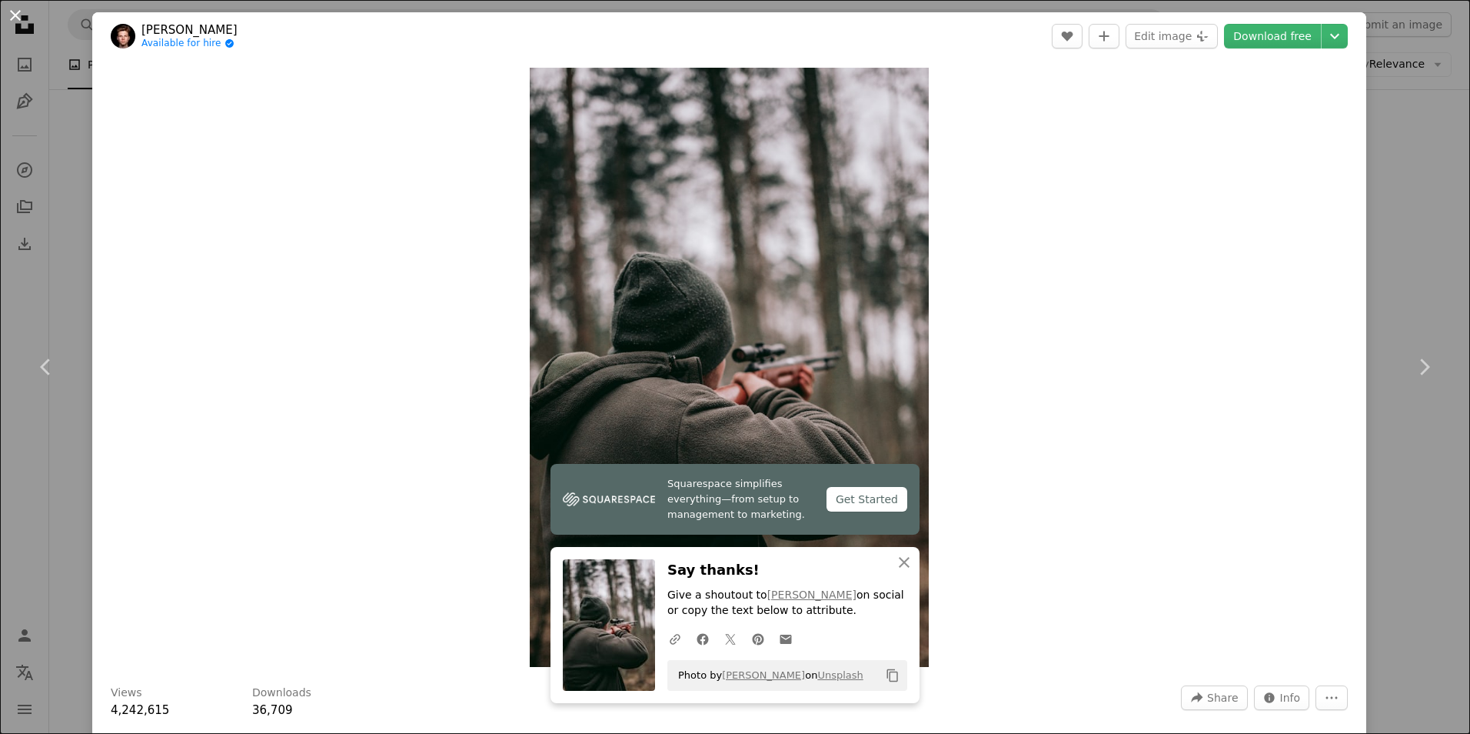
click at [16, 19] on button "An X shape" at bounding box center [15, 15] width 18 height 18
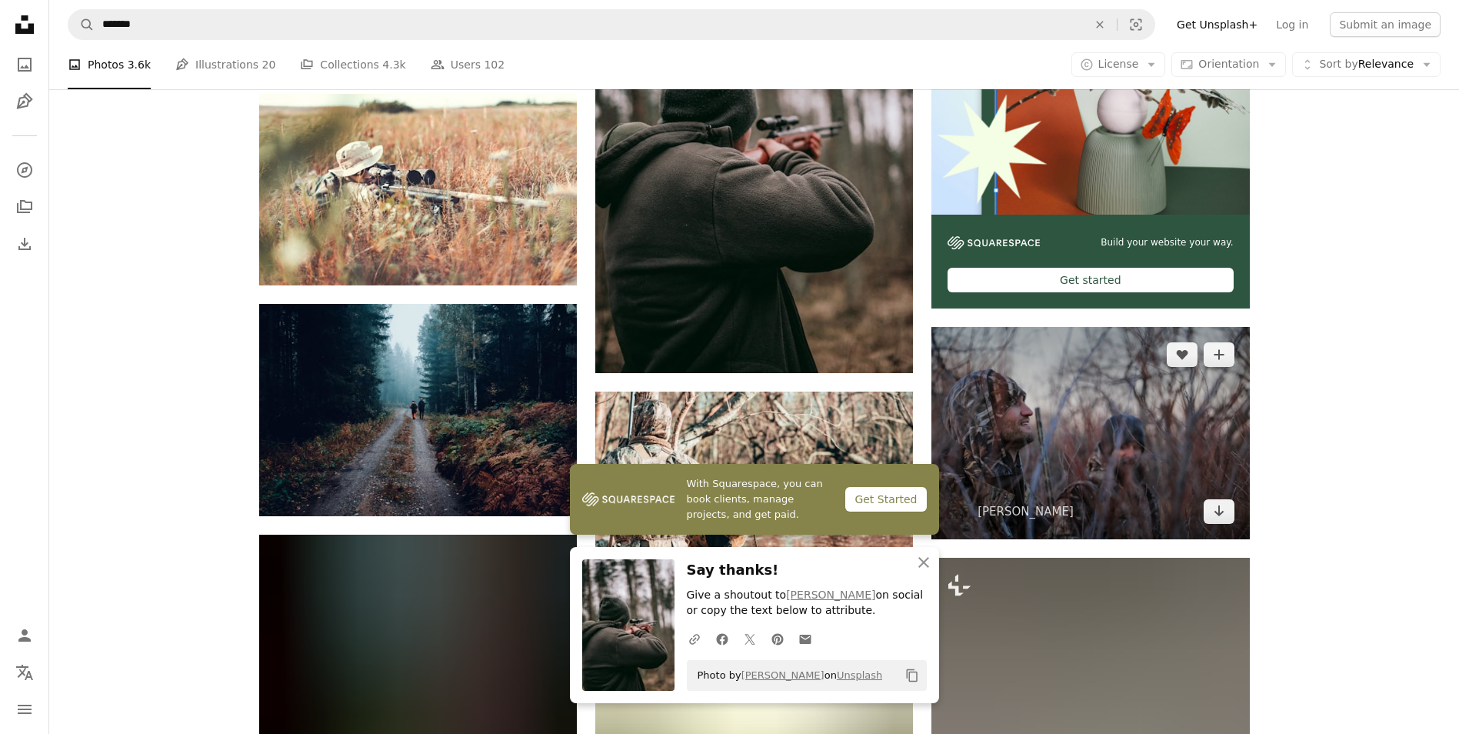
scroll to position [538, 0]
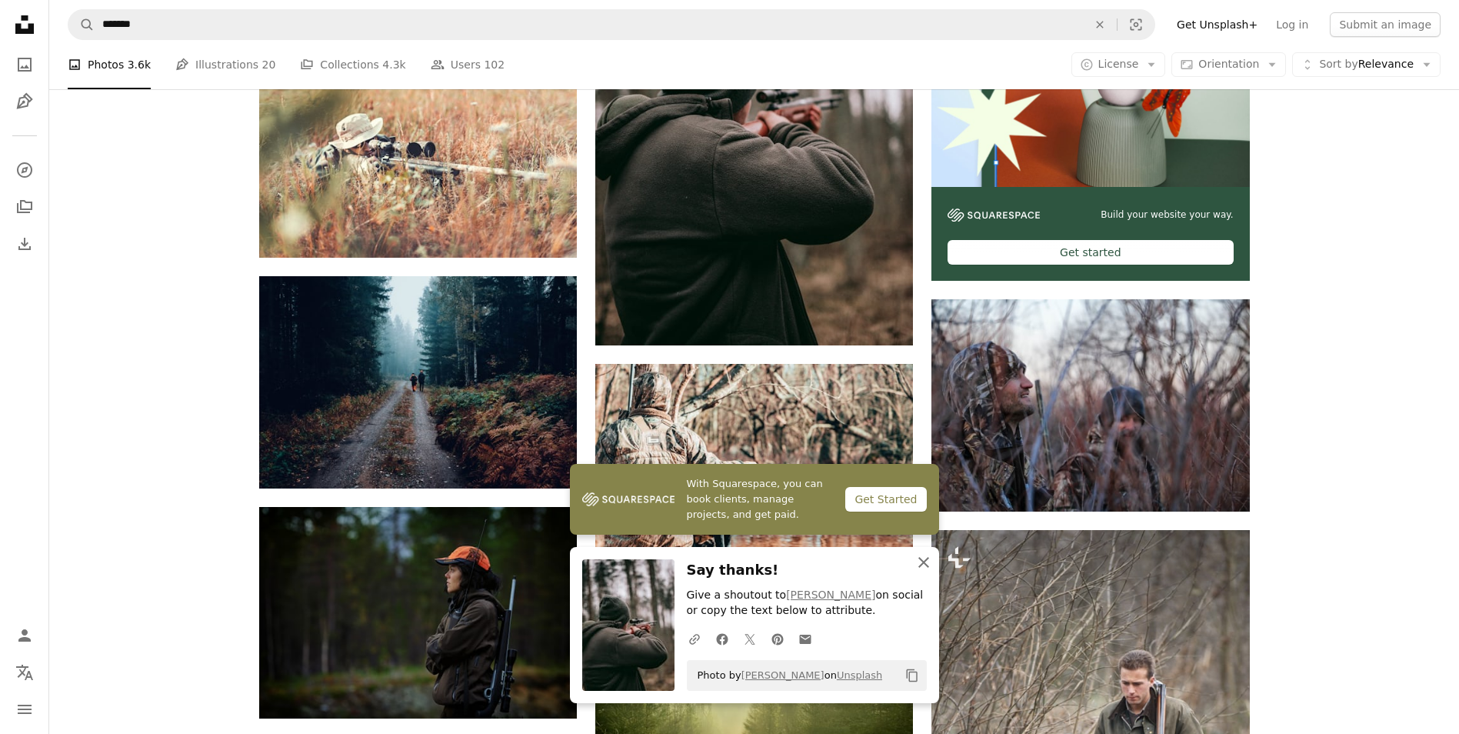
click at [917, 571] on button "An X shape Close" at bounding box center [923, 562] width 31 height 31
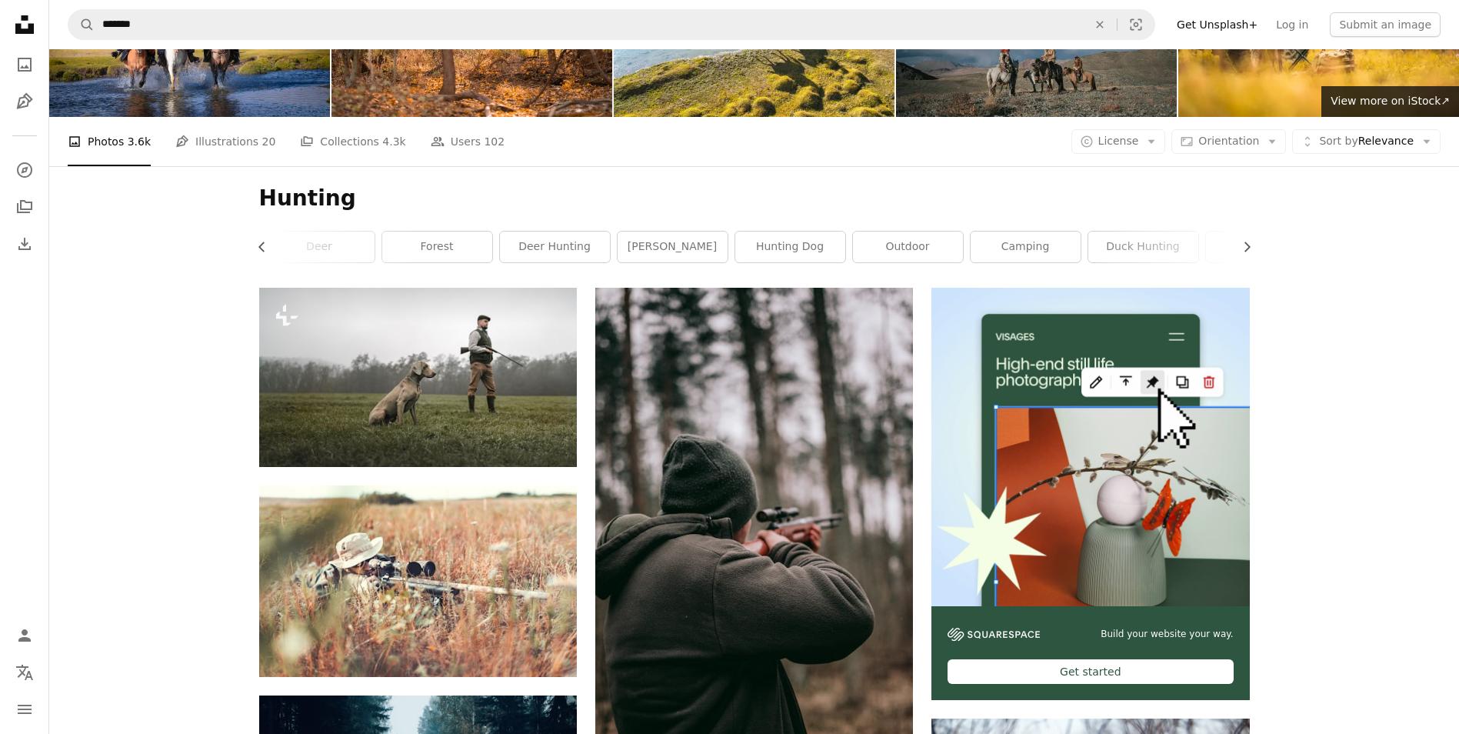
scroll to position [0, 0]
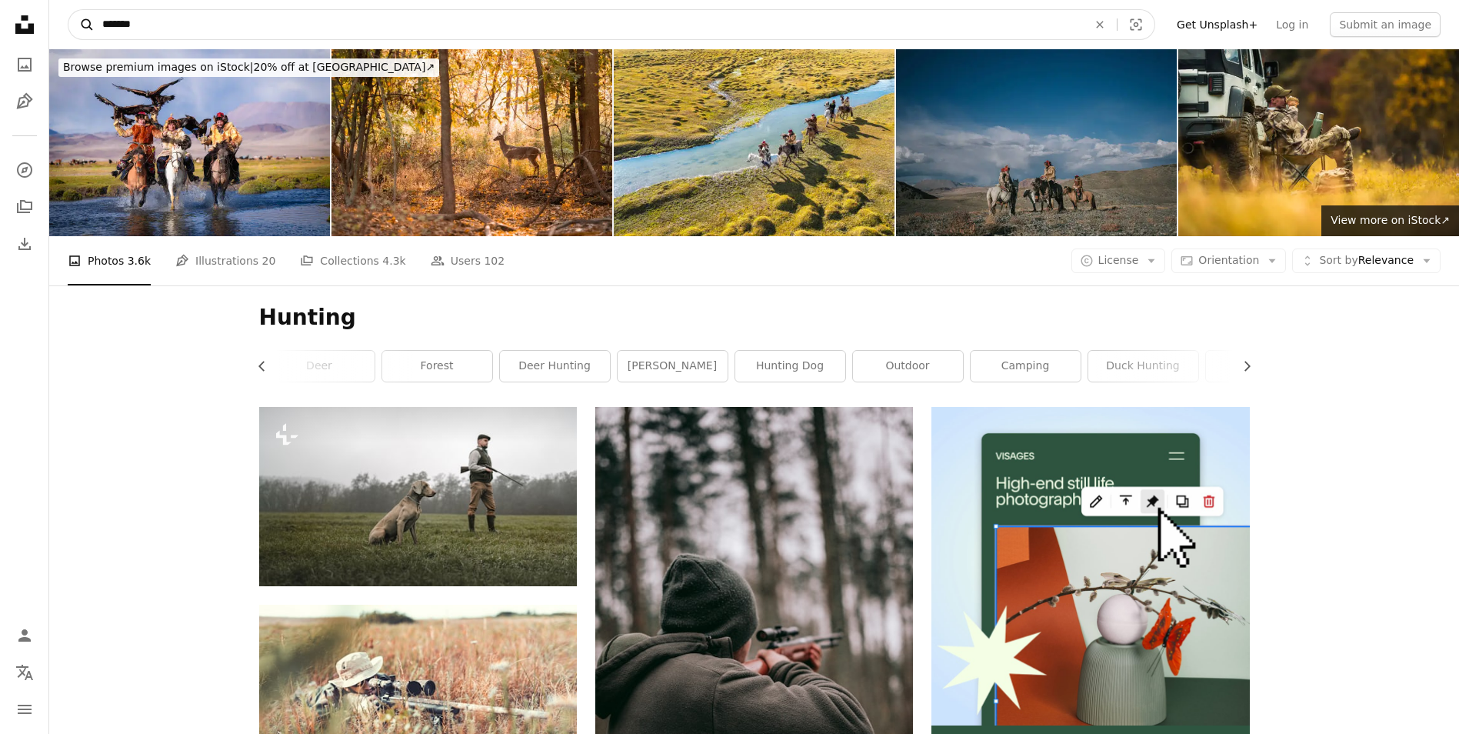
drag, startPoint x: 295, startPoint y: 22, endPoint x: 78, endPoint y: 38, distance: 216.8
click at [78, 38] on form "A magnifying glass ******* An X shape Visual search" at bounding box center [611, 24] width 1087 height 31
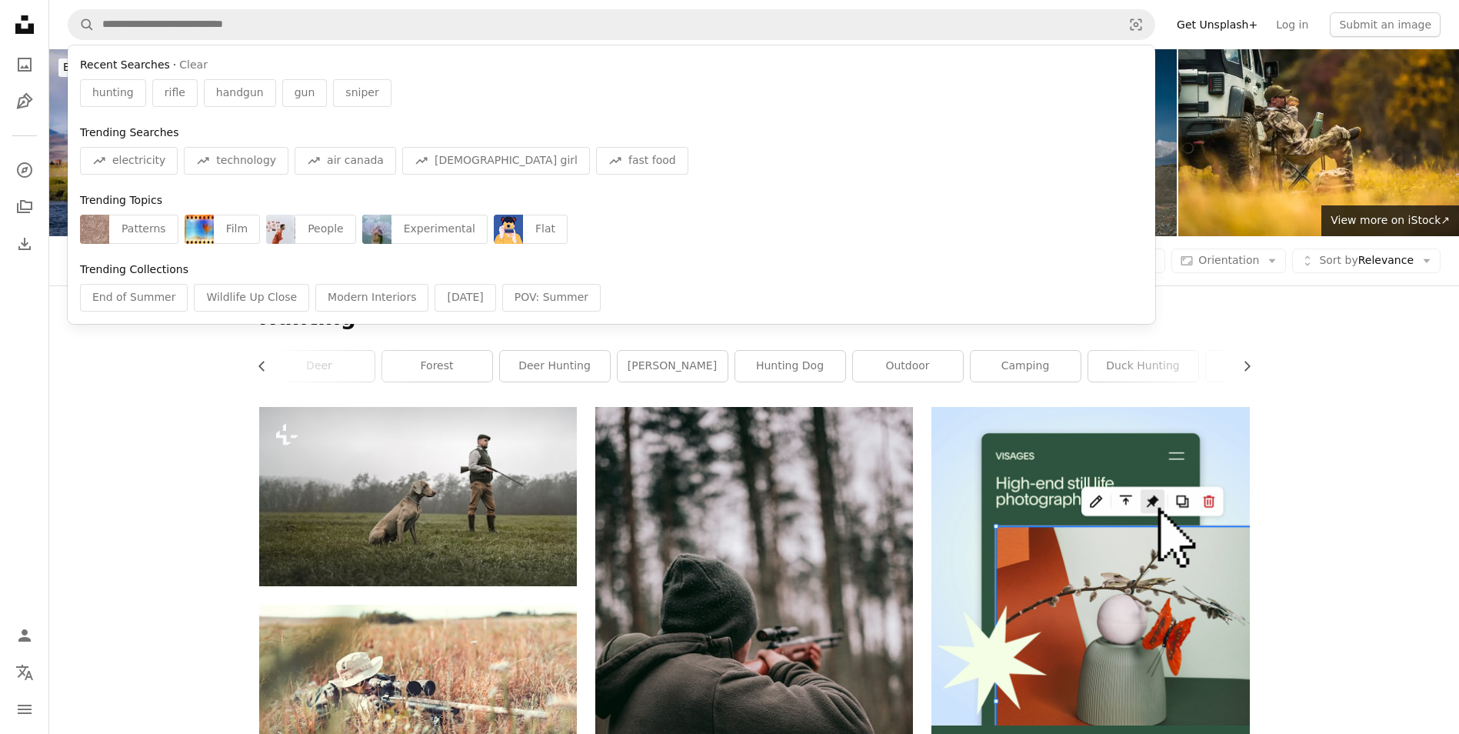
drag, startPoint x: 540, startPoint y: 375, endPoint x: 538, endPoint y: 388, distance: 14.0
click at [540, 375] on link "deer hunting" at bounding box center [555, 366] width 110 height 31
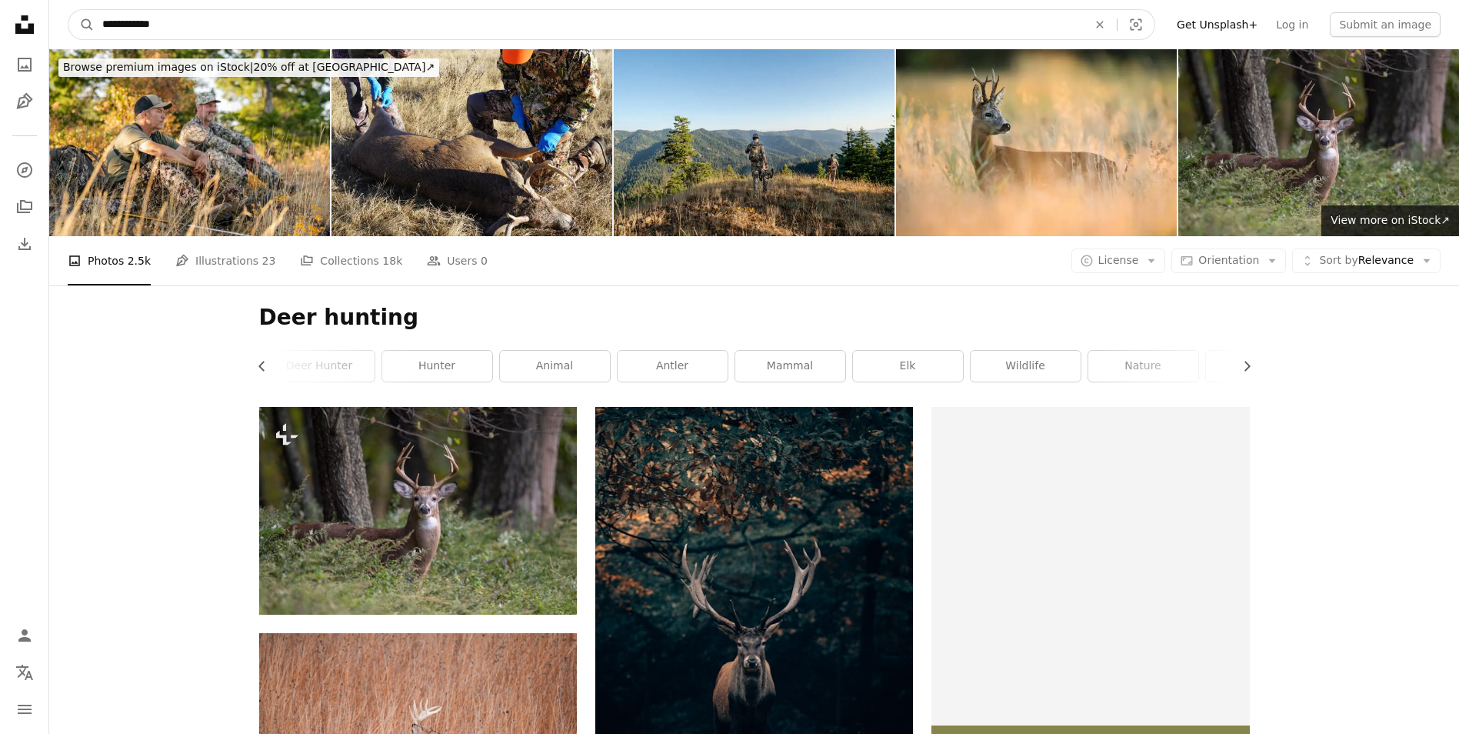
drag, startPoint x: 531, startPoint y: 29, endPoint x: 52, endPoint y: 45, distance: 479.4
click at [52, 45] on nav "**********" at bounding box center [754, 24] width 1410 height 49
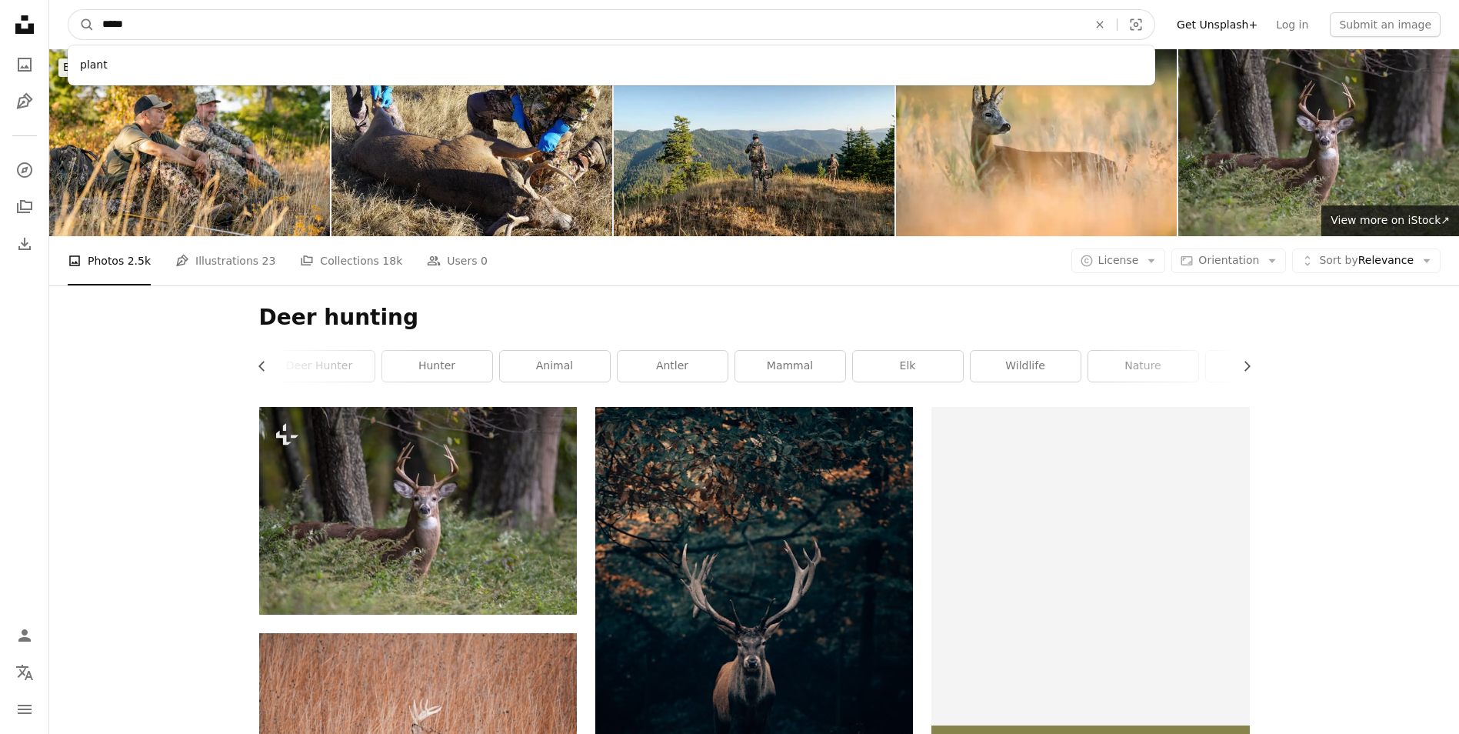
type input "******"
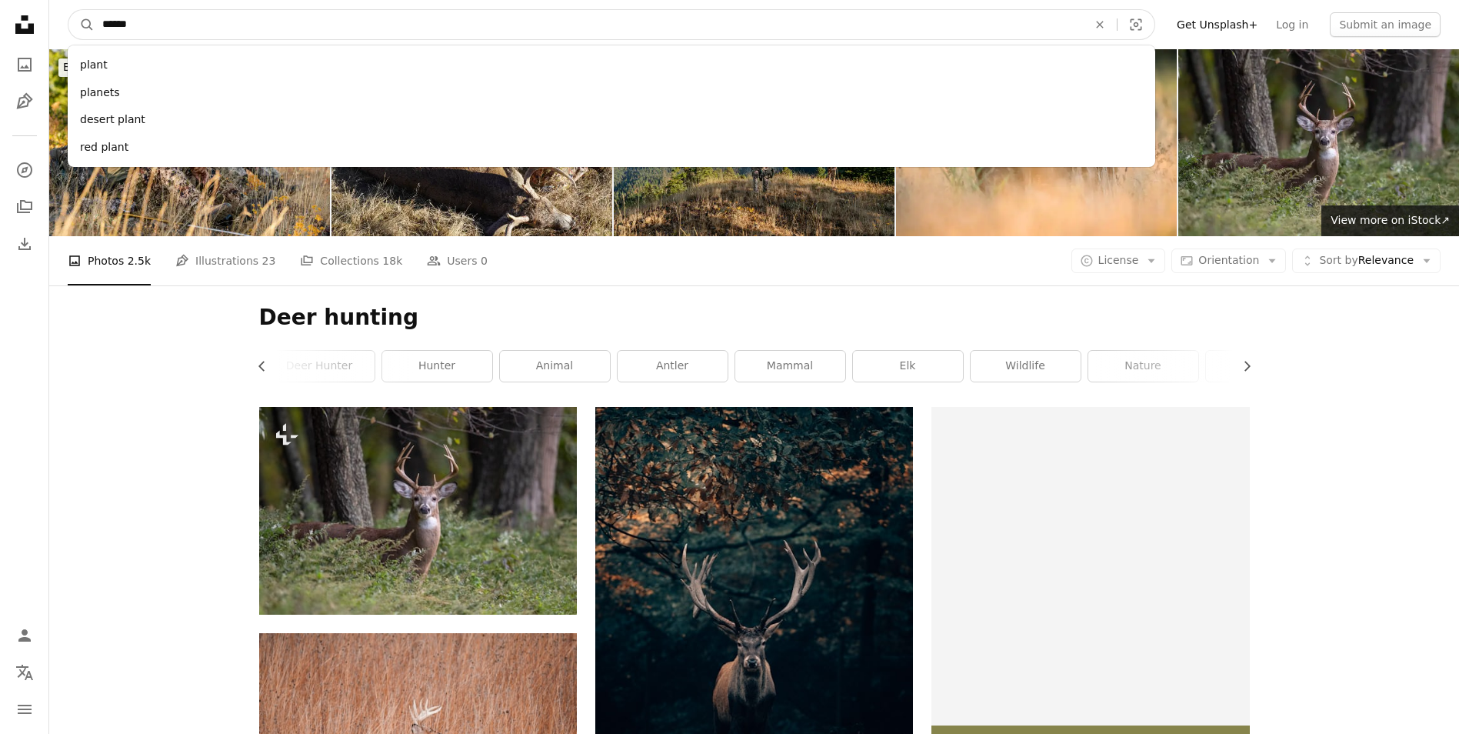
click button "A magnifying glass" at bounding box center [81, 24] width 26 height 29
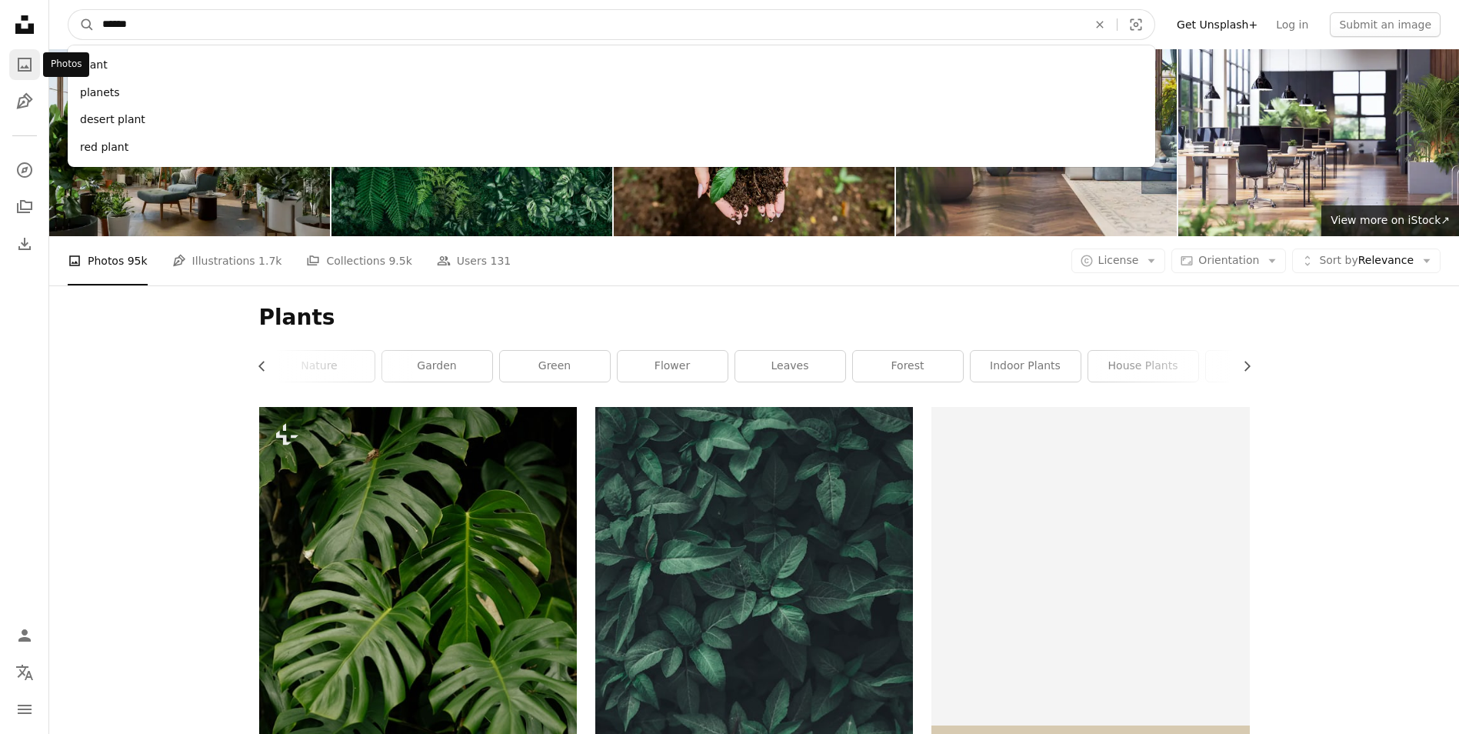
drag, startPoint x: 261, startPoint y: 32, endPoint x: 3, endPoint y: 84, distance: 263.6
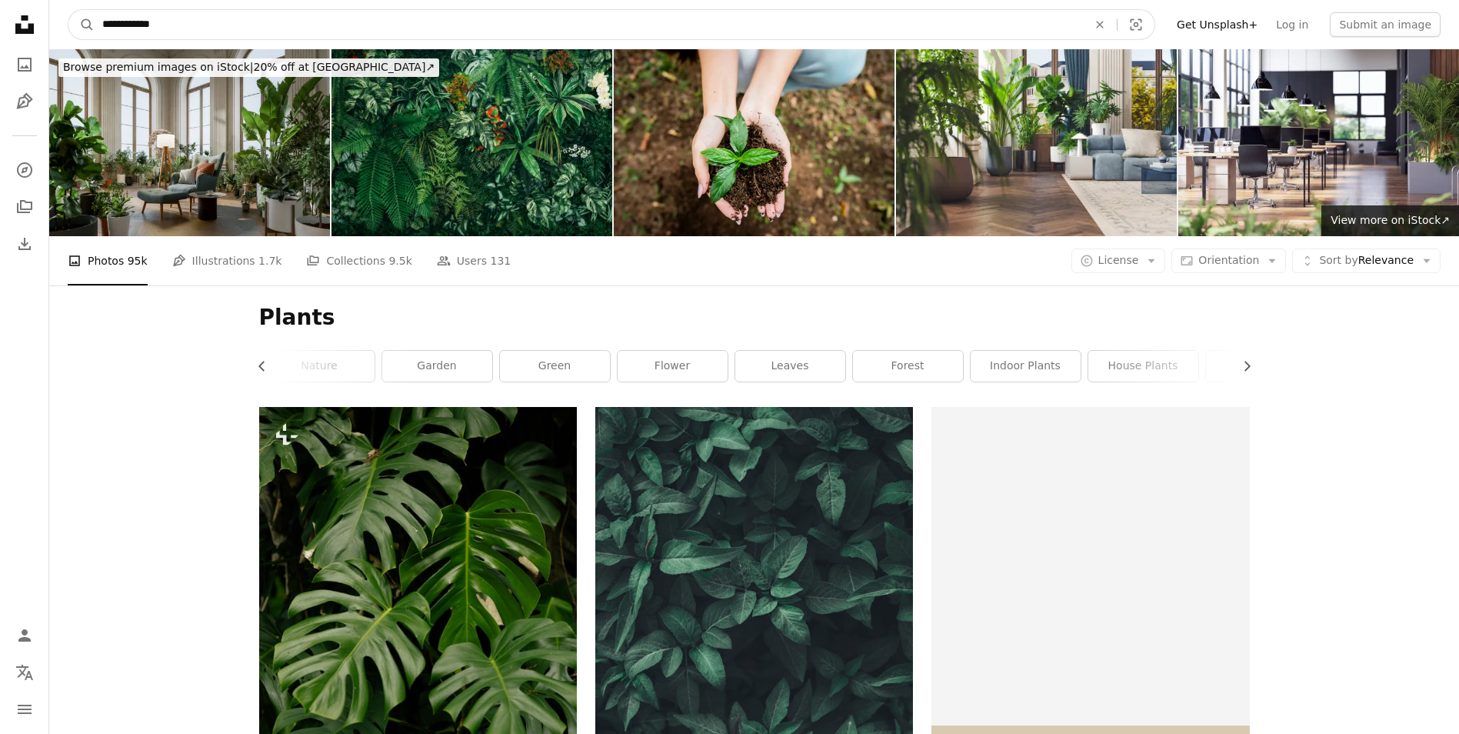
type input "**********"
click button "A magnifying glass" at bounding box center [81, 24] width 26 height 29
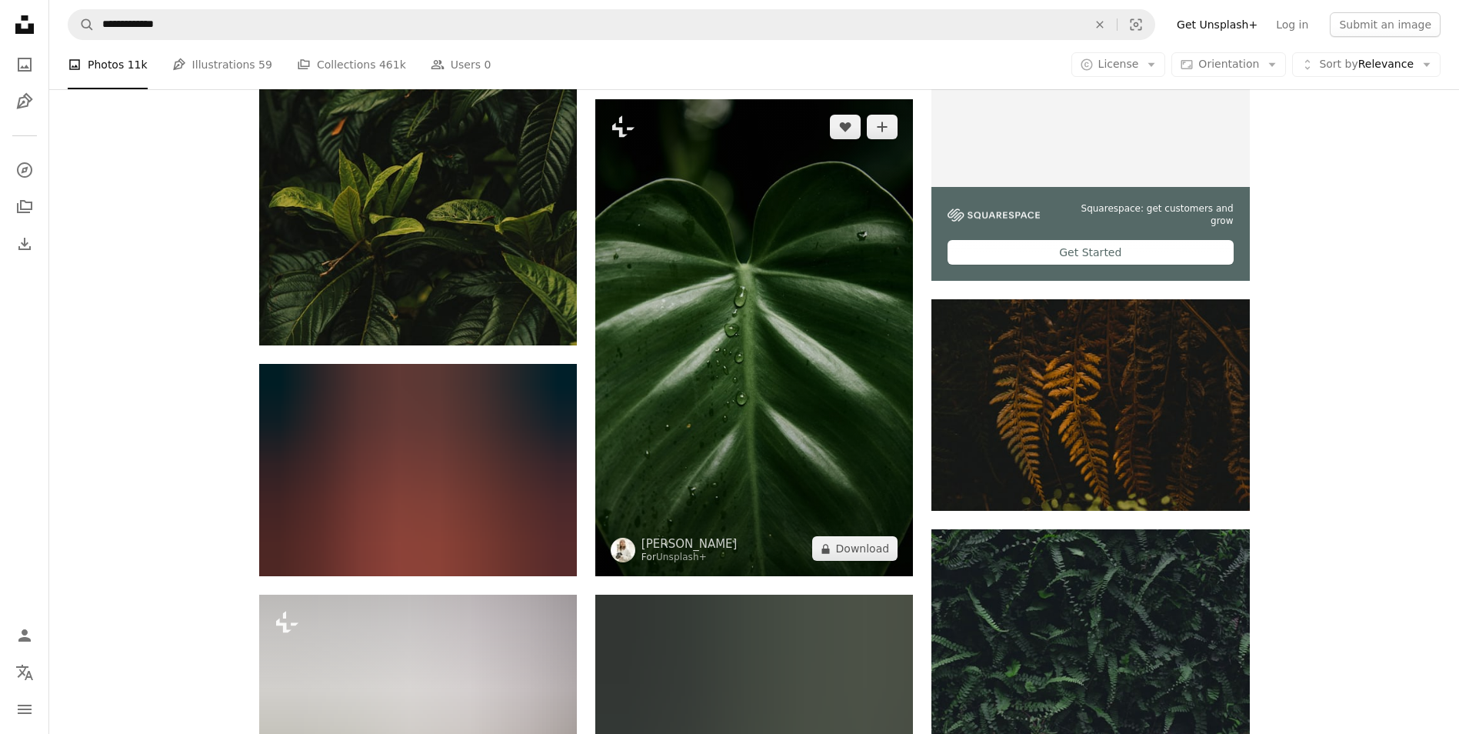
scroll to position [231, 0]
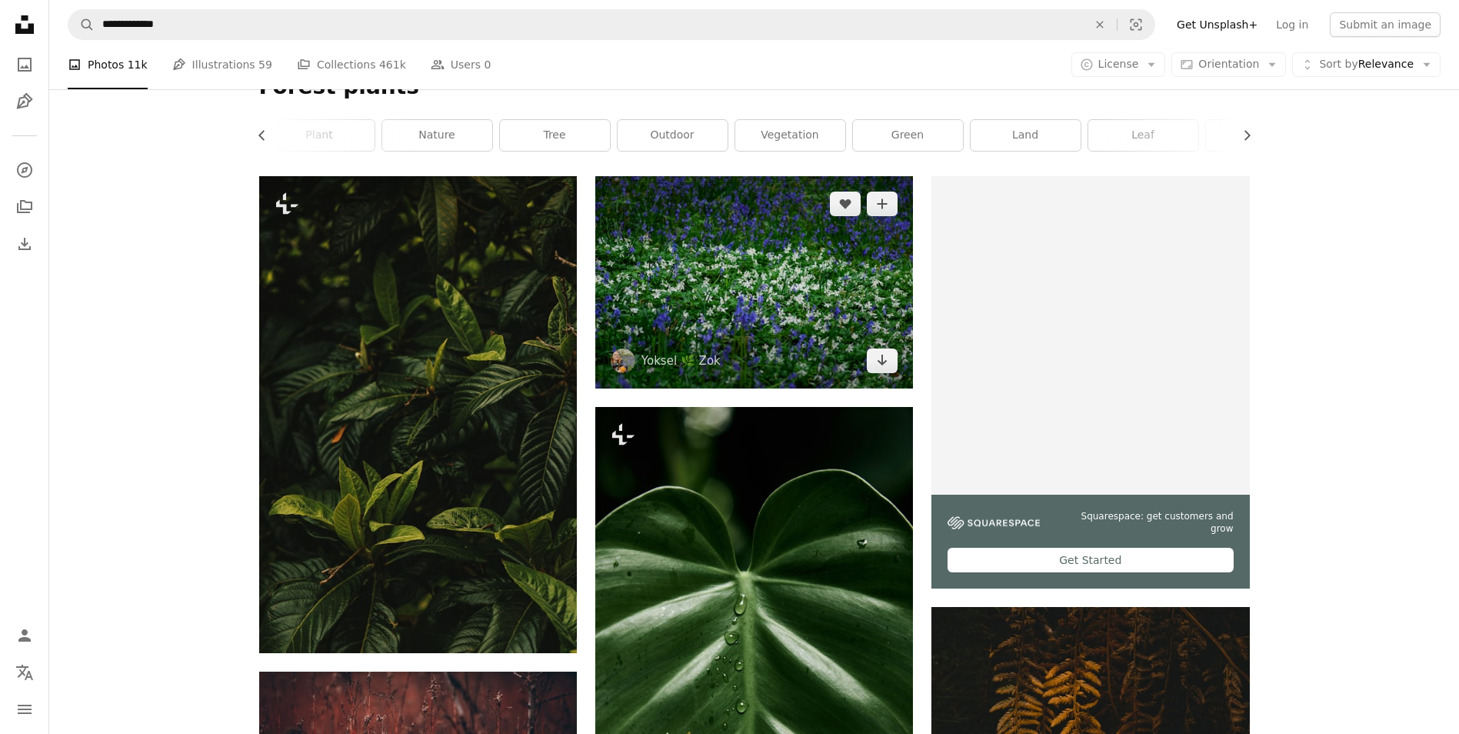
click at [790, 301] on img at bounding box center [754, 282] width 318 height 212
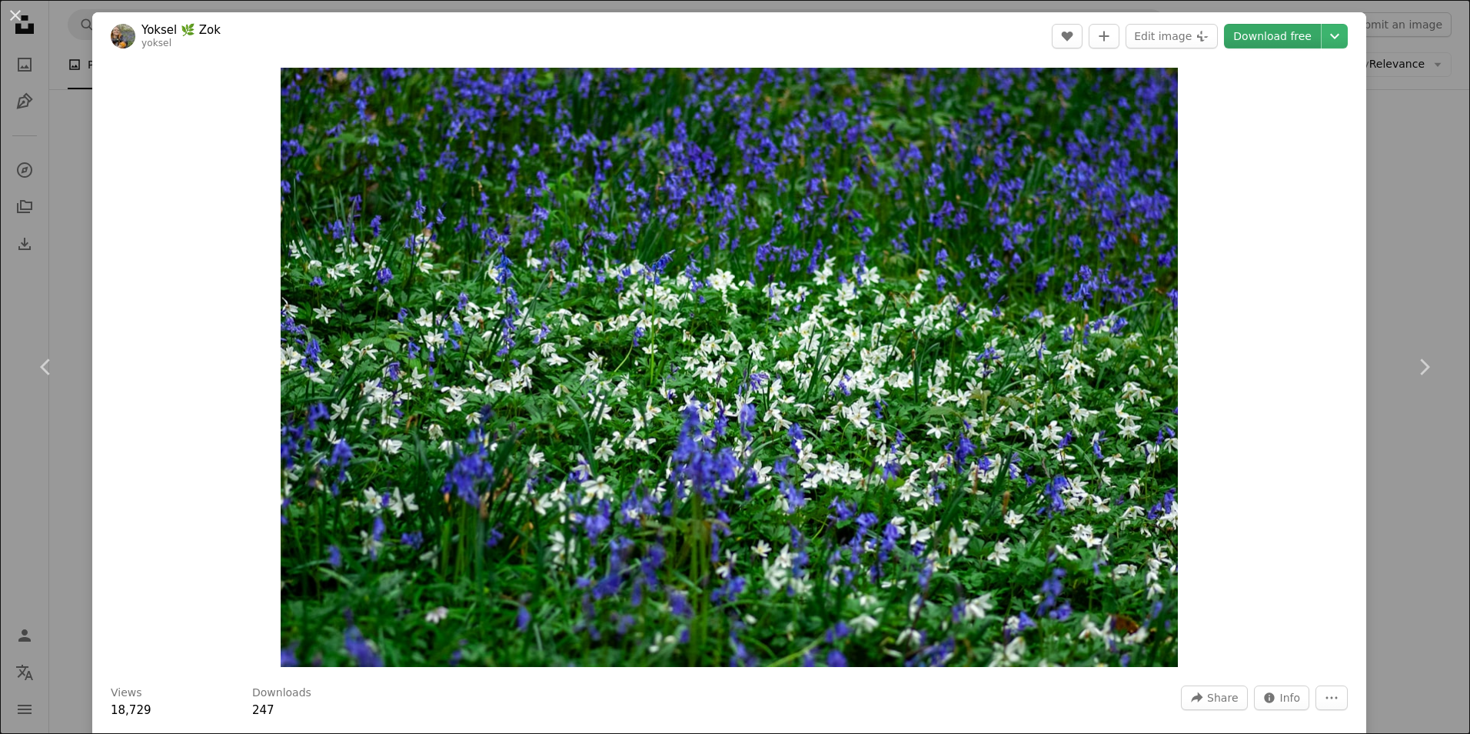
click at [1249, 45] on link "Download free" at bounding box center [1272, 36] width 97 height 25
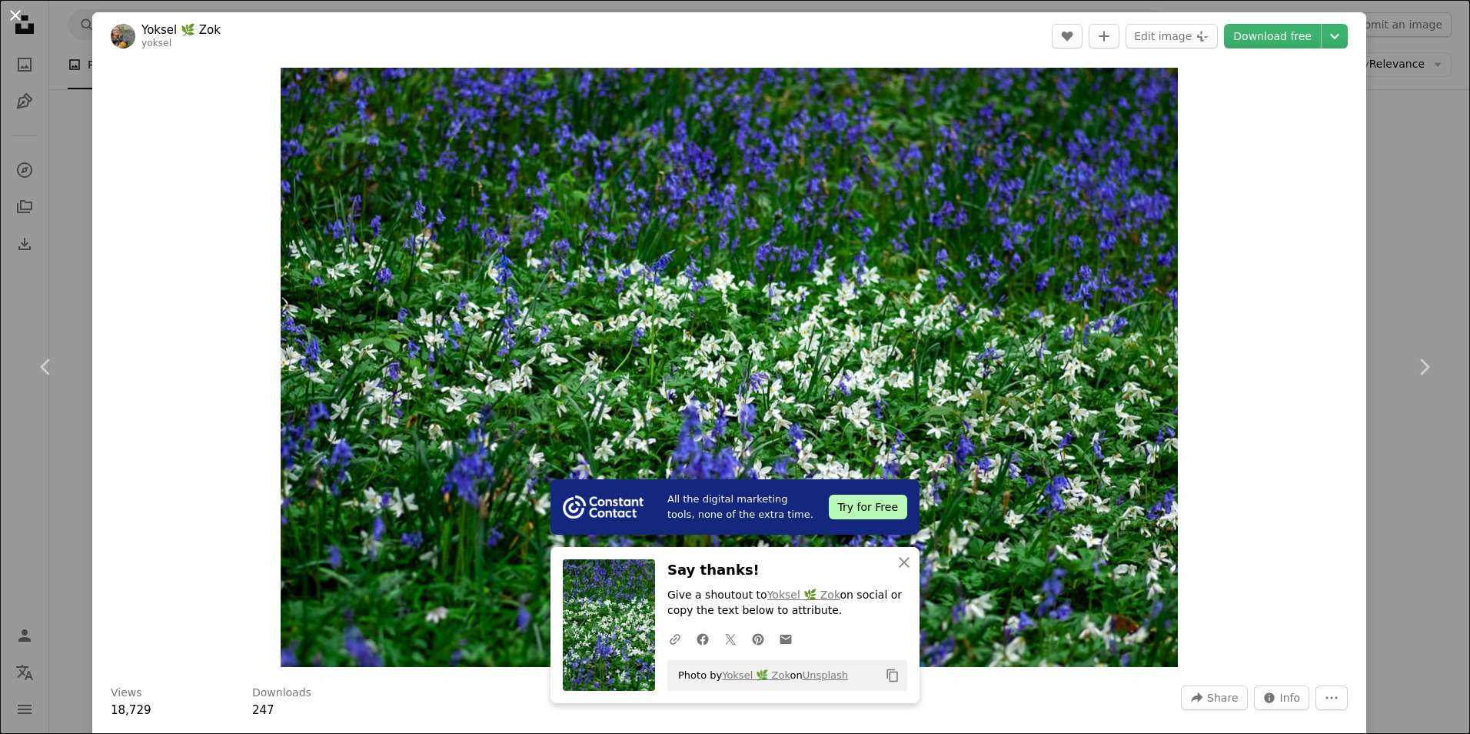
click at [11, 22] on button "An X shape" at bounding box center [15, 15] width 18 height 18
